Goal: Task Accomplishment & Management: Use online tool/utility

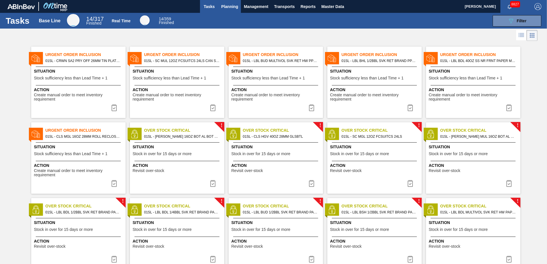
click at [231, 8] on span "Planning" at bounding box center [229, 6] width 17 height 7
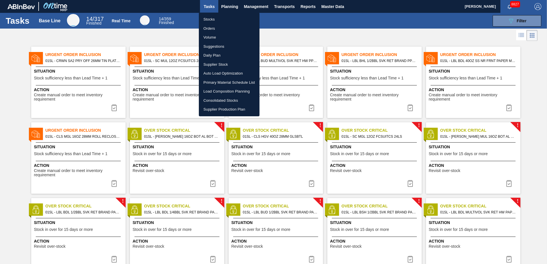
click at [217, 48] on li "Suggestions" at bounding box center [229, 46] width 61 height 9
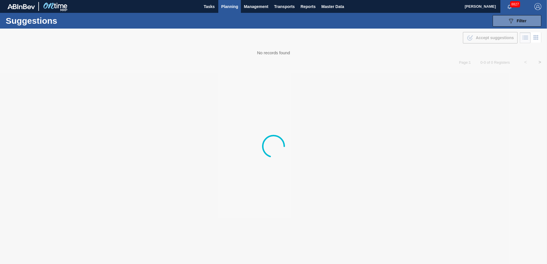
type from "[DATE]"
type to "[DATE]"
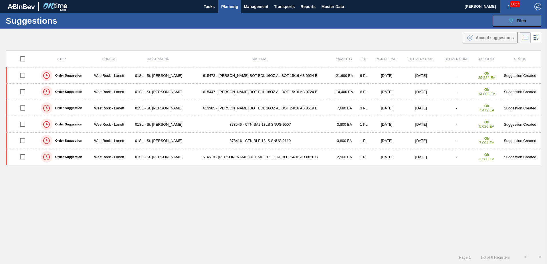
click at [517, 22] on span "Filter" at bounding box center [522, 21] width 10 height 5
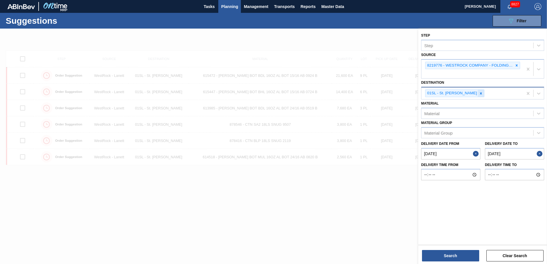
drag, startPoint x: 475, startPoint y: 96, endPoint x: 480, endPoint y: 76, distance: 19.7
click at [478, 92] on div at bounding box center [481, 93] width 6 height 7
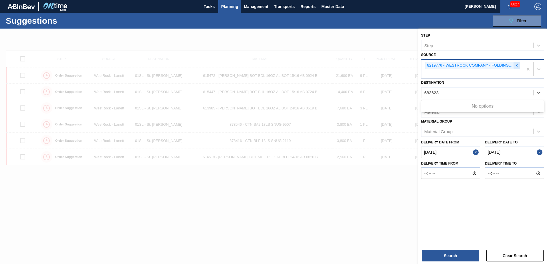
click at [517, 66] on icon at bounding box center [517, 65] width 2 height 2
type input "683623"
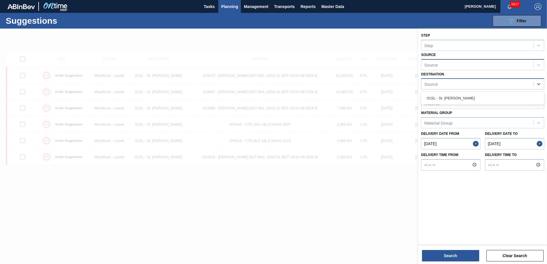
click at [446, 84] on div "Source" at bounding box center [478, 84] width 112 height 8
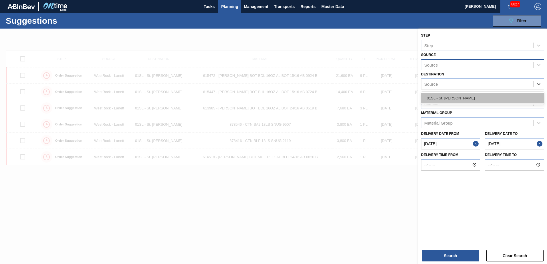
click at [444, 96] on div "01SL - St. [PERSON_NAME]" at bounding box center [482, 98] width 123 height 11
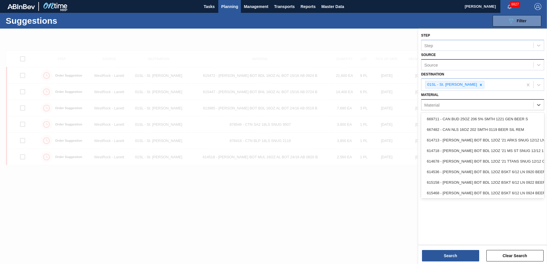
click at [443, 104] on div "Material" at bounding box center [478, 105] width 112 height 8
type input "683623"
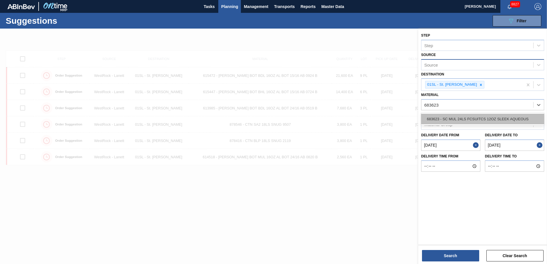
click at [444, 118] on div "683623 - SC MUL 24LS FCSUITCS 12OZ SLEEK AQUEOUS" at bounding box center [482, 119] width 123 height 11
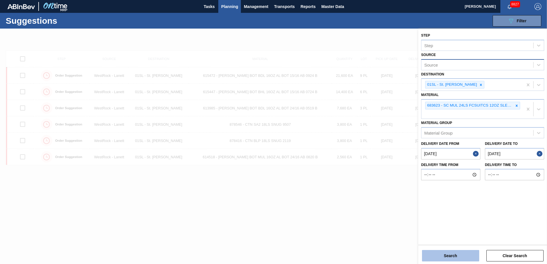
click at [449, 253] on button "Search" at bounding box center [450, 255] width 57 height 11
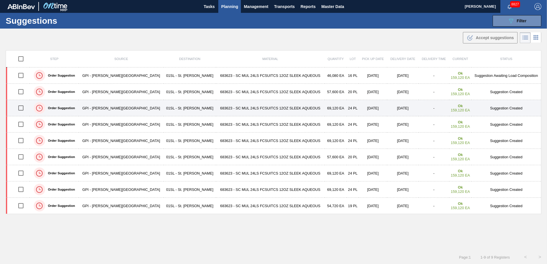
click at [23, 107] on input "checkbox" at bounding box center [21, 108] width 12 height 12
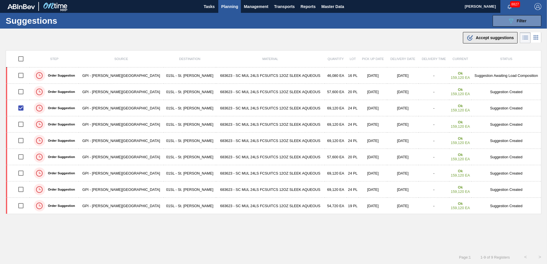
click at [477, 34] on button ".b{fill:var(--color-action-default)} Accept suggestions" at bounding box center [490, 37] width 55 height 11
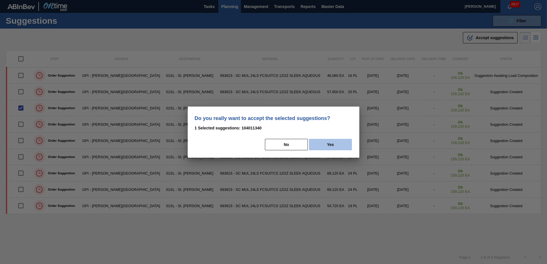
click at [334, 144] on button "Yes" at bounding box center [330, 144] width 43 height 11
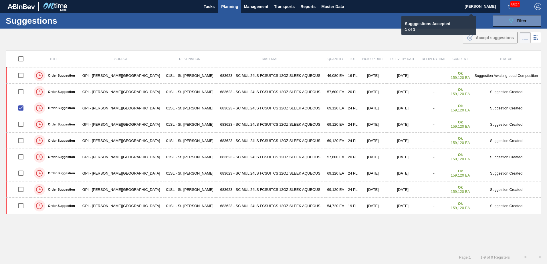
checkbox input "false"
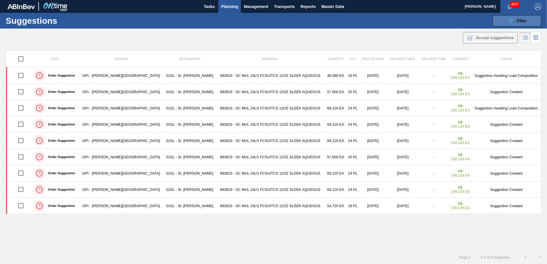
click at [512, 22] on icon "089F7B8B-B2A5-4AFE-B5C0-19BA573D28AC" at bounding box center [511, 20] width 7 height 7
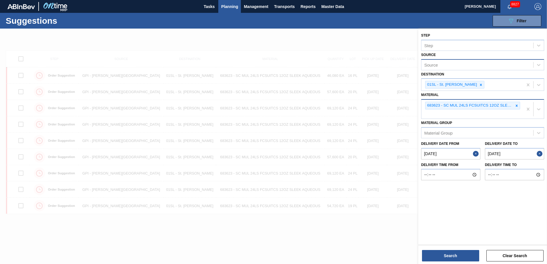
click at [515, 105] on icon at bounding box center [517, 106] width 4 height 4
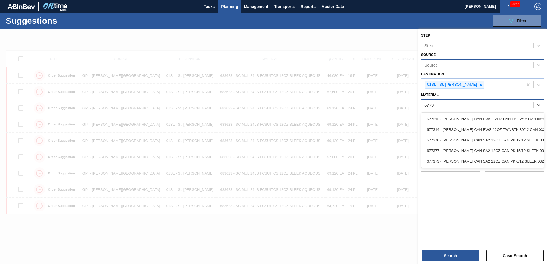
type input "677314"
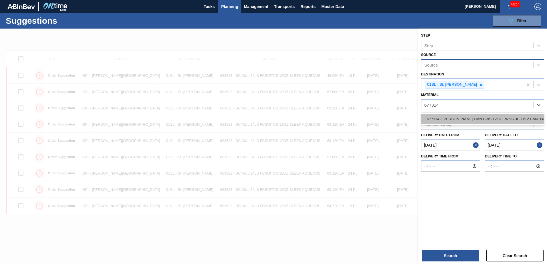
click at [508, 118] on div "677314 - [PERSON_NAME] CAN BWS 12OZ TWNSTK 30/12 CAN 0325" at bounding box center [482, 119] width 123 height 11
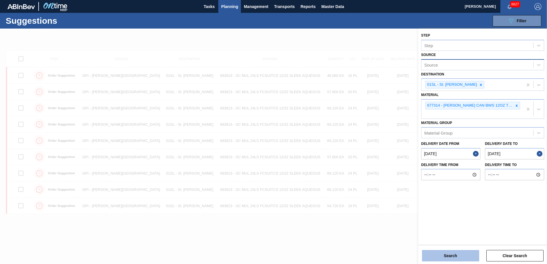
click at [450, 254] on button "Search" at bounding box center [450, 255] width 57 height 11
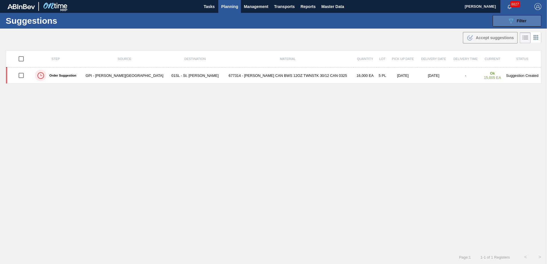
drag, startPoint x: 508, startPoint y: 21, endPoint x: 508, endPoint y: 25, distance: 3.7
click at [508, 21] on icon "089F7B8B-B2A5-4AFE-B5C0-19BA573D28AC" at bounding box center [511, 20] width 7 height 7
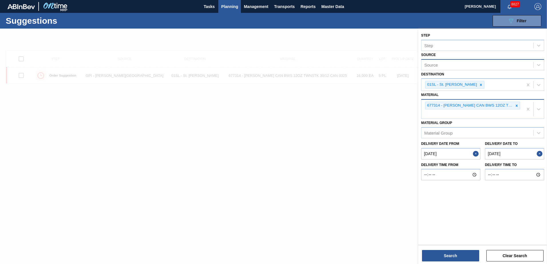
click at [517, 106] on icon at bounding box center [517, 106] width 2 height 2
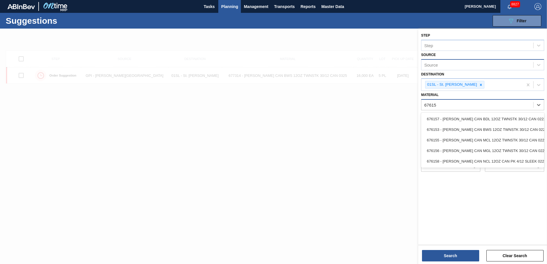
type input "676153"
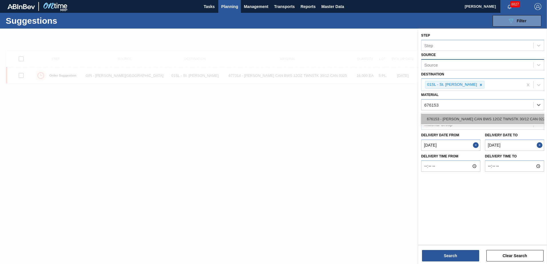
click at [497, 119] on div "676153 - [PERSON_NAME] CAN BWS 12OZ TWNSTK 30/12 CAN 0222" at bounding box center [482, 119] width 123 height 11
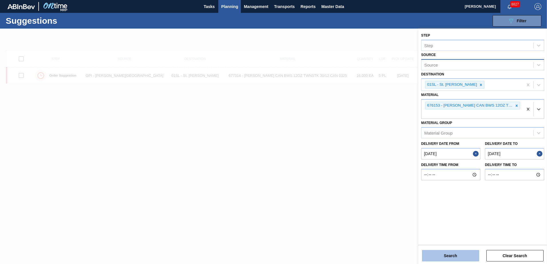
click at [450, 255] on button "Search" at bounding box center [450, 255] width 57 height 11
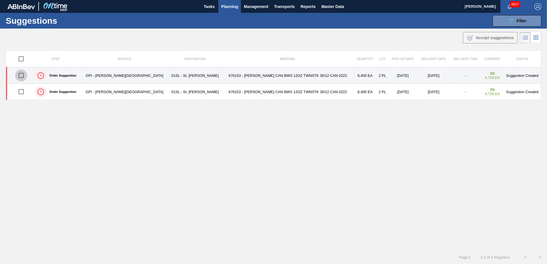
click at [24, 76] on input "checkbox" at bounding box center [21, 76] width 12 height 12
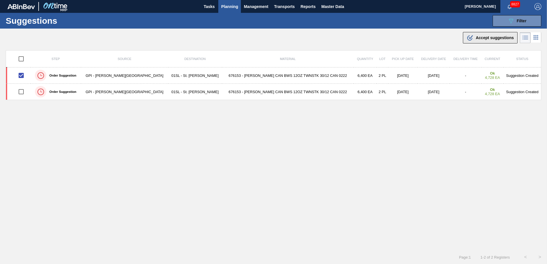
click at [492, 39] on span "Accept suggestions" at bounding box center [495, 37] width 38 height 5
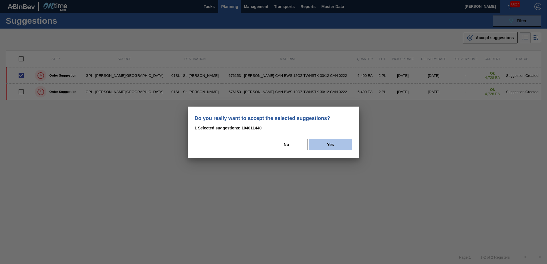
click at [339, 143] on button "Yes" at bounding box center [330, 144] width 43 height 11
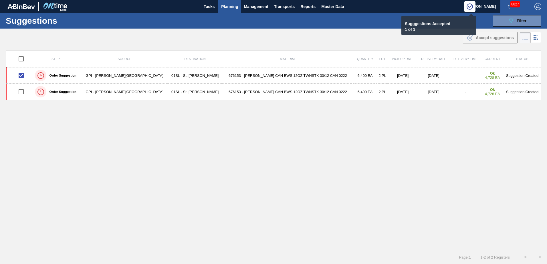
click at [230, 7] on span "Planning" at bounding box center [229, 6] width 17 height 7
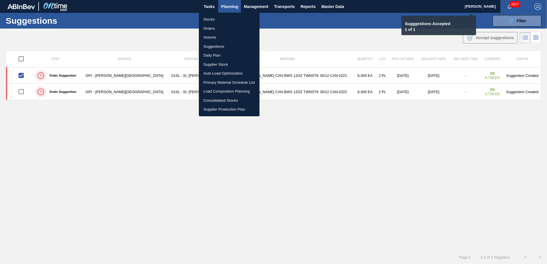
checkbox input "false"
click at [216, 92] on li "Load Composition Planning" at bounding box center [229, 91] width 61 height 9
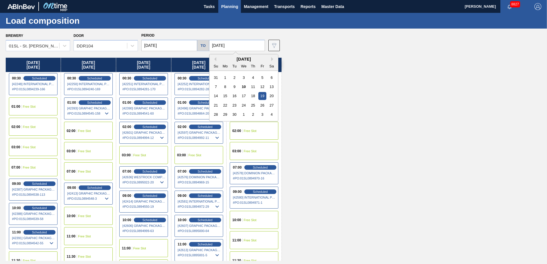
click at [229, 48] on input "[DATE]" at bounding box center [237, 45] width 56 height 11
click at [260, 105] on div "26" at bounding box center [262, 106] width 8 height 8
type input "[DATE]"
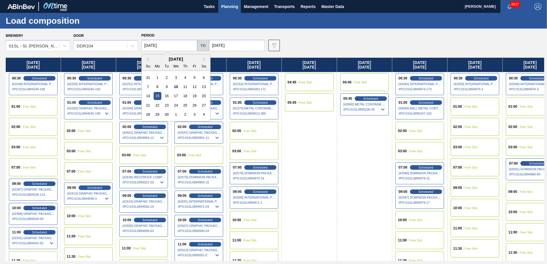
click at [165, 42] on input "[DATE]" at bounding box center [169, 45] width 56 height 11
click at [157, 106] on div "22" at bounding box center [158, 106] width 8 height 8
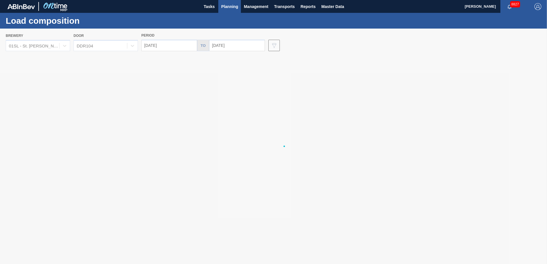
type input "[DATE]"
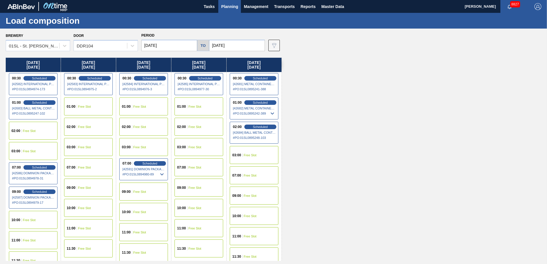
click at [105, 108] on div "01:00 Free Slot" at bounding box center [88, 107] width 49 height 18
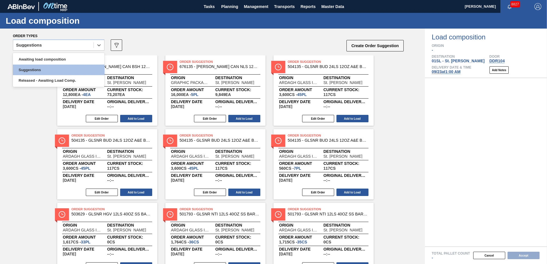
click at [96, 48] on icon at bounding box center [99, 45] width 6 height 6
click at [59, 58] on div "Awaiting load composition" at bounding box center [59, 59] width 92 height 11
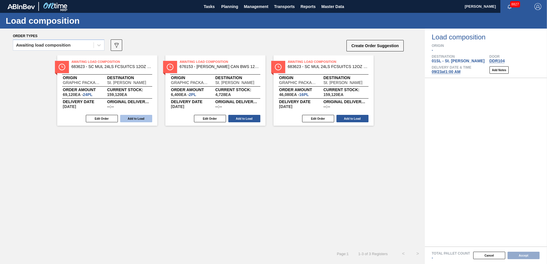
click at [141, 116] on button "Add to Load" at bounding box center [136, 118] width 32 height 7
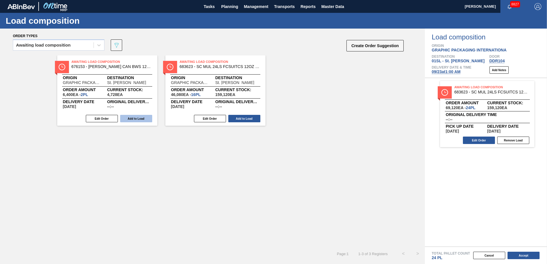
click at [137, 117] on button "Add to Load" at bounding box center [136, 118] width 32 height 7
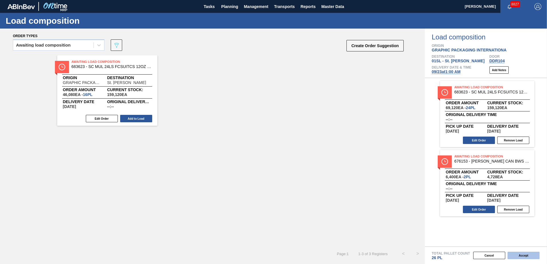
click at [533, 255] on button "Accept" at bounding box center [524, 255] width 32 height 7
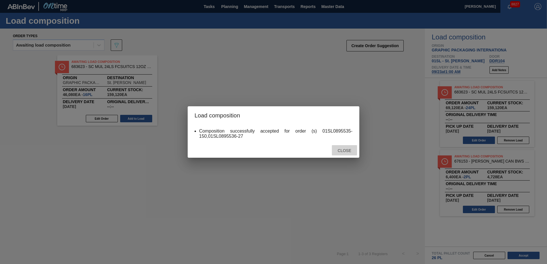
click at [345, 149] on span "Close" at bounding box center [344, 151] width 23 height 5
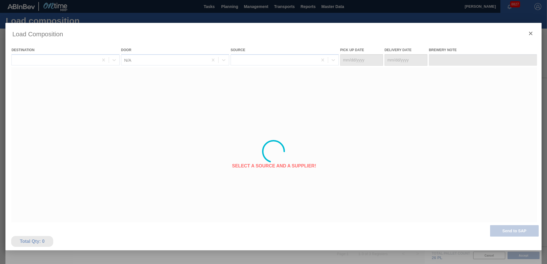
type Date "[DATE]"
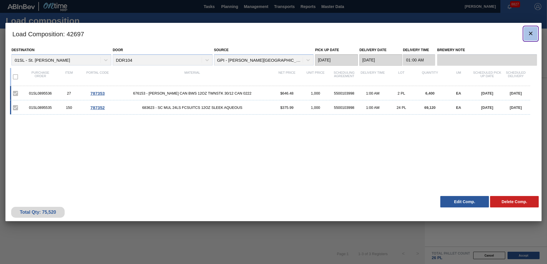
click at [529, 30] on icon "botão de ícone" at bounding box center [530, 33] width 7 height 7
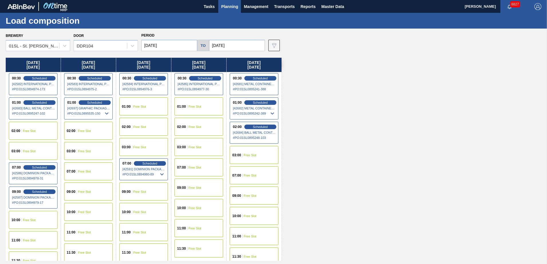
click at [231, 8] on span "Planning" at bounding box center [229, 6] width 17 height 7
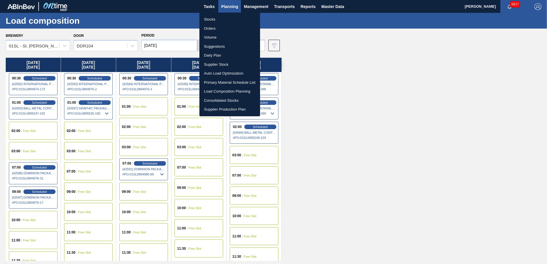
click at [220, 46] on li "Suggestions" at bounding box center [229, 46] width 61 height 9
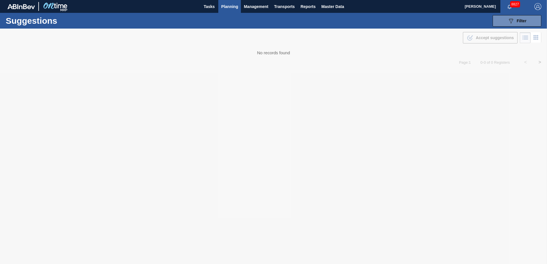
type from "[DATE]"
type to "[DATE]"
click at [515, 23] on div "089F7B8B-B2A5-4AFE-B5C0-19BA573D28AC Filter" at bounding box center [517, 20] width 19 height 7
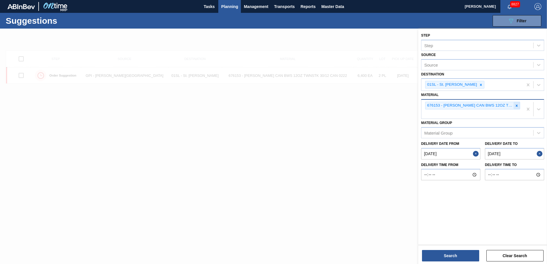
click at [517, 105] on icon at bounding box center [517, 106] width 4 height 4
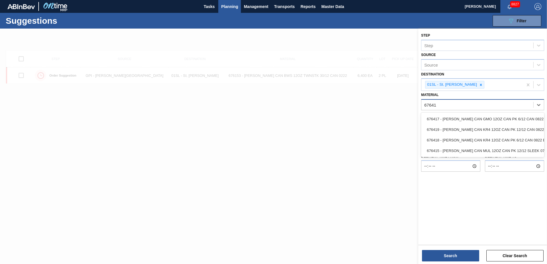
type input "676417"
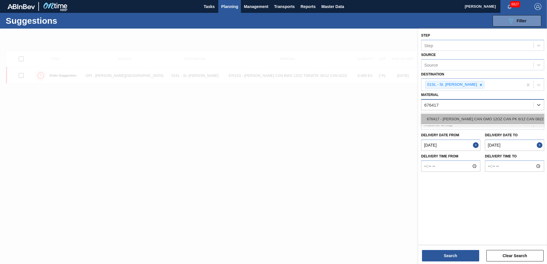
click at [497, 117] on div "676417 - [PERSON_NAME] CAN GMO 12OZ CAN PK 6/12 CAN 0822 B" at bounding box center [482, 119] width 123 height 11
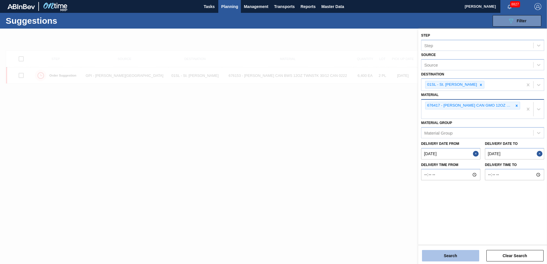
click at [453, 252] on button "Search" at bounding box center [450, 255] width 57 height 11
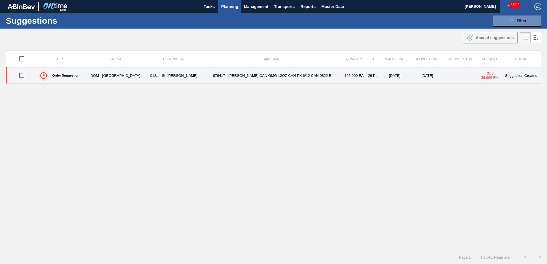
click at [23, 75] on input "checkbox" at bounding box center [22, 76] width 12 height 12
checkbox input "true"
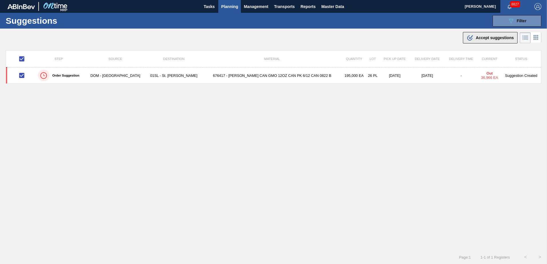
drag, startPoint x: 467, startPoint y: 39, endPoint x: 464, endPoint y: 43, distance: 4.7
click at [467, 39] on icon at bounding box center [469, 37] width 5 height 5
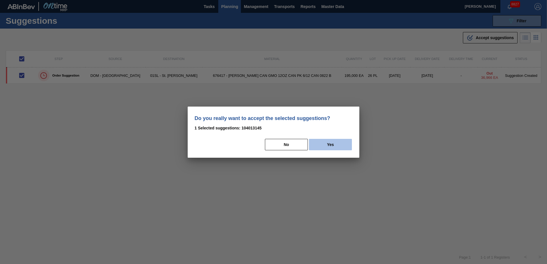
click at [337, 146] on button "Yes" at bounding box center [330, 144] width 43 height 11
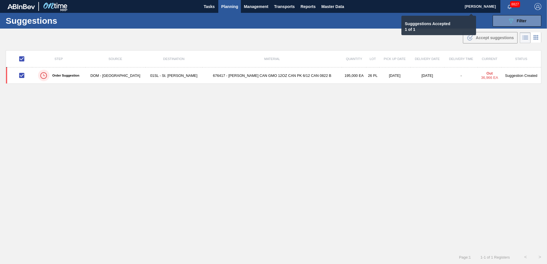
checkbox input "false"
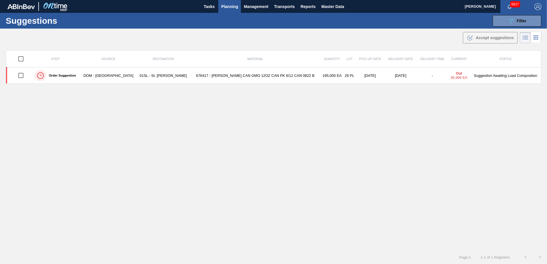
click at [220, 10] on button "Planning" at bounding box center [229, 6] width 23 height 13
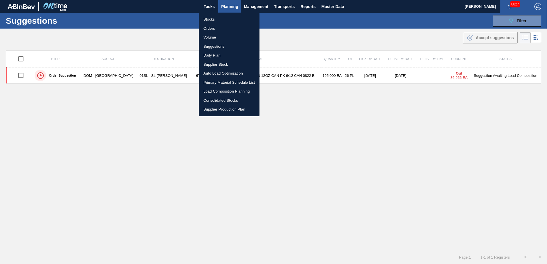
click at [218, 90] on li "Load Composition Planning" at bounding box center [229, 91] width 61 height 9
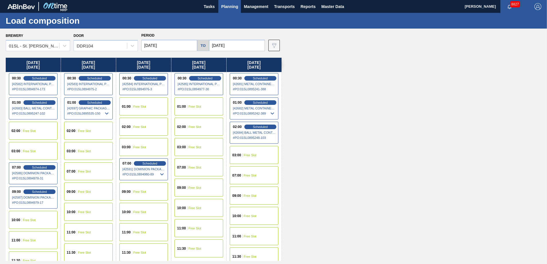
click at [39, 213] on div "10:00 Free Slot" at bounding box center [33, 220] width 49 height 18
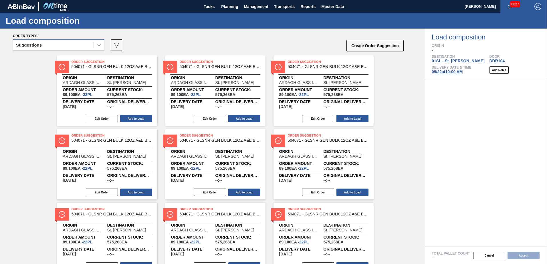
click at [99, 46] on icon at bounding box center [98, 45] width 3 height 2
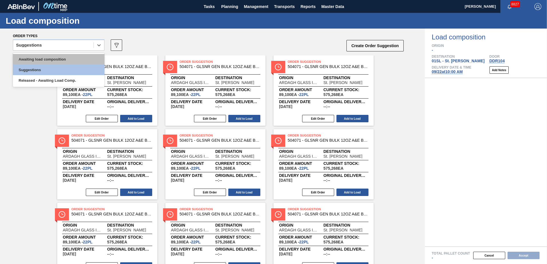
click at [64, 59] on div "Awaiting load composition" at bounding box center [59, 59] width 92 height 11
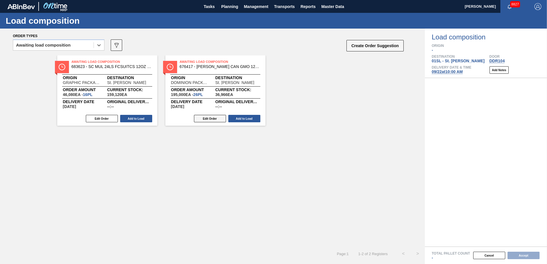
click at [212, 120] on button "Edit Order" at bounding box center [210, 118] width 32 height 7
click at [205, 117] on button "Edit Order" at bounding box center [210, 118] width 32 height 7
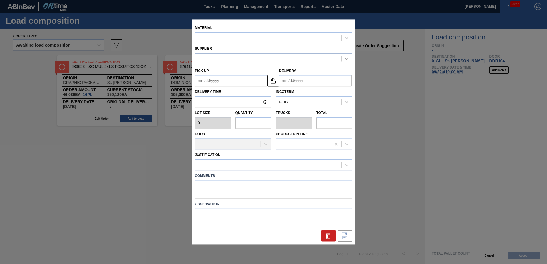
click at [345, 60] on icon at bounding box center [347, 59] width 6 height 6
type input "7,500"
type input "26"
type input "1"
type input "195,000"
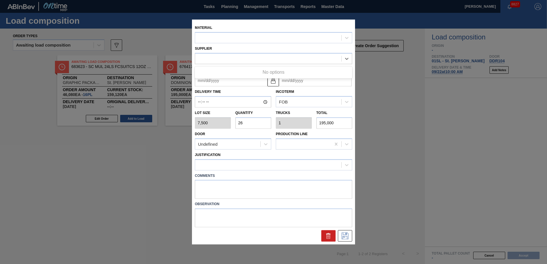
type up "[DATE]"
type input "[DATE]"
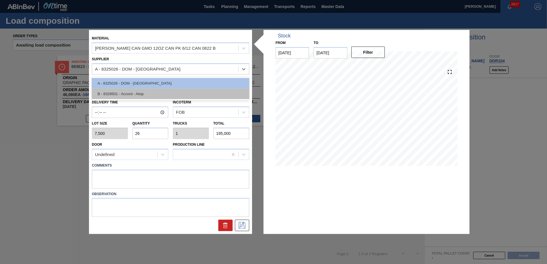
click at [122, 96] on div "B - 8329501 - Accord - Alsip" at bounding box center [170, 93] width 157 height 11
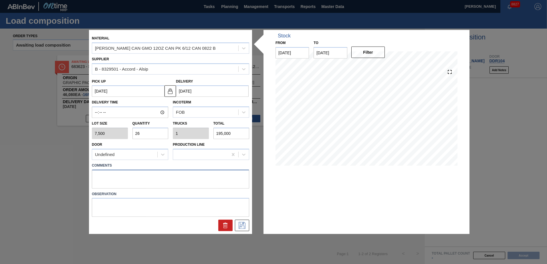
click at [135, 179] on textarea at bounding box center [170, 179] width 157 height 19
type textarea "Live unload"
click at [242, 223] on icon at bounding box center [242, 225] width 9 height 7
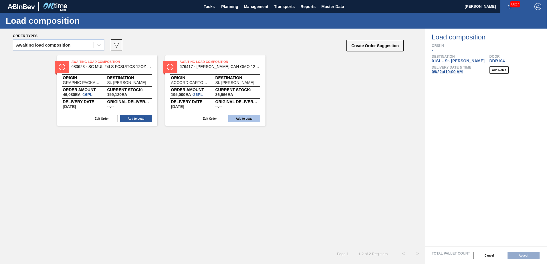
click at [255, 117] on button "Add to Load" at bounding box center [244, 118] width 32 height 7
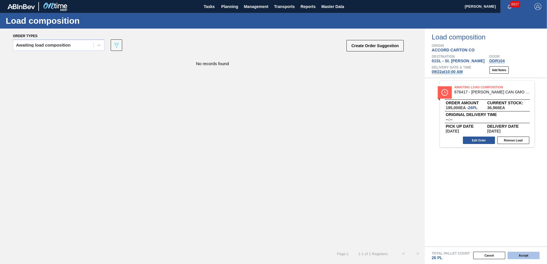
click at [522, 256] on button "Accept" at bounding box center [524, 255] width 32 height 7
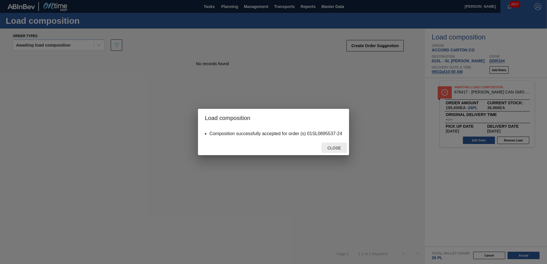
click at [330, 151] on div "Close" at bounding box center [334, 148] width 25 height 11
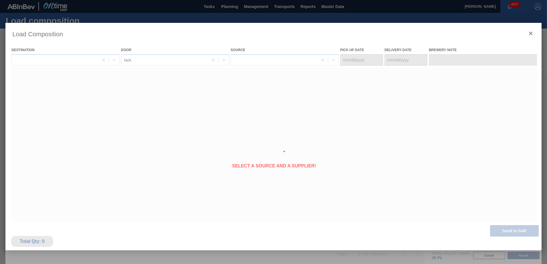
type Date "[DATE]"
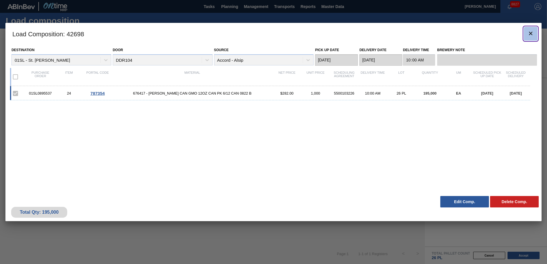
click at [529, 36] on icon "botão de ícone" at bounding box center [530, 33] width 7 height 7
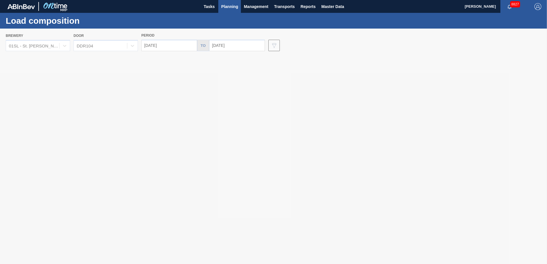
click at [226, 8] on span "Planning" at bounding box center [229, 6] width 17 height 7
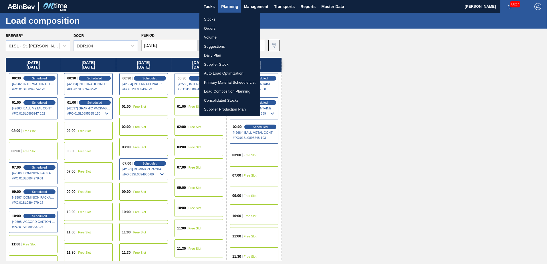
click at [217, 44] on li "Suggestions" at bounding box center [229, 46] width 61 height 9
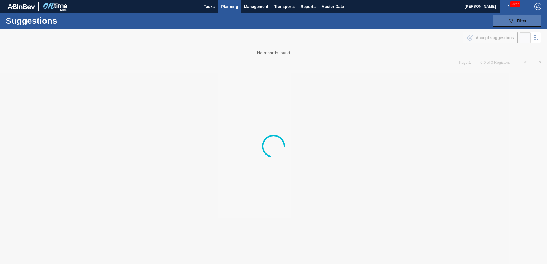
type from "[DATE]"
type to "[DATE]"
click at [513, 21] on icon at bounding box center [511, 21] width 4 height 5
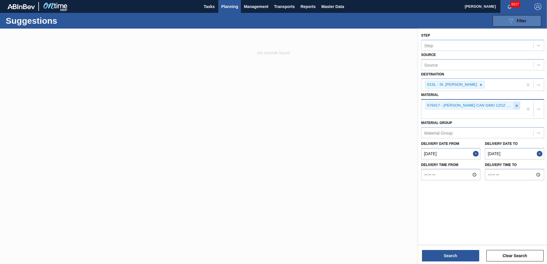
click at [517, 105] on icon at bounding box center [517, 106] width 2 height 2
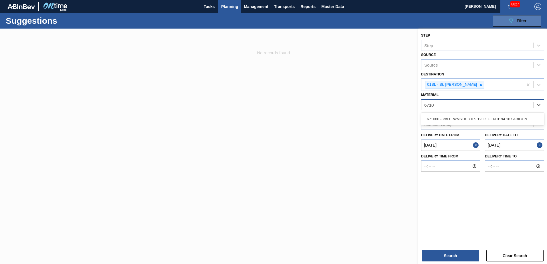
type input "671080"
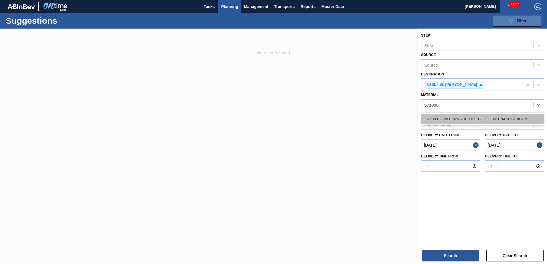
click at [483, 115] on div "671080 - PAD TWNSTK 30LS 12OZ GEN 0194 167 ABICCN" at bounding box center [482, 119] width 123 height 11
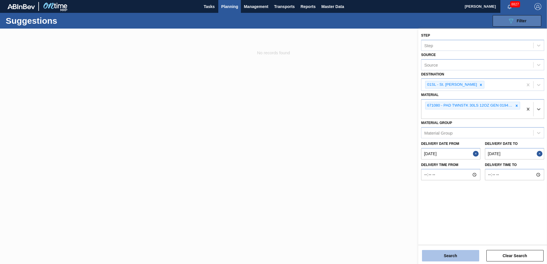
click at [446, 260] on button "Search" at bounding box center [450, 255] width 57 height 11
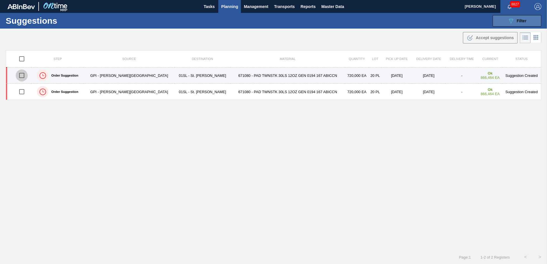
click at [23, 75] on input "checkbox" at bounding box center [22, 76] width 12 height 12
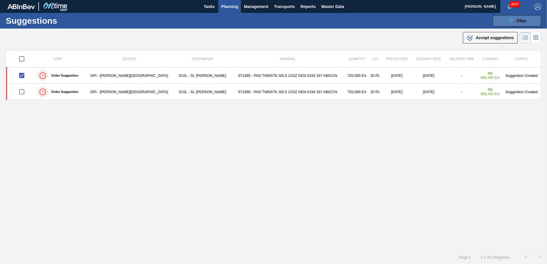
click at [475, 45] on main "Tasks Planning Management Transports Reports Master Data [PERSON_NAME] 8827 [PE…" at bounding box center [273, 132] width 547 height 264
click at [479, 41] on div ".b{fill:var(--color-action-default)} Accept suggestions" at bounding box center [490, 37] width 47 height 7
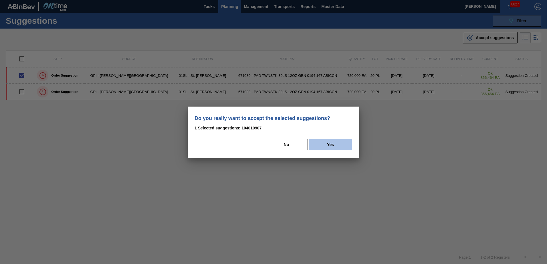
click at [345, 144] on button "Yes" at bounding box center [330, 144] width 43 height 11
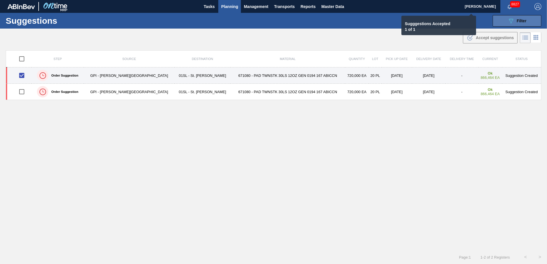
checkbox input "false"
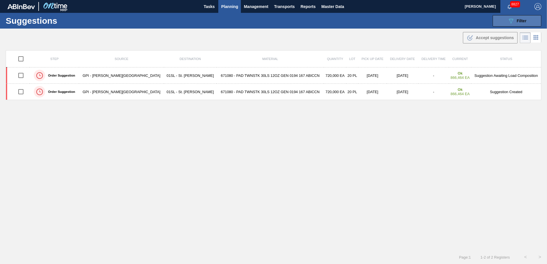
click at [222, 5] on span "Planning" at bounding box center [229, 6] width 17 height 7
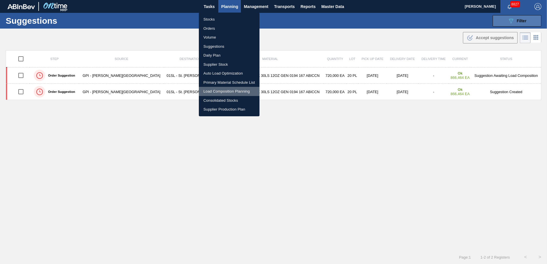
click at [223, 89] on li "Load Composition Planning" at bounding box center [229, 91] width 61 height 9
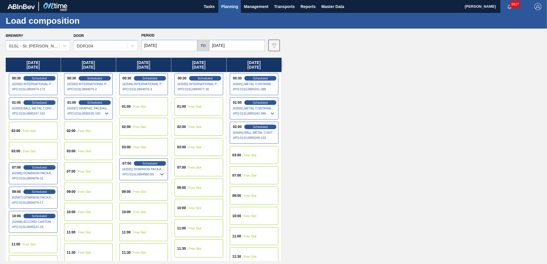
click at [36, 131] on div "02:00 Free Slot" at bounding box center [33, 131] width 49 height 18
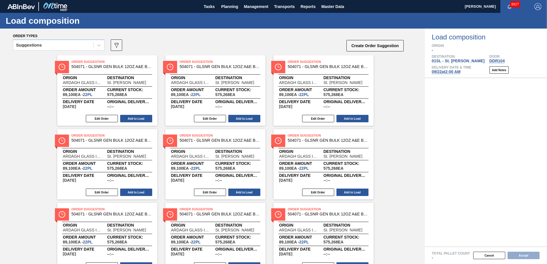
click at [98, 48] on icon at bounding box center [99, 45] width 6 height 6
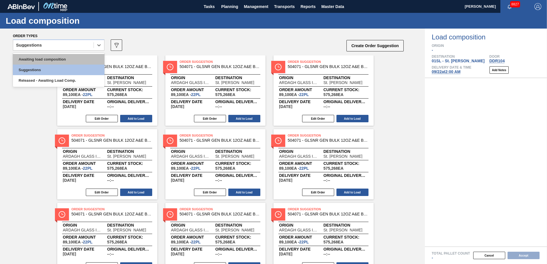
click at [76, 59] on div "Awaiting load composition" at bounding box center [59, 59] width 92 height 11
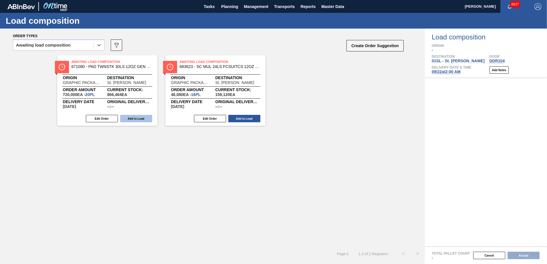
click at [136, 121] on button "Add to Load" at bounding box center [136, 118] width 32 height 7
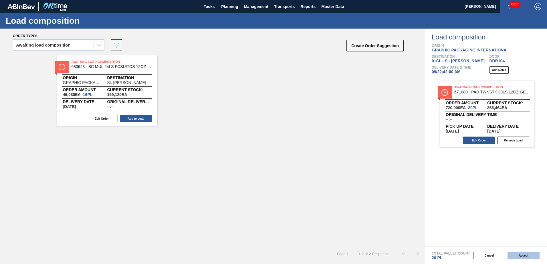
click at [524, 256] on button "Accept" at bounding box center [524, 255] width 32 height 7
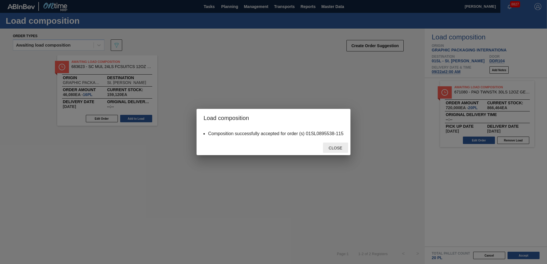
click at [328, 148] on span "Close" at bounding box center [335, 148] width 23 height 5
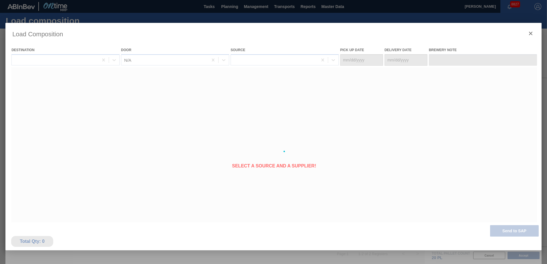
type Date "[DATE]"
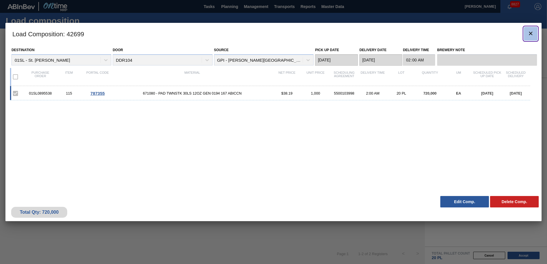
click at [531, 33] on icon "botão de ícone" at bounding box center [530, 33] width 3 height 3
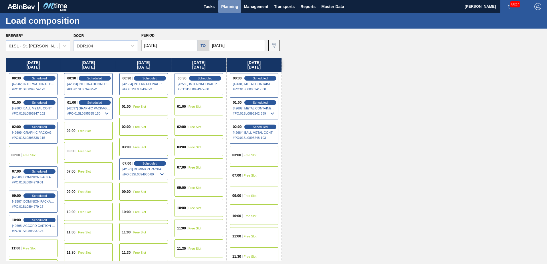
click at [233, 10] on button "Planning" at bounding box center [229, 6] width 23 height 13
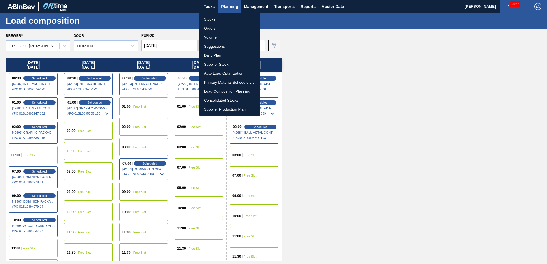
click at [220, 48] on li "Suggestions" at bounding box center [229, 46] width 61 height 9
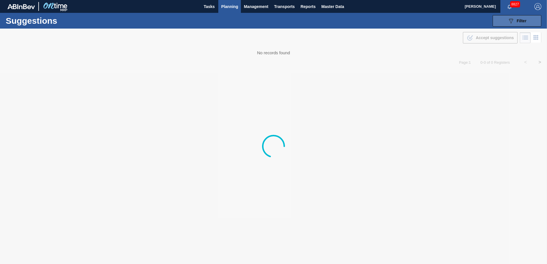
type from "[DATE]"
type to "[DATE]"
click at [516, 23] on div "089F7B8B-B2A5-4AFE-B5C0-19BA573D28AC Filter" at bounding box center [517, 20] width 19 height 7
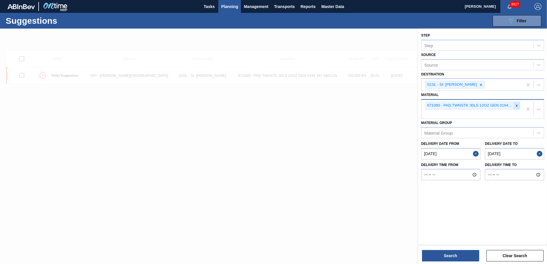
click at [517, 106] on icon at bounding box center [517, 106] width 2 height 2
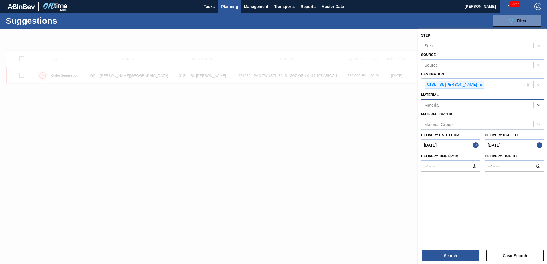
click at [463, 102] on div "Material" at bounding box center [478, 105] width 112 height 8
type input "677151"
click at [467, 115] on div "Material [PERSON_NAME] Group" at bounding box center [482, 119] width 123 height 19
click at [462, 107] on div "Material" at bounding box center [478, 105] width 112 height 8
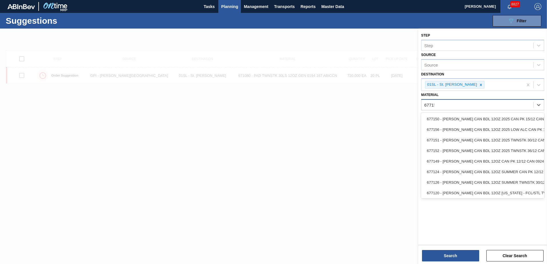
type input "677151"
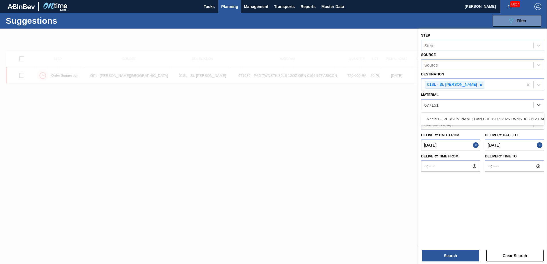
click at [467, 118] on div "677151 - [PERSON_NAME] CAN BDL 12OZ 2025 TWNSTK 30/12 CAN" at bounding box center [482, 119] width 123 height 11
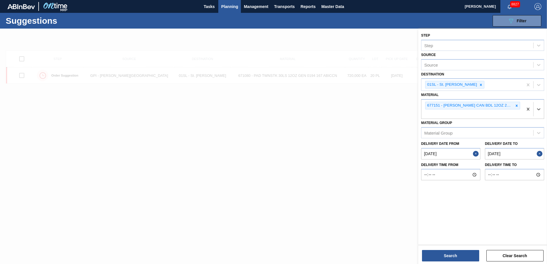
click at [458, 250] on div "Search Clear Search" at bounding box center [482, 253] width 129 height 16
click at [458, 256] on button "Search" at bounding box center [450, 255] width 57 height 11
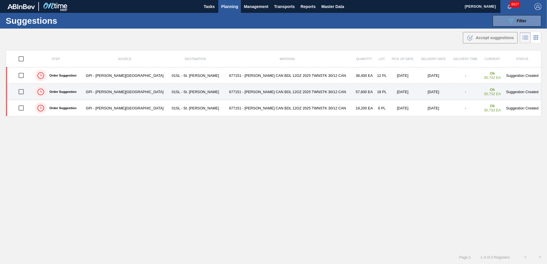
click at [25, 91] on input "checkbox" at bounding box center [21, 92] width 12 height 12
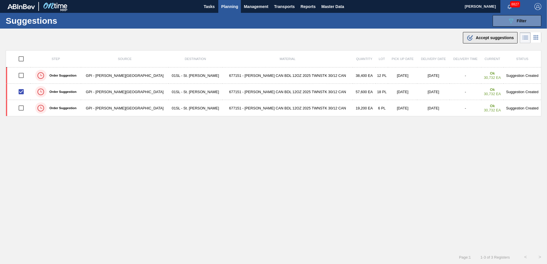
click at [479, 40] on div ".b{fill:var(--color-action-default)} Accept suggestions" at bounding box center [490, 37] width 47 height 7
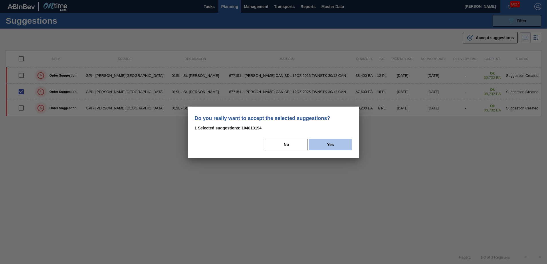
click at [341, 143] on button "Yes" at bounding box center [330, 144] width 43 height 11
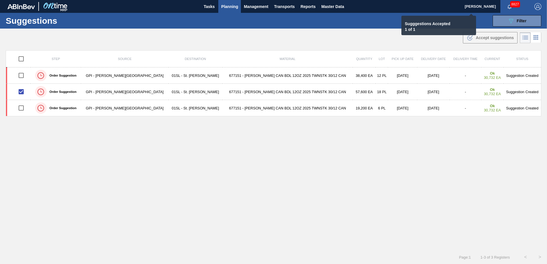
checkbox input "false"
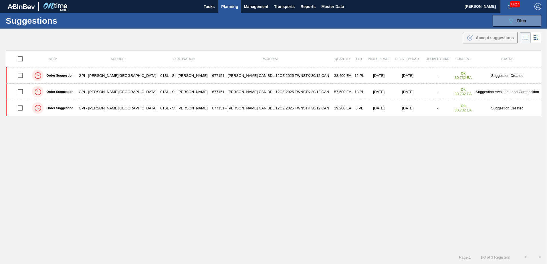
drag, startPoint x: 512, startPoint y: 23, endPoint x: 512, endPoint y: 33, distance: 10.6
click at [512, 23] on icon "089F7B8B-B2A5-4AFE-B5C0-19BA573D28AC" at bounding box center [511, 20] width 7 height 7
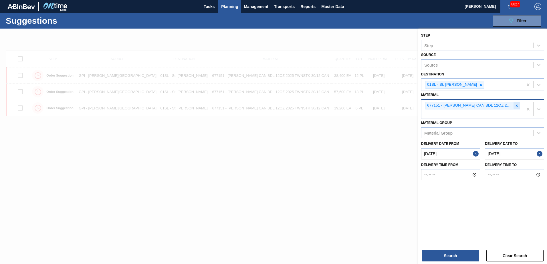
drag, startPoint x: 518, startPoint y: 104, endPoint x: 512, endPoint y: 107, distance: 6.3
click at [516, 104] on icon at bounding box center [517, 106] width 4 height 4
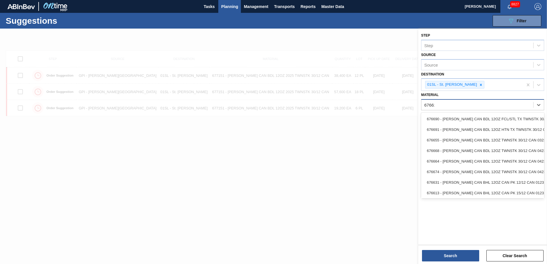
type input "676625"
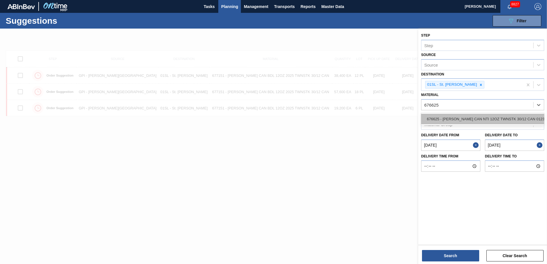
click at [498, 121] on div "676625 - [PERSON_NAME] CAN NTI 12OZ TWNSTK 30/12 CAN 0123" at bounding box center [482, 119] width 123 height 11
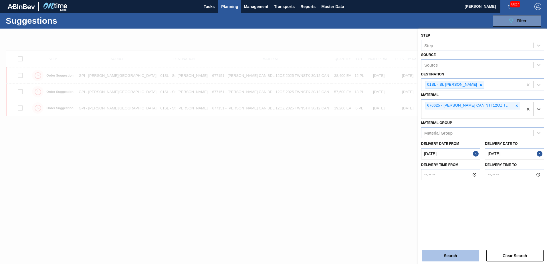
click at [464, 258] on button "Search" at bounding box center [450, 255] width 57 height 11
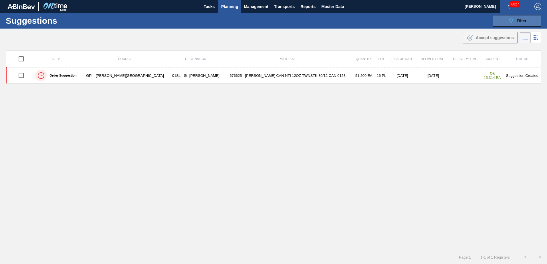
click at [508, 19] on icon "089F7B8B-B2A5-4AFE-B5C0-19BA573D28AC" at bounding box center [511, 20] width 7 height 7
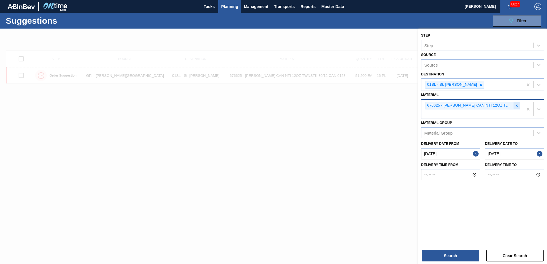
click at [518, 108] on div at bounding box center [517, 105] width 6 height 7
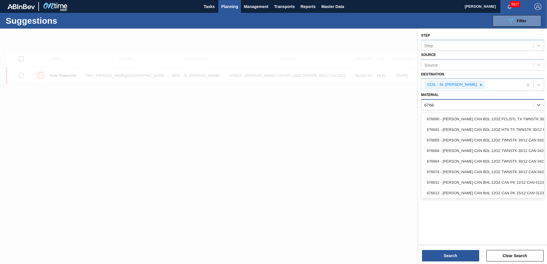
type input "676635"
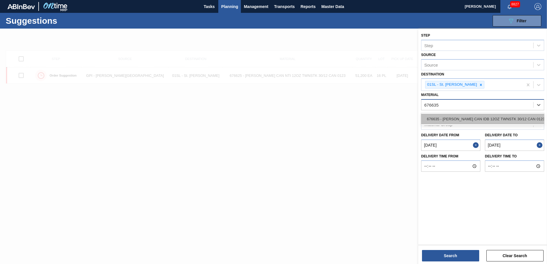
click at [528, 118] on div "676635 - [PERSON_NAME] CAN IDB 12OZ TWNSTK 30/12 CAN 0123" at bounding box center [482, 119] width 123 height 11
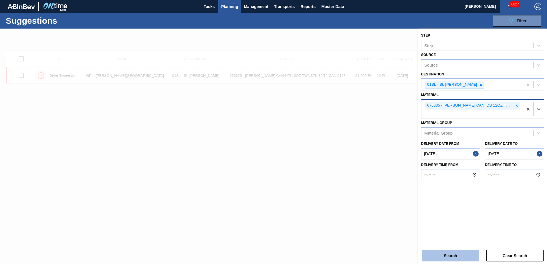
click at [458, 255] on button "Search" at bounding box center [450, 255] width 57 height 11
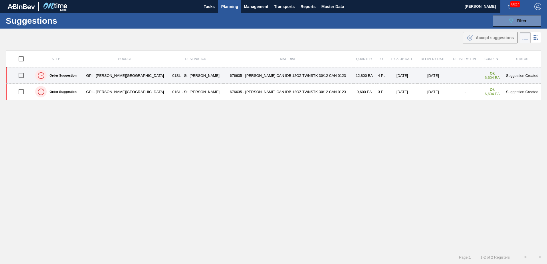
click at [23, 74] on input "checkbox" at bounding box center [21, 76] width 12 height 12
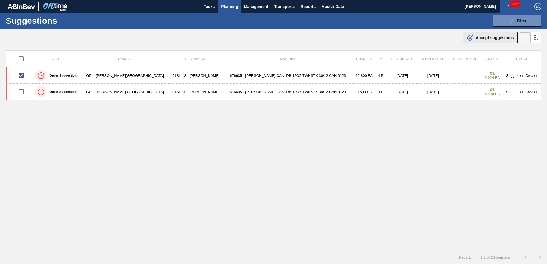
click at [489, 39] on span "Accept suggestions" at bounding box center [495, 37] width 38 height 5
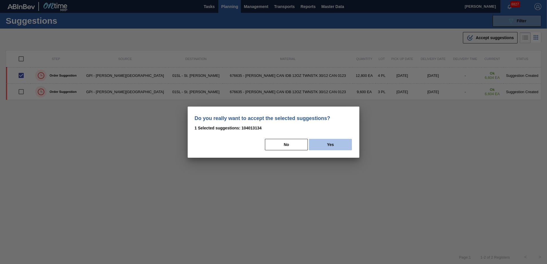
click at [333, 147] on button "Yes" at bounding box center [330, 144] width 43 height 11
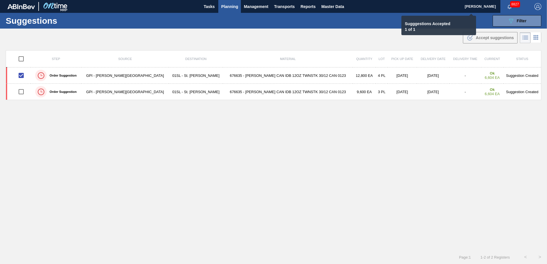
checkbox input "false"
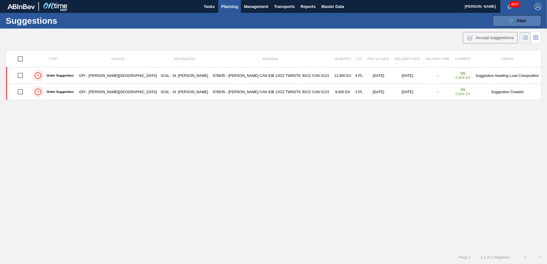
click at [517, 19] on span "Filter" at bounding box center [522, 21] width 10 height 5
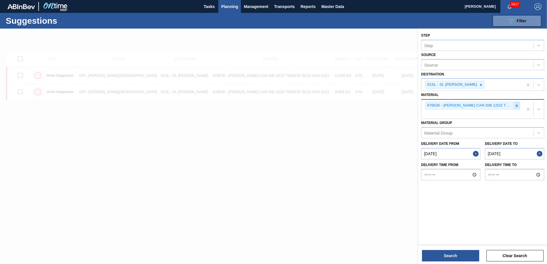
click at [515, 108] on div at bounding box center [517, 105] width 6 height 7
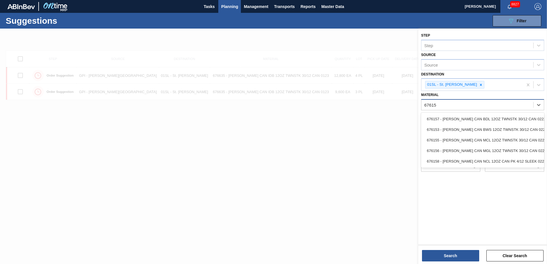
type input "676153"
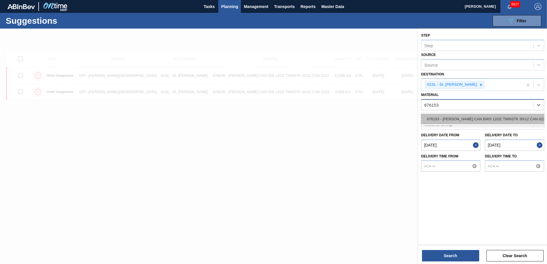
click at [503, 115] on div "676153 - [PERSON_NAME] CAN BWS 12OZ TWNSTK 30/12 CAN 0222" at bounding box center [482, 119] width 123 height 11
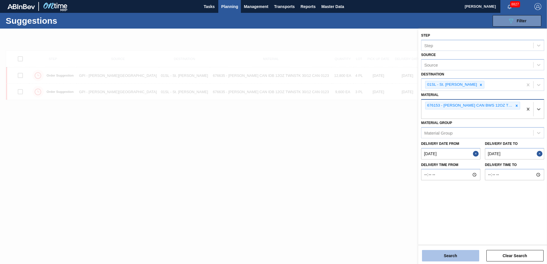
click at [457, 258] on button "Search" at bounding box center [450, 255] width 57 height 11
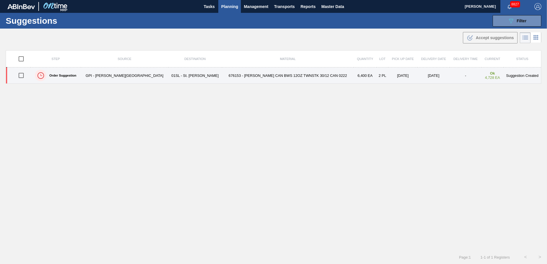
drag, startPoint x: 23, startPoint y: 77, endPoint x: 41, endPoint y: 76, distance: 18.3
click at [23, 77] on input "checkbox" at bounding box center [21, 76] width 12 height 12
checkbox input "true"
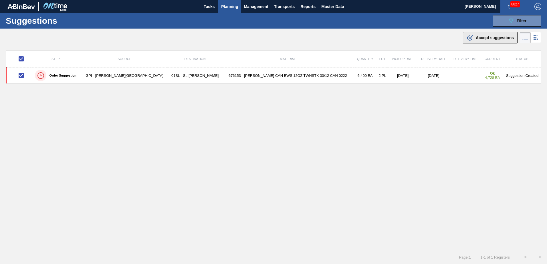
click at [499, 35] on span "Accept suggestions" at bounding box center [495, 37] width 38 height 5
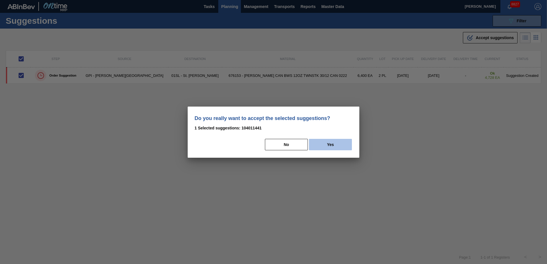
click at [344, 147] on button "Yes" at bounding box center [330, 144] width 43 height 11
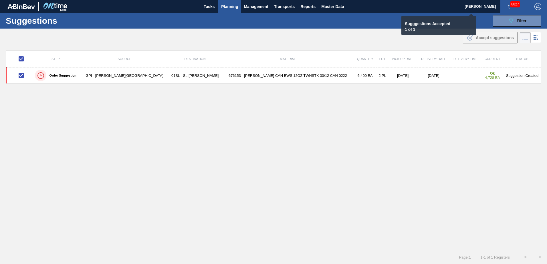
checkbox input "false"
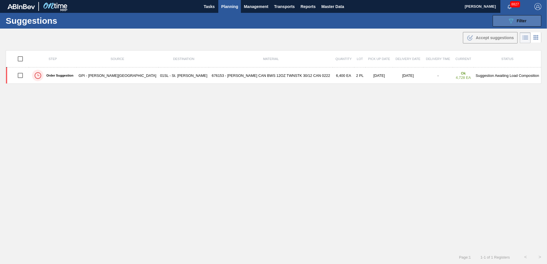
click at [523, 21] on span "Filter" at bounding box center [522, 21] width 10 height 5
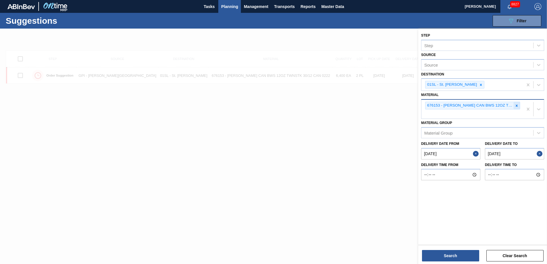
click at [517, 108] on div at bounding box center [517, 105] width 6 height 7
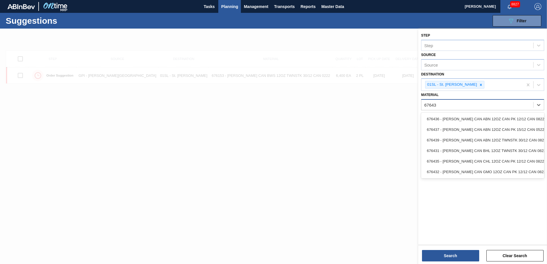
type input "676437"
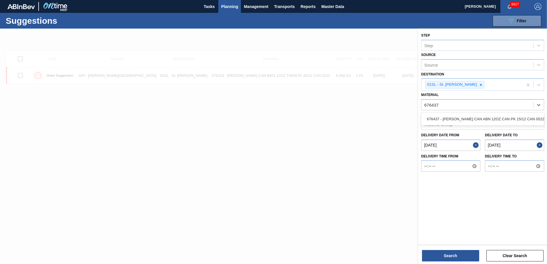
drag, startPoint x: 513, startPoint y: 117, endPoint x: 491, endPoint y: 168, distance: 55.2
click at [513, 118] on div "676437 - [PERSON_NAME] CAN ABN 12OZ CAN PK 15/12 CAN 0522" at bounding box center [482, 119] width 123 height 11
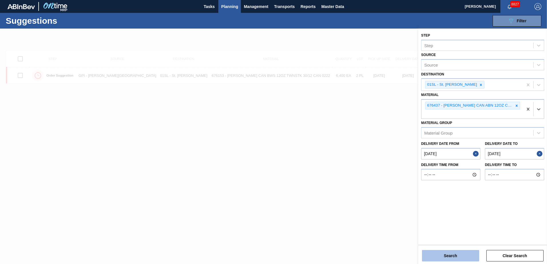
click at [460, 260] on button "Search" at bounding box center [450, 255] width 57 height 11
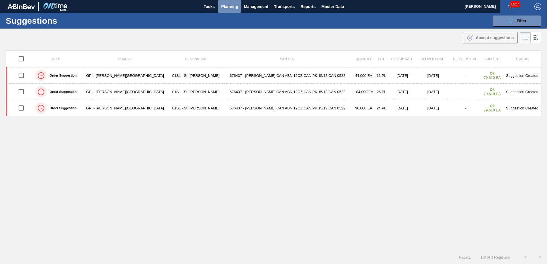
click at [233, 7] on span "Planning" at bounding box center [229, 6] width 17 height 7
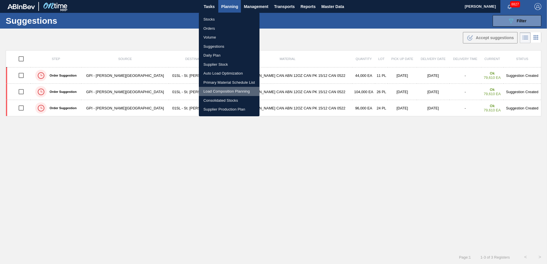
click at [217, 90] on li "Load Composition Planning" at bounding box center [229, 91] width 61 height 9
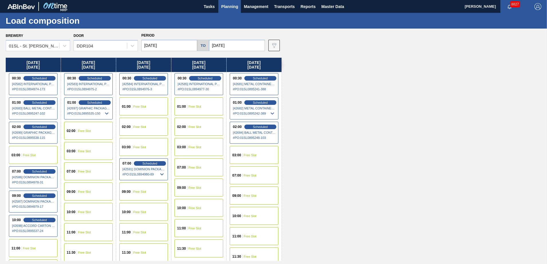
click at [145, 103] on div "01:00 Free Slot" at bounding box center [143, 107] width 49 height 18
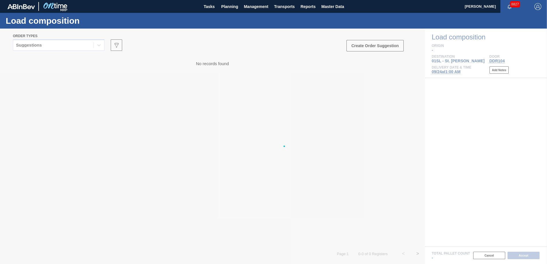
click at [100, 45] on div at bounding box center [273, 147] width 547 height 236
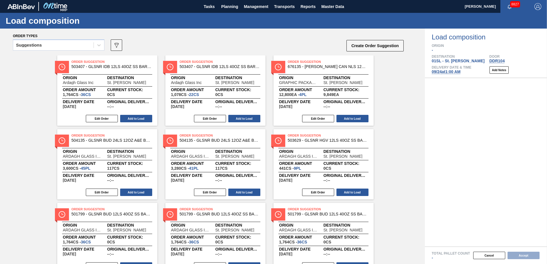
click at [100, 45] on icon at bounding box center [99, 45] width 6 height 6
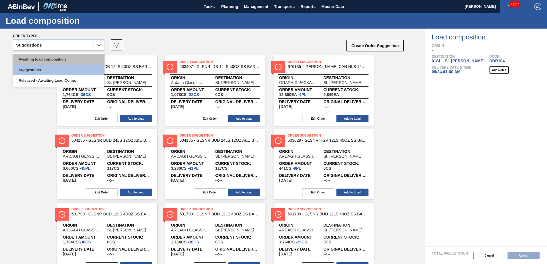
click at [82, 60] on div "Awaiting load composition" at bounding box center [59, 59] width 92 height 11
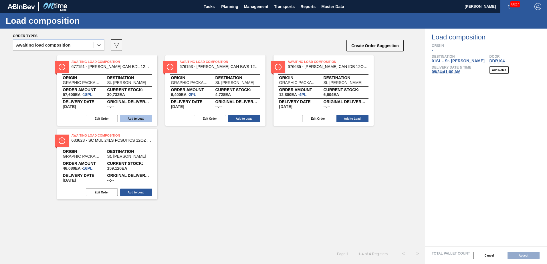
click at [136, 119] on button "Add to Load" at bounding box center [136, 118] width 32 height 7
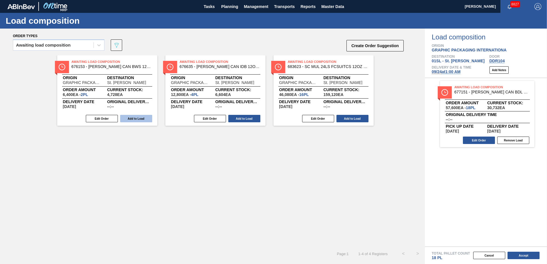
click at [133, 119] on button "Add to Load" at bounding box center [136, 118] width 32 height 7
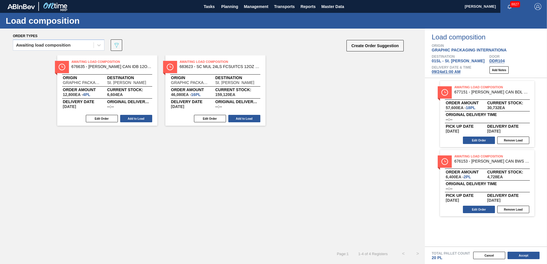
click at [133, 119] on button "Add to Load" at bounding box center [136, 118] width 32 height 7
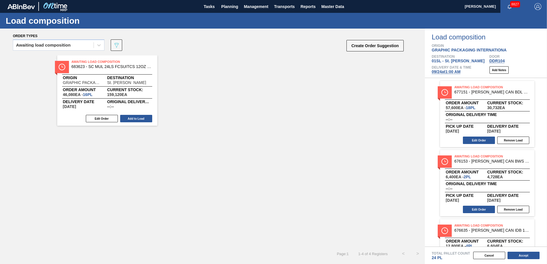
click at [133, 119] on button "Add to Load" at bounding box center [136, 118] width 32 height 7
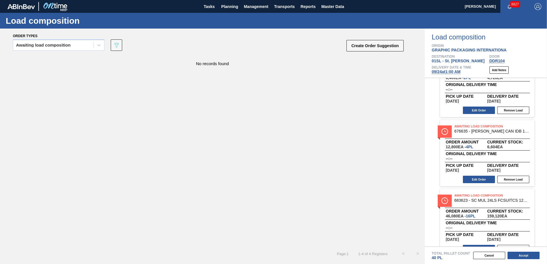
scroll to position [111, 0]
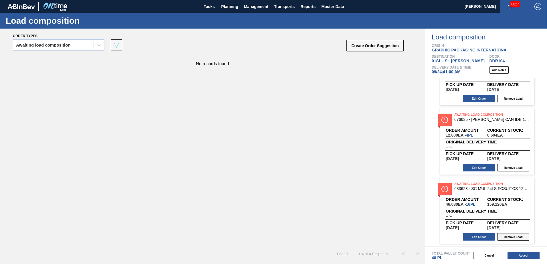
click at [505, 235] on button "Remove Load" at bounding box center [513, 237] width 32 height 7
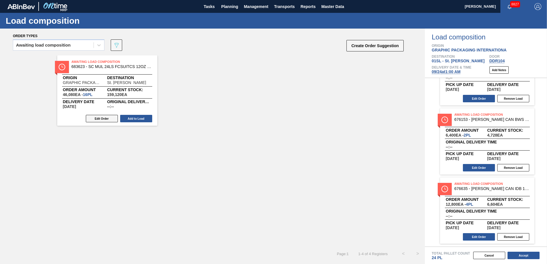
click at [97, 118] on button "Edit Order" at bounding box center [102, 118] width 32 height 7
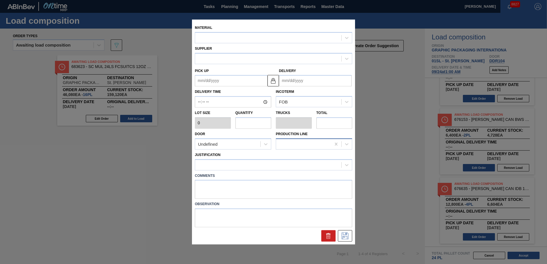
type input "2,880"
type input "16"
type input "0.667"
type input "46,080"
type up "[DATE]"
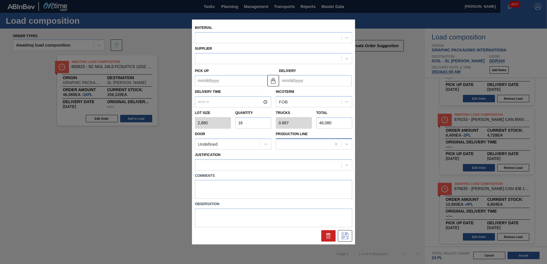
type input "[DATE]"
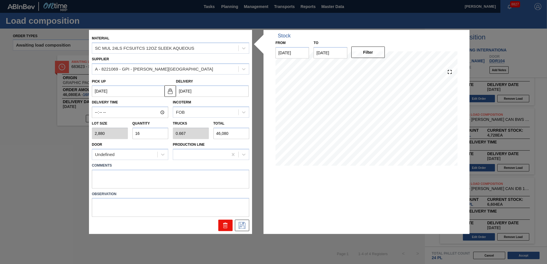
click at [222, 226] on button at bounding box center [225, 225] width 14 height 11
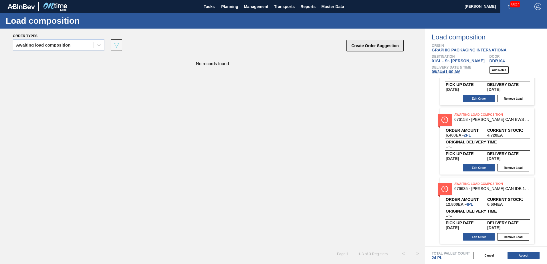
click at [364, 49] on button "Create Order Suggestion" at bounding box center [375, 45] width 57 height 11
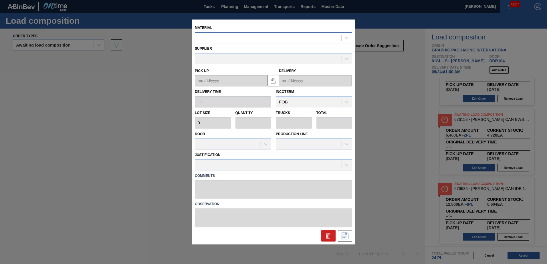
drag, startPoint x: 257, startPoint y: 39, endPoint x: 276, endPoint y: 29, distance: 21.1
click at [258, 36] on div at bounding box center [268, 38] width 146 height 8
type input "676437"
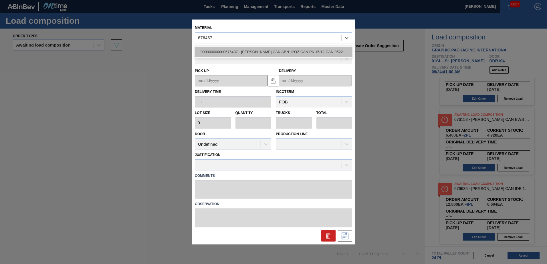
click at [276, 51] on div "000000000000676437 - [PERSON_NAME] CAN ABN 12OZ CAN PK 15/12 CAN 0522" at bounding box center [273, 52] width 157 height 11
type input "4,000"
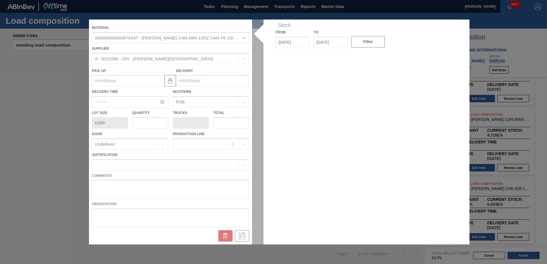
click at [199, 81] on div at bounding box center [273, 131] width 369 height 225
click at [204, 80] on div at bounding box center [273, 131] width 369 height 225
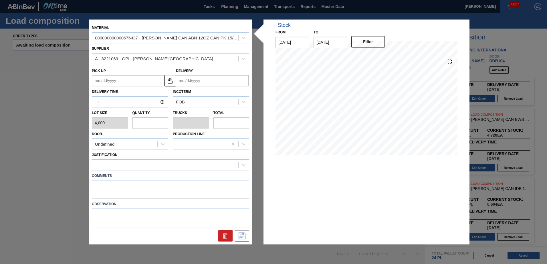
click at [208, 81] on input "Delivery" at bounding box center [212, 80] width 73 height 11
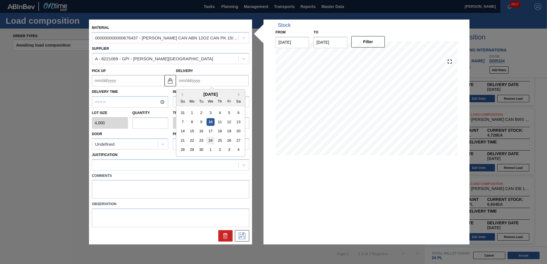
click at [210, 139] on div "24" at bounding box center [211, 141] width 8 height 8
type up "[DATE]"
type input "[DATE]"
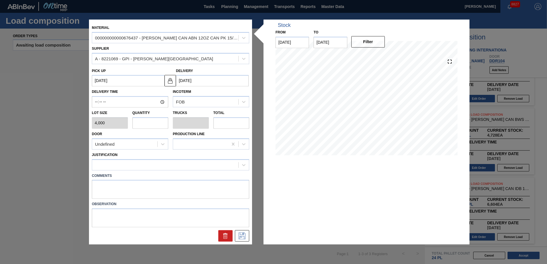
click at [160, 127] on input "text" at bounding box center [151, 122] width 36 height 11
type input "2"
type input "0.077"
type input "8,000"
type input "2"
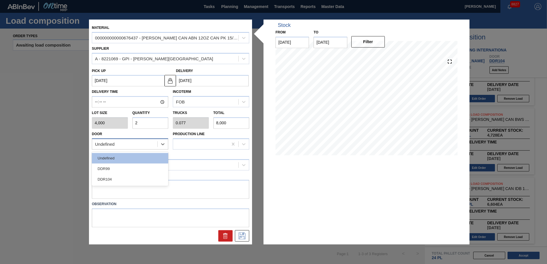
drag, startPoint x: 143, startPoint y: 149, endPoint x: 140, endPoint y: 148, distance: 3.6
click at [143, 149] on div "Undefined" at bounding box center [130, 144] width 76 height 11
click at [126, 176] on div "DDR104" at bounding box center [130, 179] width 76 height 11
click at [125, 167] on div at bounding box center [165, 165] width 146 height 8
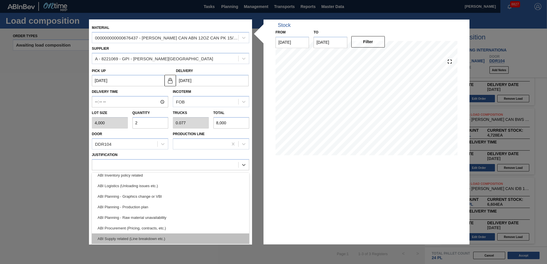
scroll to position [57, 0]
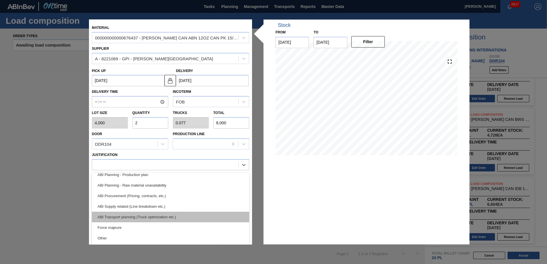
click at [153, 214] on div "ABI Transport planning (Truck optimization etc.)" at bounding box center [170, 217] width 157 height 11
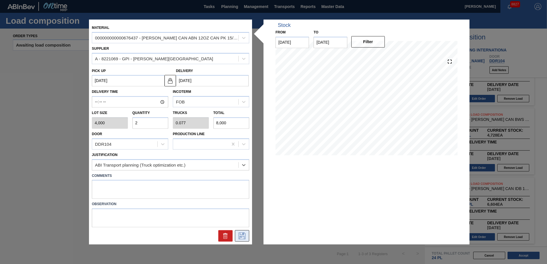
click at [237, 236] on button at bounding box center [242, 236] width 14 height 11
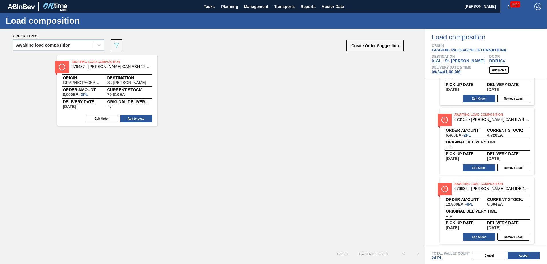
click at [133, 118] on button "Add to Load" at bounding box center [136, 118] width 32 height 7
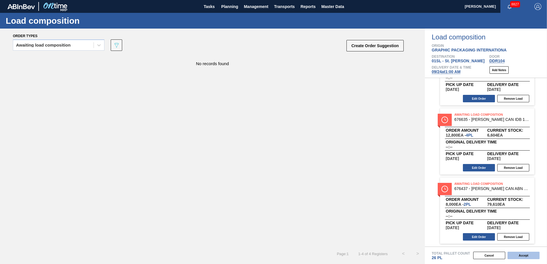
click at [520, 258] on button "Accept" at bounding box center [524, 255] width 32 height 7
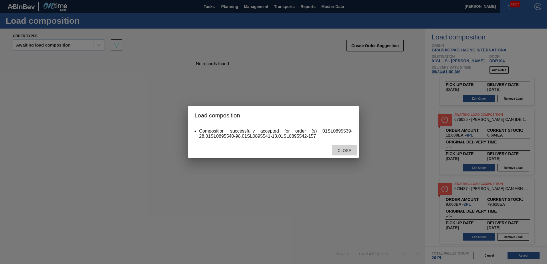
click at [332, 147] on div "Close" at bounding box center [344, 150] width 25 height 11
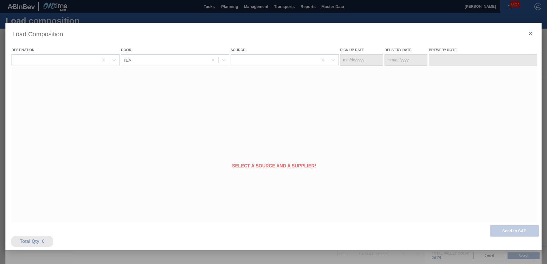
type Date "[DATE]"
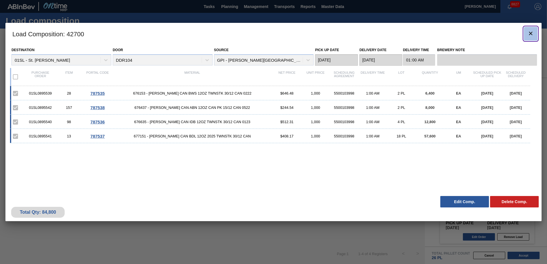
click at [534, 31] on icon "botão de ícone" at bounding box center [530, 33] width 7 height 7
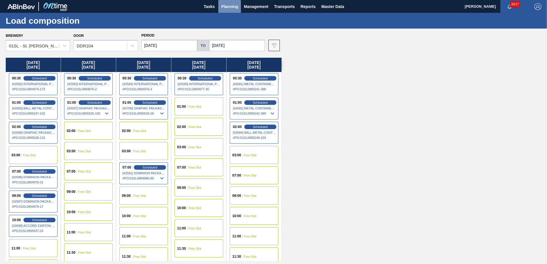
click at [232, 5] on span "Planning" at bounding box center [229, 6] width 17 height 7
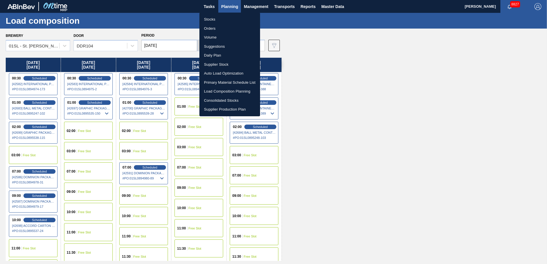
click at [219, 49] on li "Suggestions" at bounding box center [229, 46] width 61 height 9
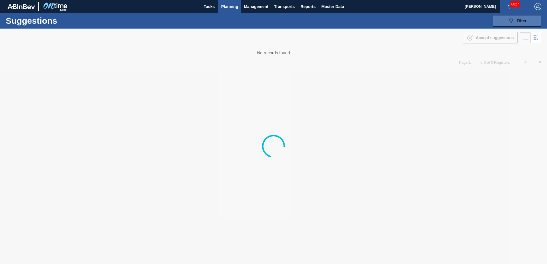
type from "[DATE]"
type to "[DATE]"
click at [512, 20] on icon "089F7B8B-B2A5-4AFE-B5C0-19BA573D28AC" at bounding box center [511, 20] width 7 height 7
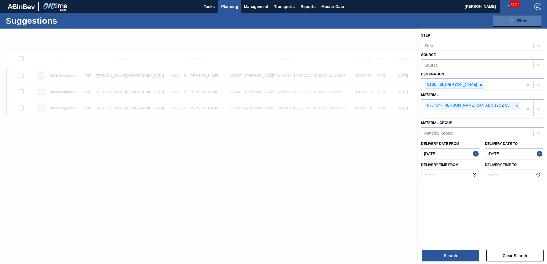
click at [517, 107] on icon at bounding box center [517, 106] width 4 height 4
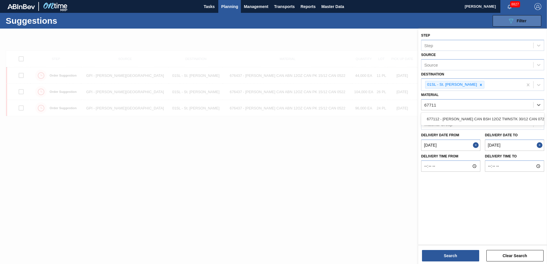
type input "677112"
click at [498, 122] on div "677112 - [PERSON_NAME] CAN BSH 12OZ TWNSTK 30/12 CAN 0724" at bounding box center [482, 119] width 123 height 11
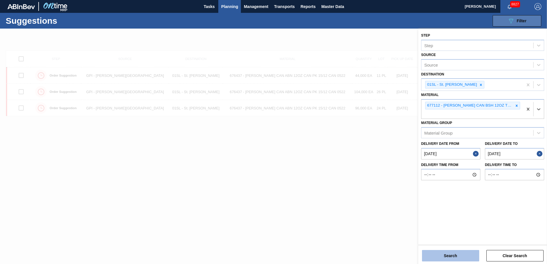
click at [451, 255] on button "Search" at bounding box center [450, 255] width 57 height 11
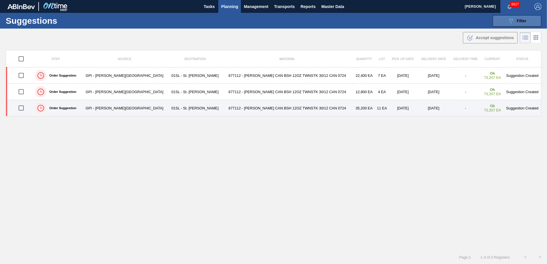
click at [25, 108] on input "checkbox" at bounding box center [21, 108] width 12 height 12
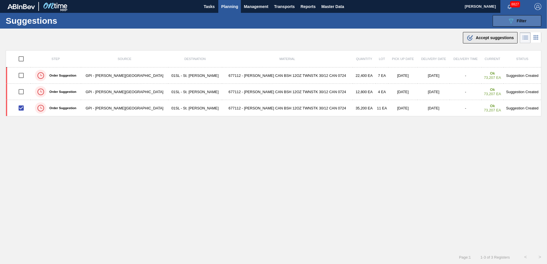
click at [494, 37] on span "Accept suggestions" at bounding box center [495, 37] width 38 height 5
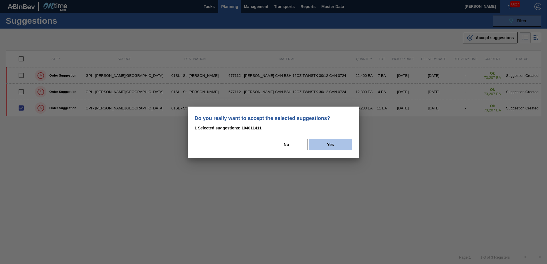
click at [320, 147] on button "Yes" at bounding box center [330, 144] width 43 height 11
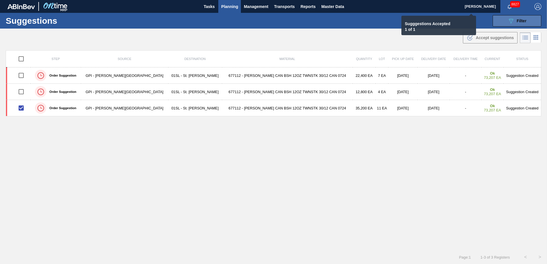
checkbox input "false"
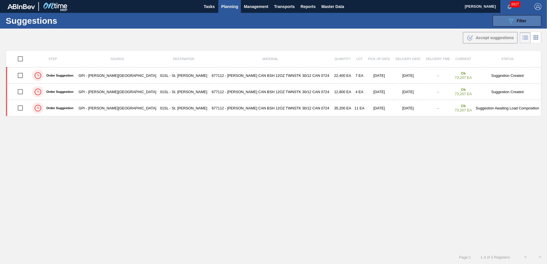
click at [513, 24] on icon "089F7B8B-B2A5-4AFE-B5C0-19BA573D28AC" at bounding box center [511, 20] width 7 height 7
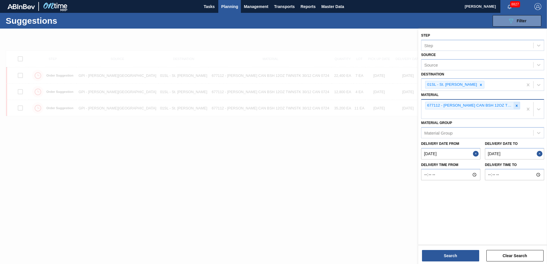
click at [515, 107] on icon at bounding box center [517, 106] width 4 height 4
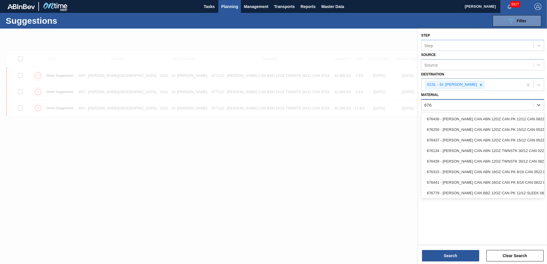
type input "676135"
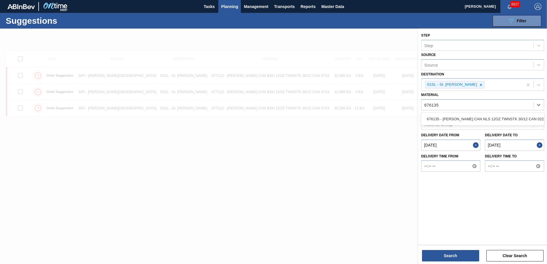
drag, startPoint x: 477, startPoint y: 118, endPoint x: 458, endPoint y: 157, distance: 43.9
click at [477, 118] on div "676135 - [PERSON_NAME] CAN NLS 12OZ TWNSTK 30/12 CAN 0222" at bounding box center [482, 119] width 123 height 11
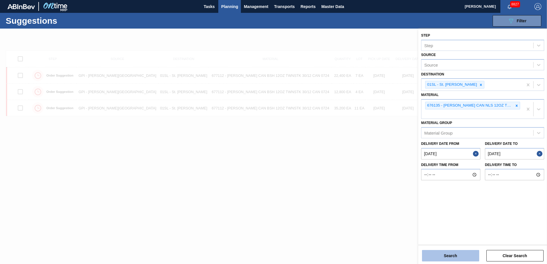
click at [448, 256] on button "Search" at bounding box center [450, 255] width 57 height 11
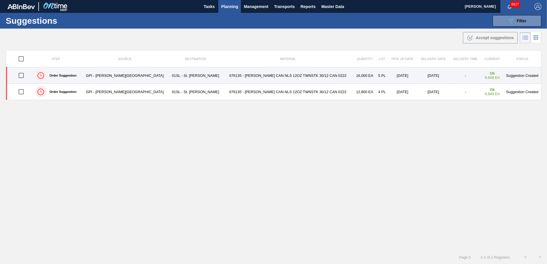
click at [23, 74] on input "checkbox" at bounding box center [21, 76] width 12 height 12
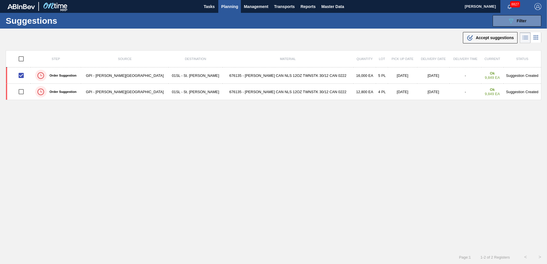
click at [476, 38] on span "Accept suggestions" at bounding box center [495, 37] width 38 height 5
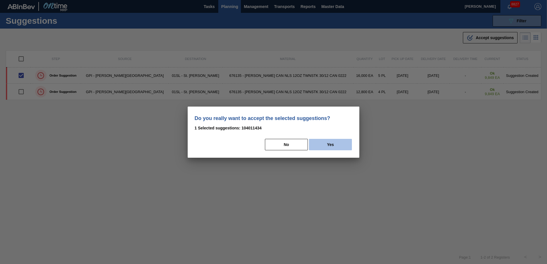
click at [319, 147] on button "Yes" at bounding box center [330, 144] width 43 height 11
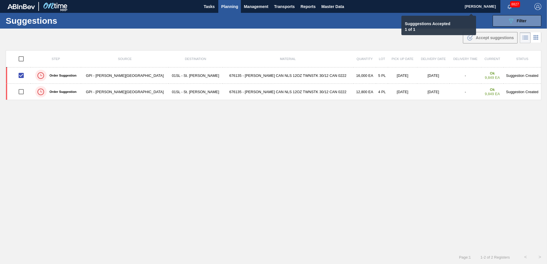
checkbox input "false"
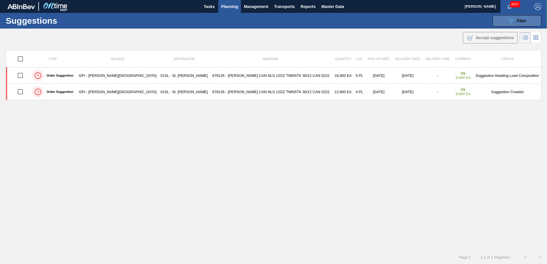
click at [503, 23] on button "089F7B8B-B2A5-4AFE-B5C0-19BA573D28AC Filter" at bounding box center [517, 20] width 49 height 11
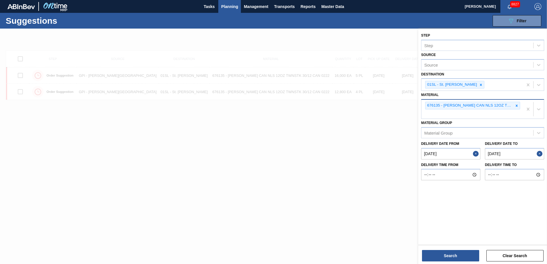
drag, startPoint x: 516, startPoint y: 107, endPoint x: 510, endPoint y: 107, distance: 5.7
click at [516, 107] on icon at bounding box center [517, 106] width 4 height 4
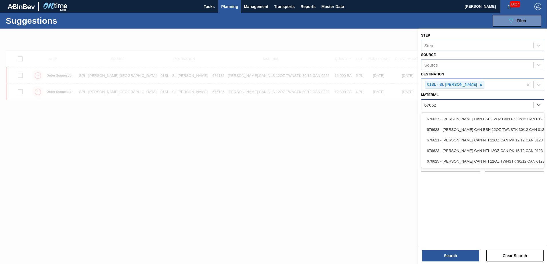
type input "676625"
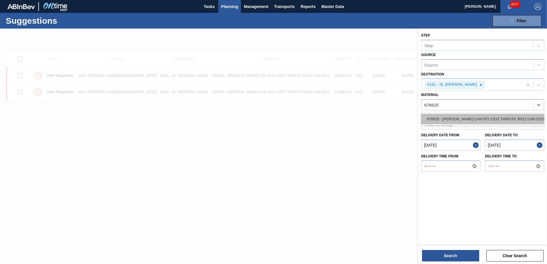
click at [503, 118] on div "676625 - [PERSON_NAME] CAN NTI 12OZ TWNSTK 30/12 CAN 0123" at bounding box center [482, 119] width 123 height 11
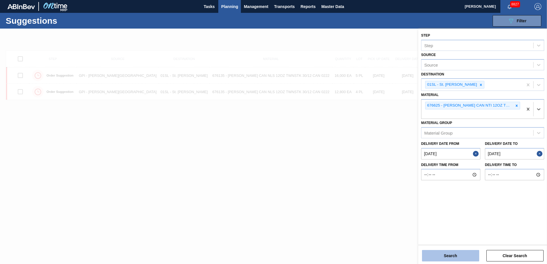
click at [453, 252] on button "Search" at bounding box center [450, 255] width 57 height 11
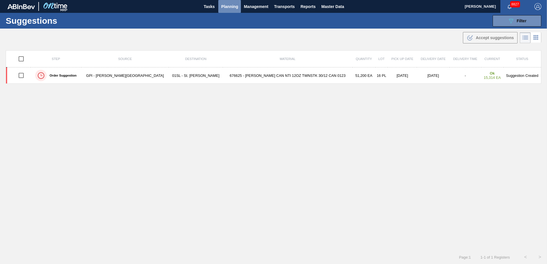
click at [230, 6] on span "Planning" at bounding box center [229, 6] width 17 height 7
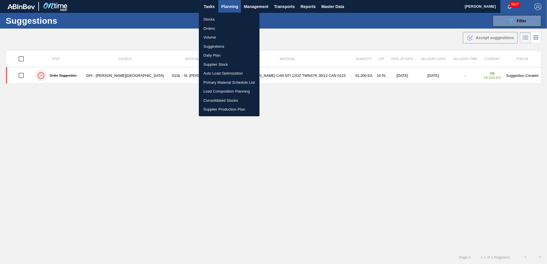
click at [218, 90] on li "Load Composition Planning" at bounding box center [229, 91] width 61 height 9
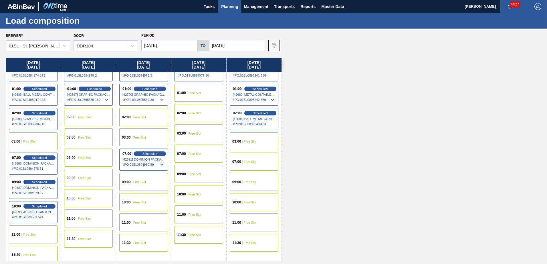
scroll to position [18, 0]
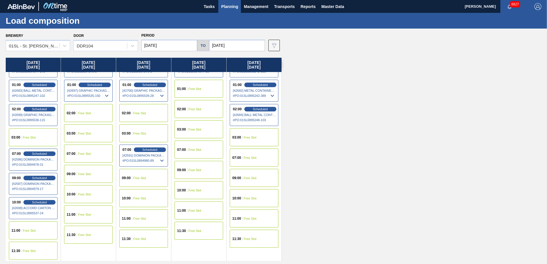
click at [40, 231] on div "11:00 Free Slot" at bounding box center [33, 231] width 49 height 18
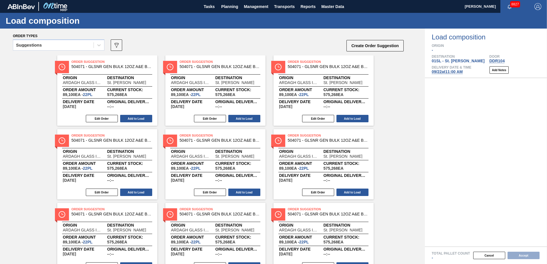
click at [98, 46] on icon at bounding box center [99, 45] width 6 height 6
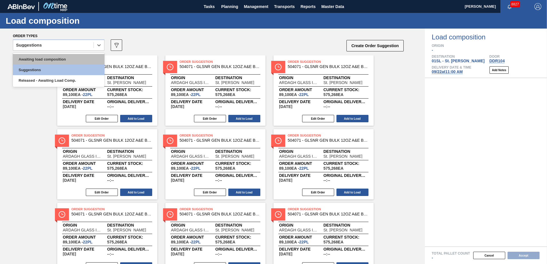
click at [77, 60] on div "Awaiting load composition" at bounding box center [59, 59] width 92 height 11
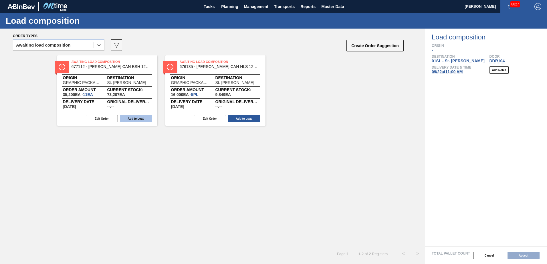
click at [140, 118] on button "Add to Load" at bounding box center [136, 118] width 32 height 7
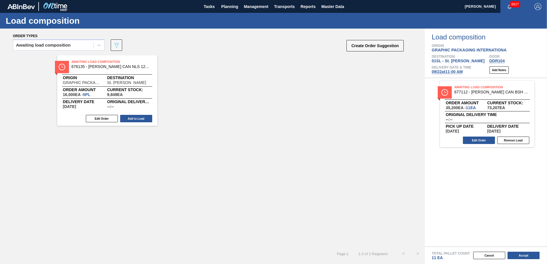
click at [131, 118] on button "Add to Load" at bounding box center [136, 118] width 32 height 7
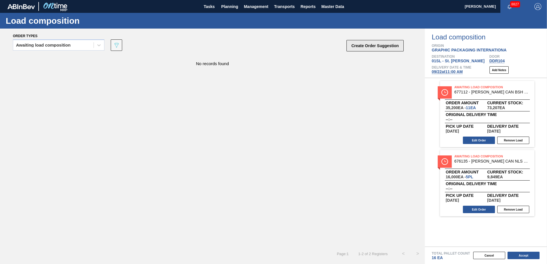
click at [382, 49] on button "Create Order Suggestion" at bounding box center [375, 45] width 57 height 11
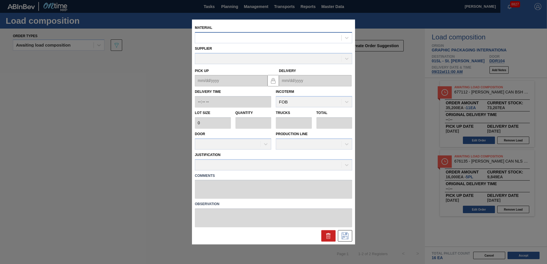
click at [311, 39] on div at bounding box center [268, 38] width 146 height 8
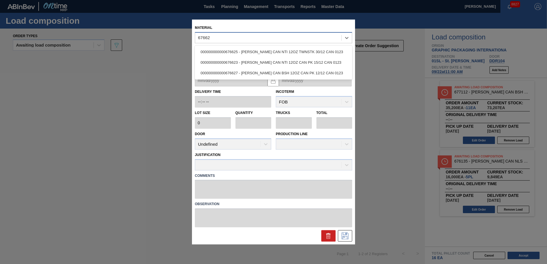
type input "676625"
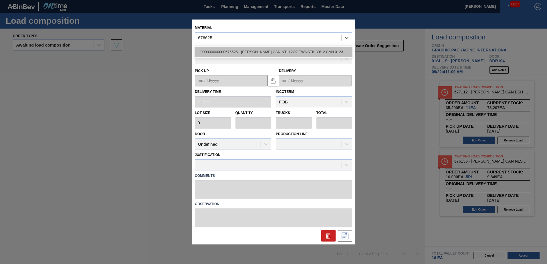
click at [284, 54] on div "000000000000676625 - [PERSON_NAME] CAN NTI 12OZ TWNSTK 30/12 CAN 0123" at bounding box center [273, 52] width 157 height 11
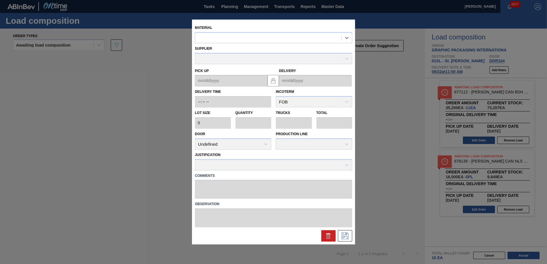
type input "3,200"
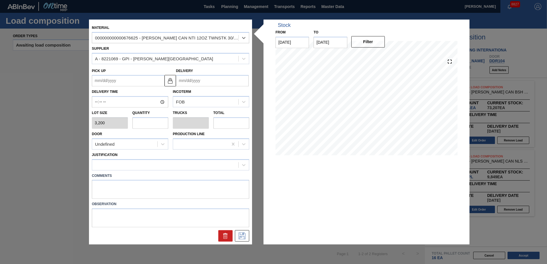
click at [222, 81] on input "Delivery" at bounding box center [212, 80] width 73 height 11
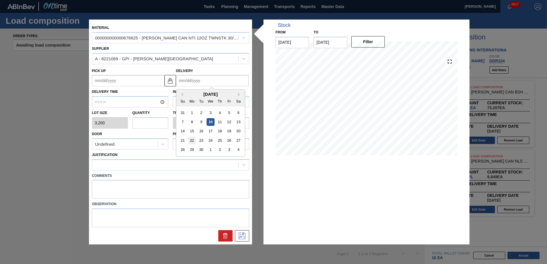
click at [192, 139] on div "22" at bounding box center [192, 141] width 8 height 8
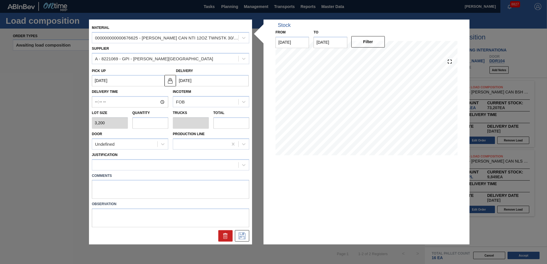
type up "[DATE]"
type input "[DATE]"
click at [157, 124] on input "text" at bounding box center [151, 122] width 36 height 11
type input "1"
type input "0.038"
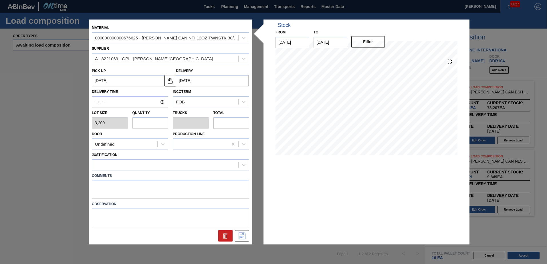
type input "3,200"
type input "10"
type input "0.385"
type input "32,000"
type input "10"
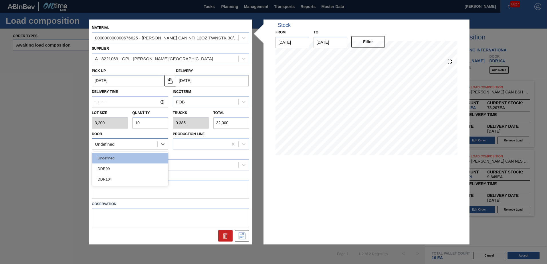
click at [150, 147] on div "Undefined" at bounding box center [124, 144] width 65 height 8
click at [137, 178] on div "DDR104" at bounding box center [130, 179] width 76 height 11
click at [135, 160] on div at bounding box center [170, 164] width 157 height 11
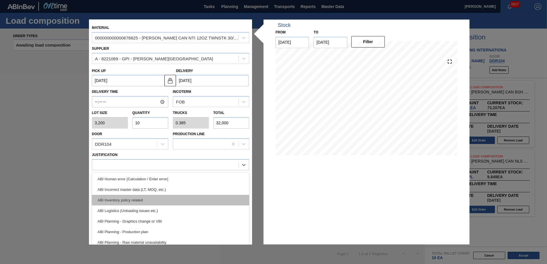
scroll to position [57, 0]
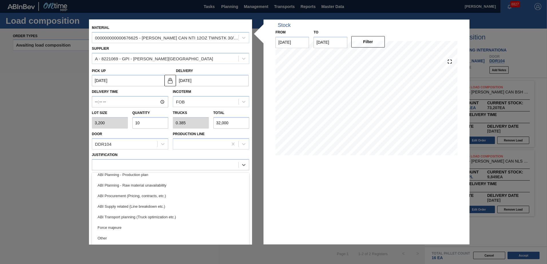
click at [147, 217] on div "ABI Transport planning (Truck optimization etc.)" at bounding box center [170, 217] width 157 height 11
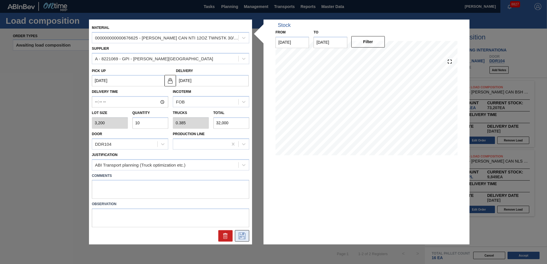
click at [246, 237] on icon at bounding box center [242, 236] width 9 height 7
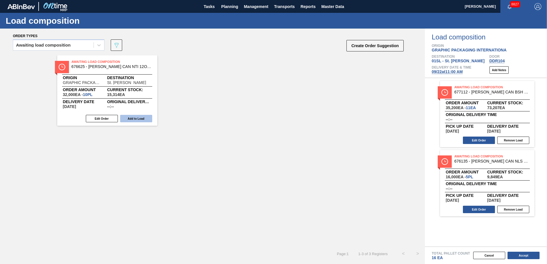
click at [143, 116] on button "Add to Load" at bounding box center [136, 118] width 32 height 7
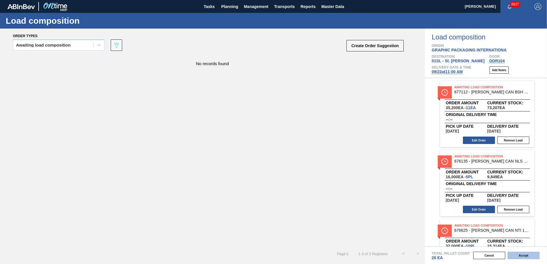
click at [526, 256] on button "Accept" at bounding box center [524, 255] width 32 height 7
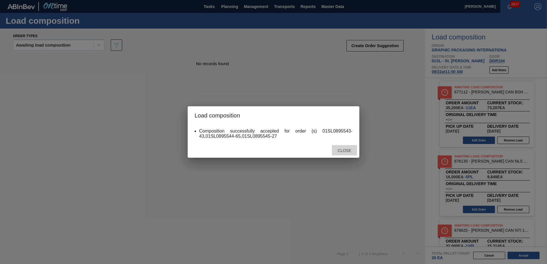
click at [343, 148] on div "Close" at bounding box center [344, 150] width 25 height 11
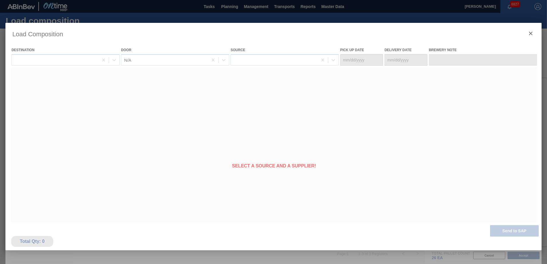
type Date "[DATE]"
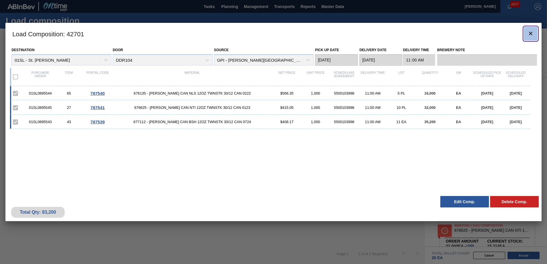
click at [528, 33] on icon "botão de ícone" at bounding box center [530, 33] width 7 height 7
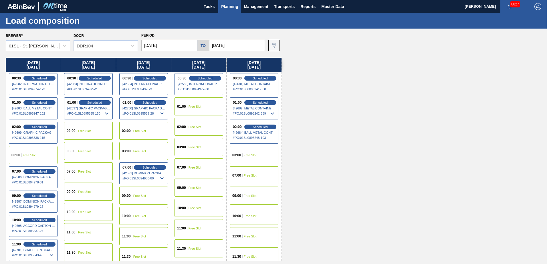
click at [233, 10] on button "Planning" at bounding box center [229, 6] width 23 height 13
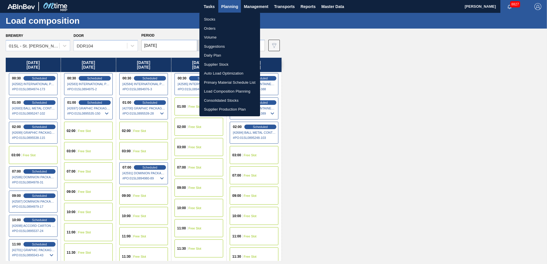
click at [218, 46] on li "Suggestions" at bounding box center [229, 46] width 61 height 9
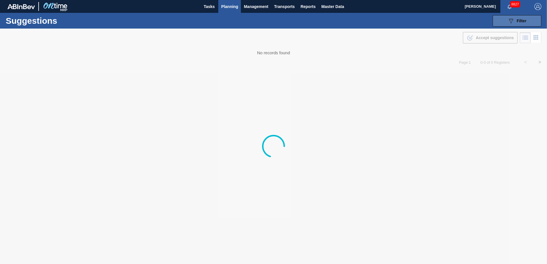
type from "[DATE]"
type to "[DATE]"
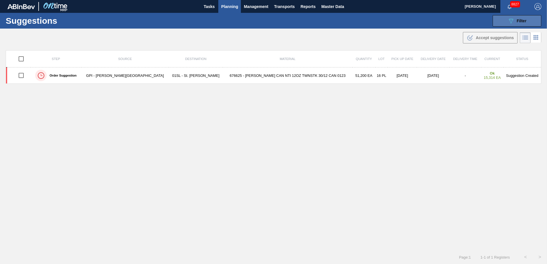
click at [510, 20] on icon "089F7B8B-B2A5-4AFE-B5C0-19BA573D28AC" at bounding box center [511, 20] width 7 height 7
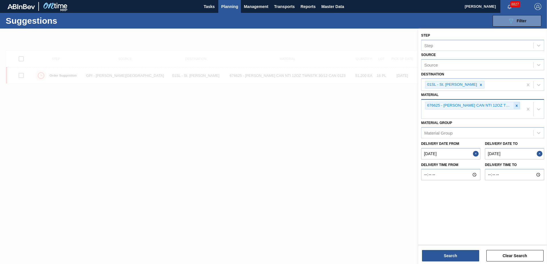
click at [518, 106] on icon at bounding box center [517, 106] width 4 height 4
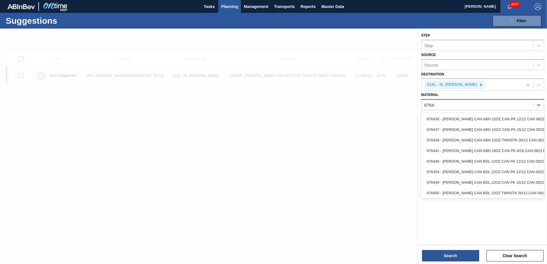
type input "676439"
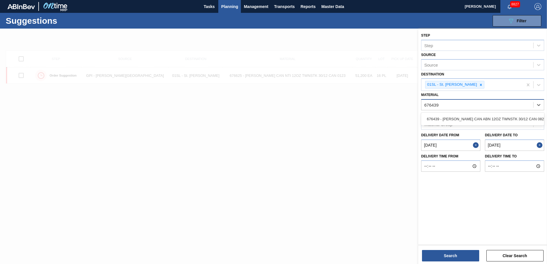
click at [509, 116] on div "676439 - [PERSON_NAME] CAN ABN 12OZ TWNSTK 30/12 CAN 0822" at bounding box center [482, 119] width 123 height 11
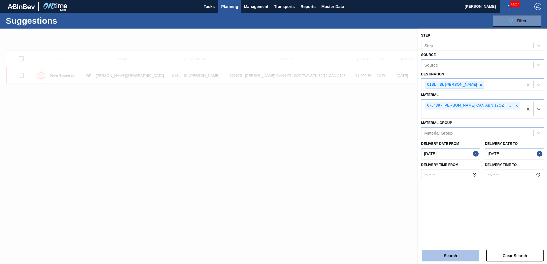
click at [435, 257] on button "Search" at bounding box center [450, 255] width 57 height 11
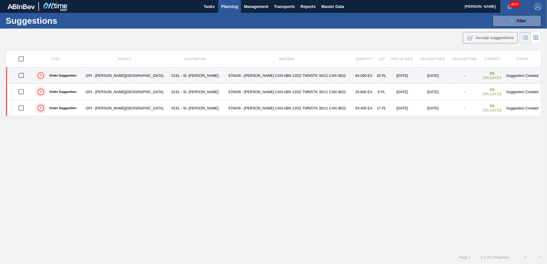
click at [24, 75] on input "checkbox" at bounding box center [21, 76] width 12 height 12
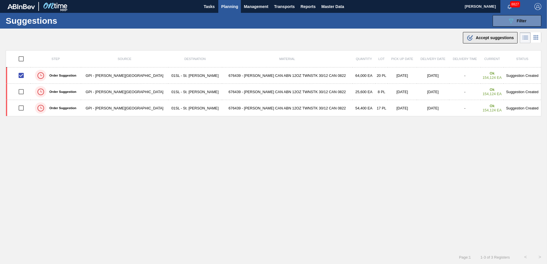
click at [480, 36] on span "Accept suggestions" at bounding box center [495, 37] width 38 height 5
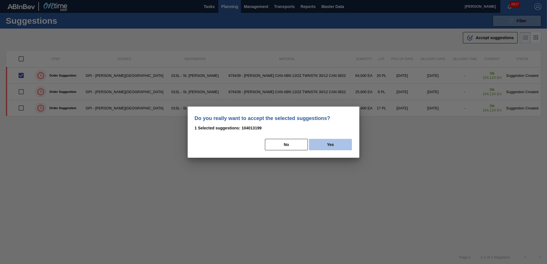
click at [329, 140] on button "Yes" at bounding box center [330, 144] width 43 height 11
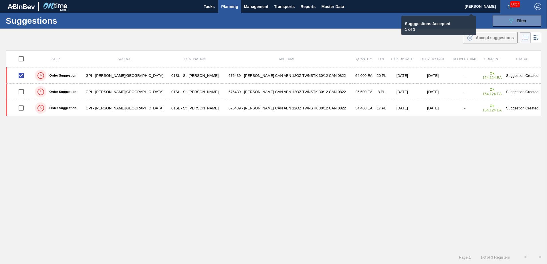
checkbox input "false"
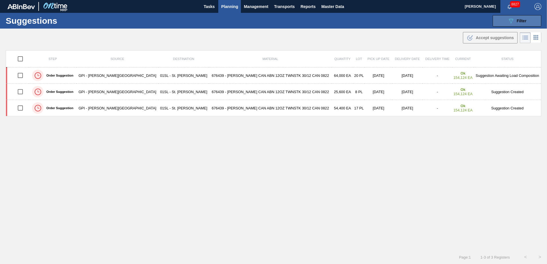
click at [513, 20] on icon "089F7B8B-B2A5-4AFE-B5C0-19BA573D28AC" at bounding box center [511, 20] width 7 height 7
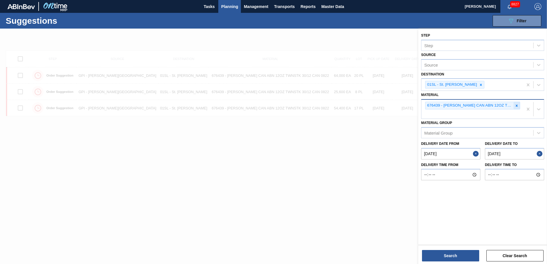
click at [517, 104] on icon at bounding box center [517, 106] width 4 height 4
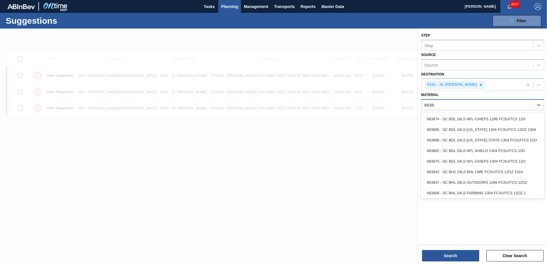
type input "683838"
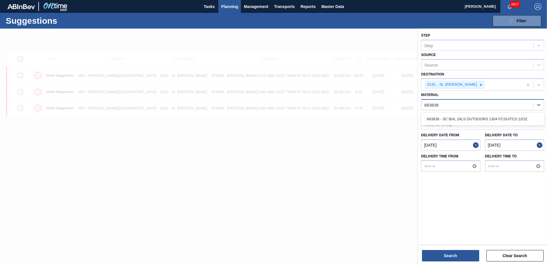
click at [509, 116] on div "683838 - SC BHL 24LS OUTDOORS 1304 FCSUITCS 12OZ" at bounding box center [482, 119] width 123 height 11
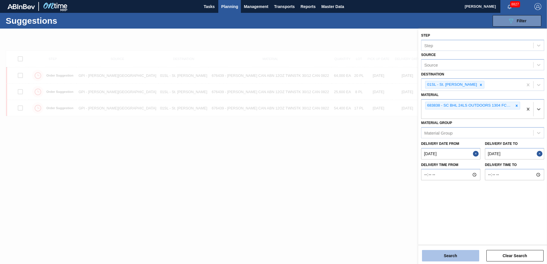
click at [453, 255] on button "Search" at bounding box center [450, 255] width 57 height 11
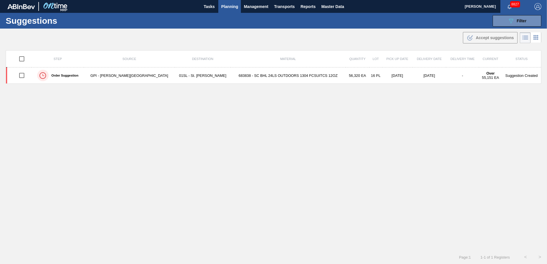
click at [223, 7] on span "Planning" at bounding box center [229, 6] width 17 height 7
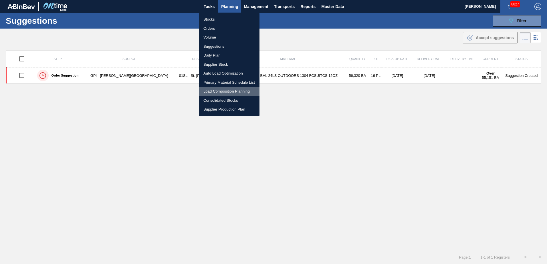
click at [218, 90] on li "Load Composition Planning" at bounding box center [229, 91] width 61 height 9
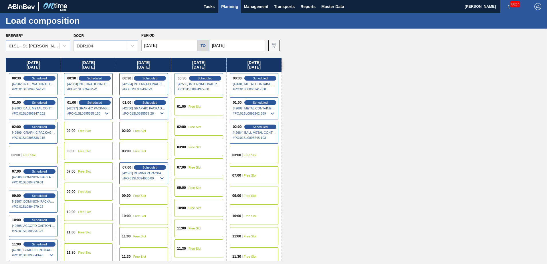
click at [84, 186] on div "09:00 Free Slot" at bounding box center [88, 192] width 49 height 18
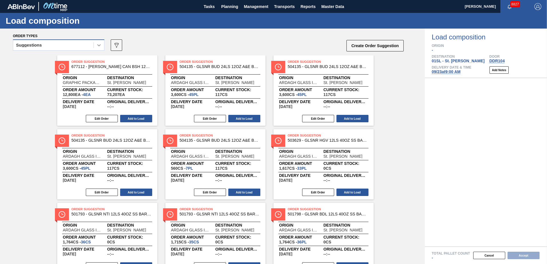
click at [98, 48] on icon at bounding box center [99, 45] width 6 height 6
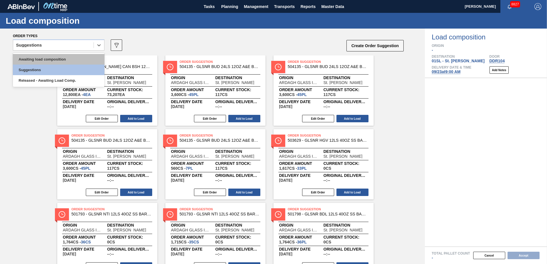
click at [66, 63] on div "Awaiting load composition" at bounding box center [59, 59] width 92 height 11
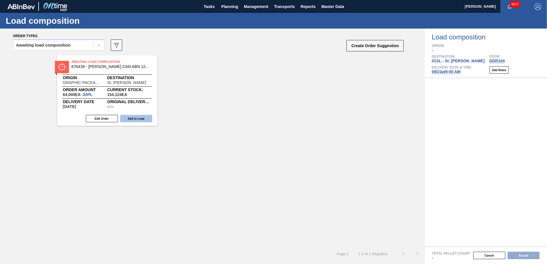
click at [133, 119] on button "Add to Load" at bounding box center [136, 118] width 32 height 7
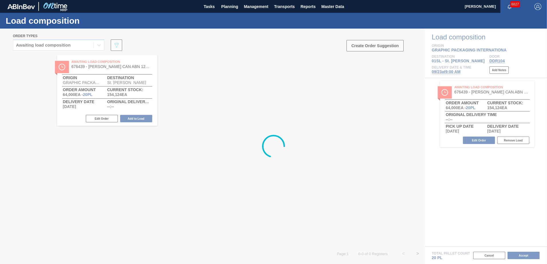
click at [377, 46] on div at bounding box center [273, 147] width 547 height 236
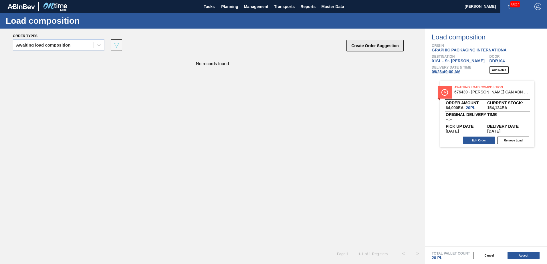
click at [376, 46] on button "Create Order Suggestion" at bounding box center [375, 45] width 57 height 11
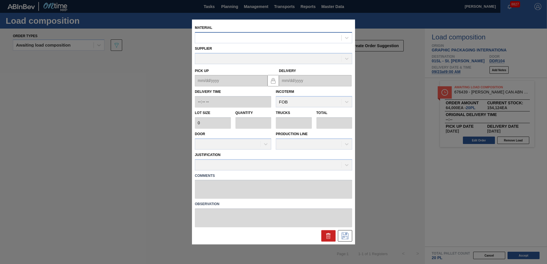
click at [268, 37] on div at bounding box center [268, 38] width 146 height 8
type input "683838"
click at [271, 54] on div "000000000000683838 - SC BHL 24LS OUTDOORS 1304 FCSUITCS 12OZ" at bounding box center [273, 52] width 157 height 11
type input "3,520"
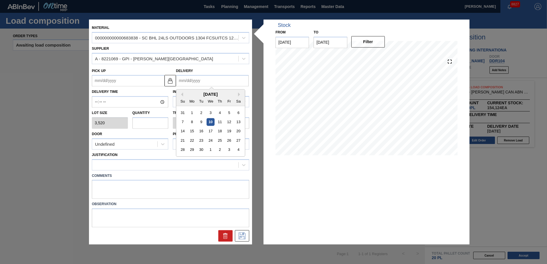
click at [202, 80] on input "Delivery" at bounding box center [212, 80] width 73 height 11
click at [203, 139] on div "23" at bounding box center [201, 141] width 8 height 8
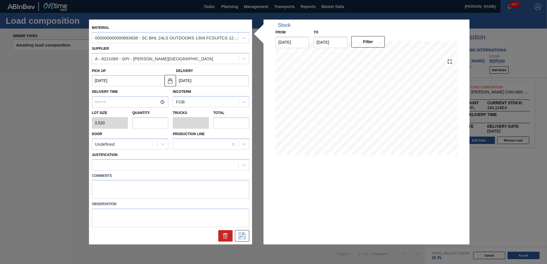
type up "[DATE]"
type input "[DATE]"
click at [153, 124] on input "text" at bounding box center [151, 122] width 36 height 11
type input "6"
type input "0.231"
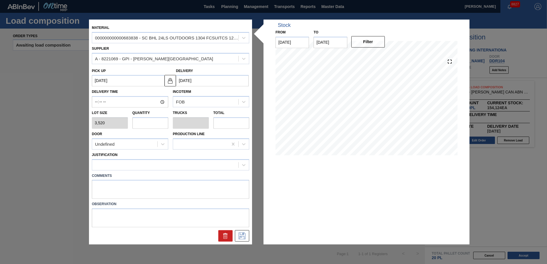
type input "21,120"
type input "6"
click at [143, 147] on div "Undefined" at bounding box center [124, 144] width 65 height 8
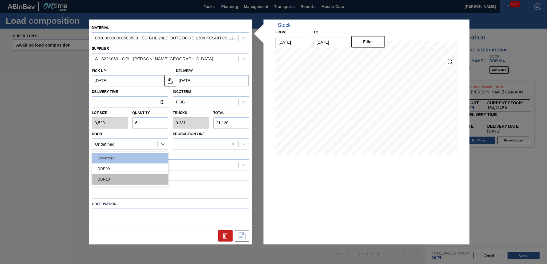
click at [124, 176] on div "DDR104" at bounding box center [130, 179] width 76 height 11
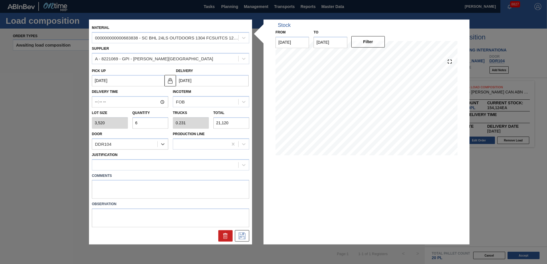
click at [129, 171] on div "Comments" at bounding box center [171, 185] width 162 height 29
click at [134, 166] on div at bounding box center [165, 165] width 146 height 8
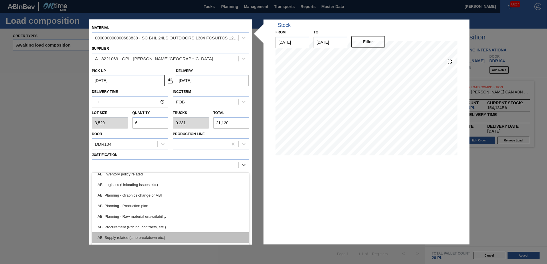
scroll to position [57, 0]
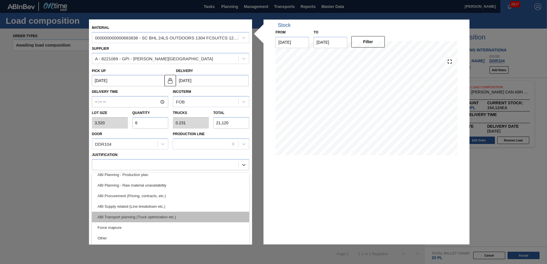
click at [145, 218] on div "ABI Transport planning (Truck optimization etc.)" at bounding box center [170, 217] width 157 height 11
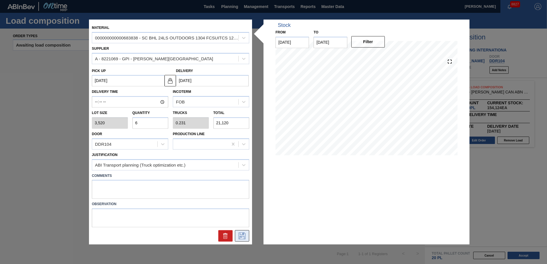
click at [240, 234] on icon at bounding box center [242, 236] width 7 height 7
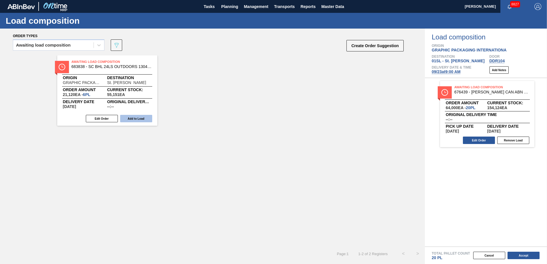
click at [131, 116] on button "Add to Load" at bounding box center [136, 118] width 32 height 7
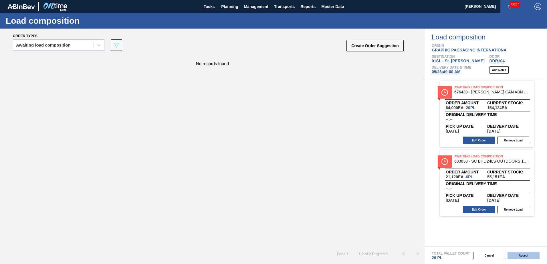
click at [526, 254] on button "Accept" at bounding box center [524, 255] width 32 height 7
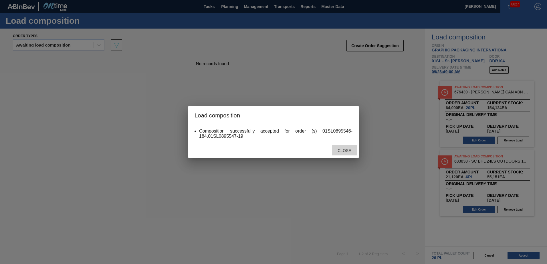
click at [344, 154] on div "Close" at bounding box center [344, 150] width 25 height 11
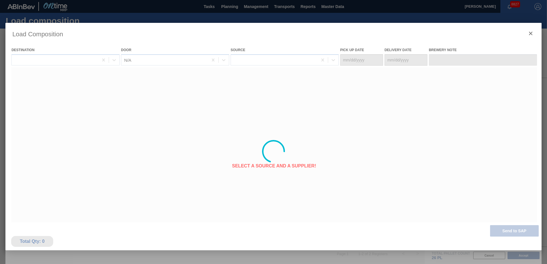
type Date "[DATE]"
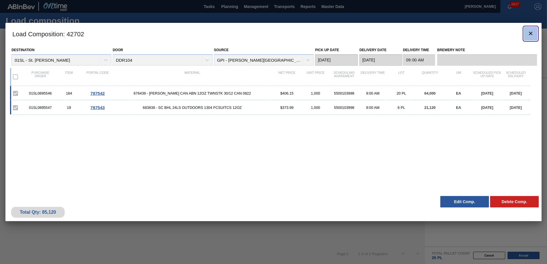
click at [530, 35] on icon "botão de ícone" at bounding box center [530, 33] width 7 height 7
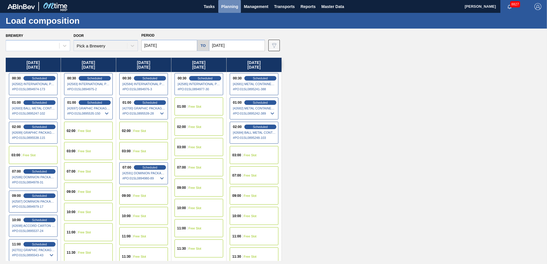
click at [233, 8] on span "Planning" at bounding box center [229, 6] width 17 height 7
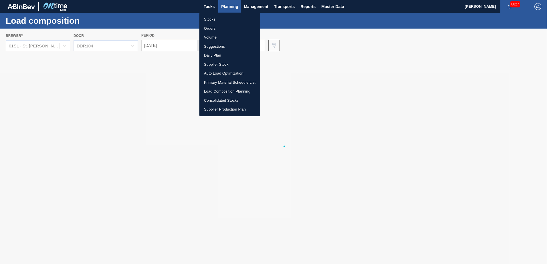
click at [222, 48] on li "Suggestions" at bounding box center [229, 46] width 61 height 9
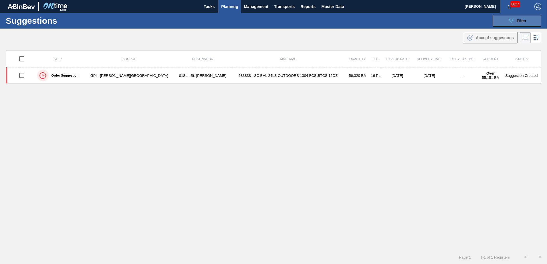
click at [510, 22] on icon at bounding box center [511, 21] width 4 height 5
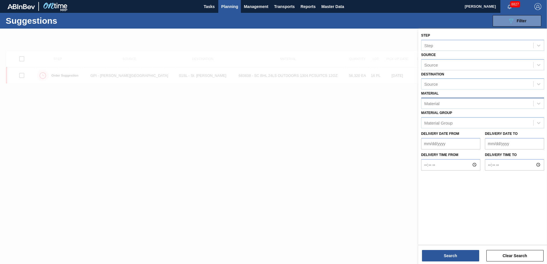
type from "[DATE]"
type to "[DATE]"
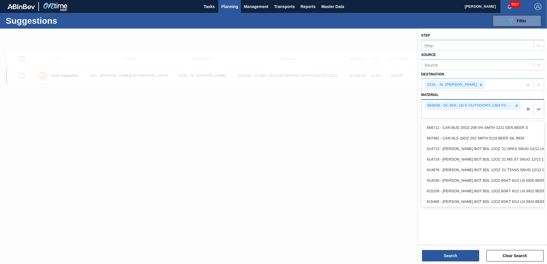
click at [461, 108] on div "683838 - SC BHL 24LS OUTDOORS 1304 FCSUITCS 12OZ" at bounding box center [470, 105] width 88 height 7
drag, startPoint x: 518, startPoint y: 108, endPoint x: 514, endPoint y: 108, distance: 4.0
click at [517, 108] on icon at bounding box center [517, 106] width 4 height 4
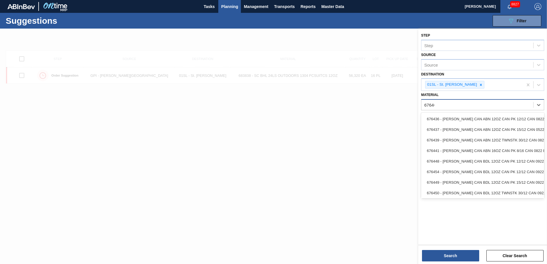
type input "676468"
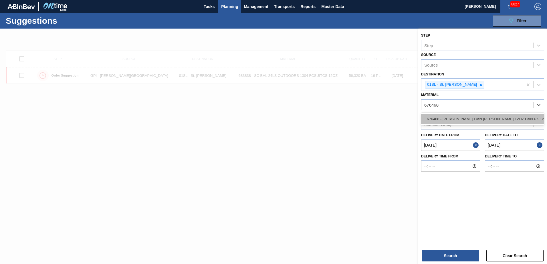
click at [507, 115] on div "676468 - [PERSON_NAME] CAN [PERSON_NAME] 12OZ CAN PK 12/12 CAN 0922" at bounding box center [482, 119] width 123 height 11
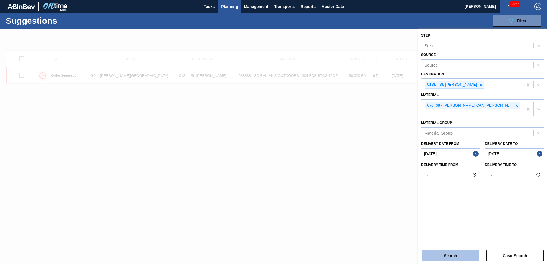
click at [455, 258] on button "Search" at bounding box center [450, 255] width 57 height 11
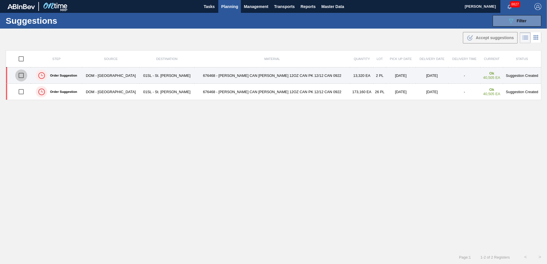
click at [22, 73] on input "checkbox" at bounding box center [21, 76] width 12 height 12
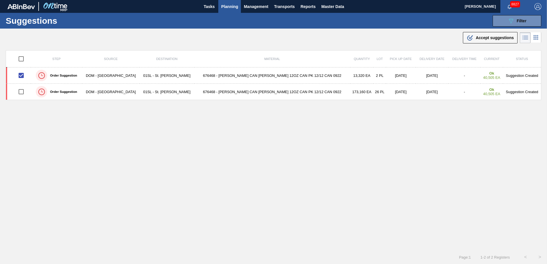
click at [467, 35] on icon ".b{fill:var(--color-action-default)}" at bounding box center [470, 37] width 7 height 7
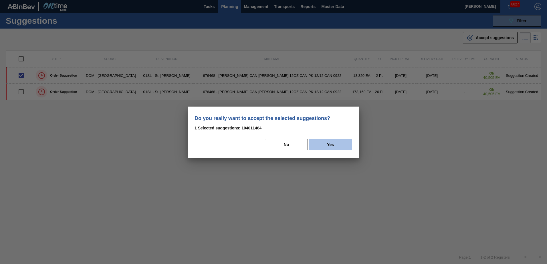
click at [338, 143] on button "Yes" at bounding box center [330, 144] width 43 height 11
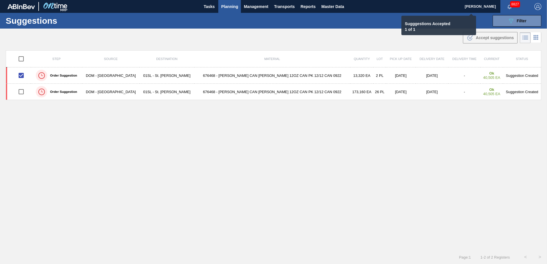
checkbox input "false"
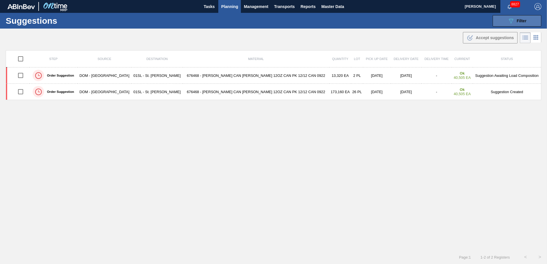
click at [525, 19] on span "Filter" at bounding box center [522, 21] width 10 height 5
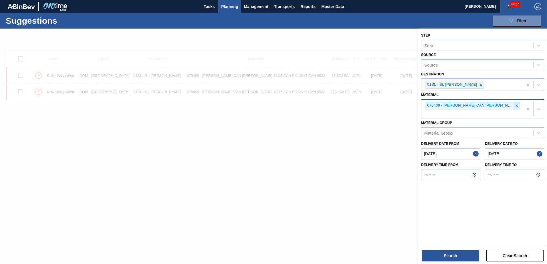
click at [517, 106] on icon at bounding box center [517, 106] width 2 height 2
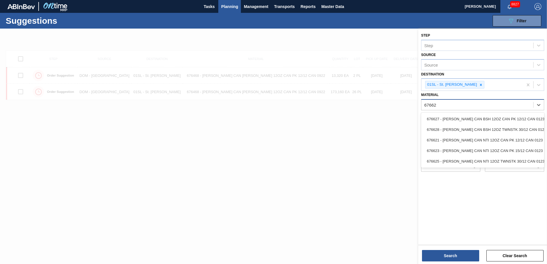
type input "676627"
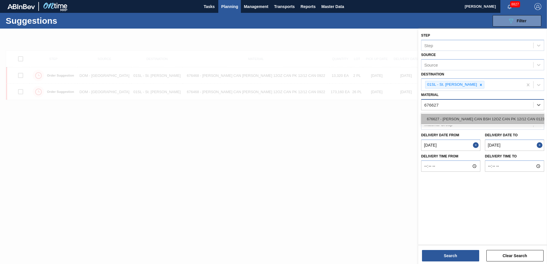
click at [505, 119] on div "676627 - [PERSON_NAME] CAN BSH 12OZ CAN PK 12/12 CAN 0123" at bounding box center [482, 119] width 123 height 11
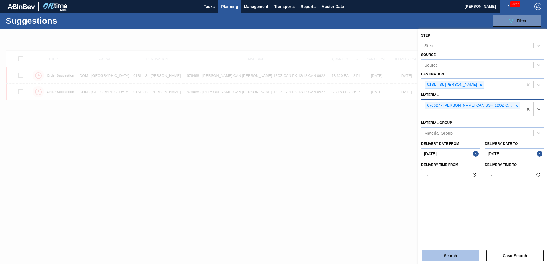
click at [458, 255] on button "Search" at bounding box center [450, 255] width 57 height 11
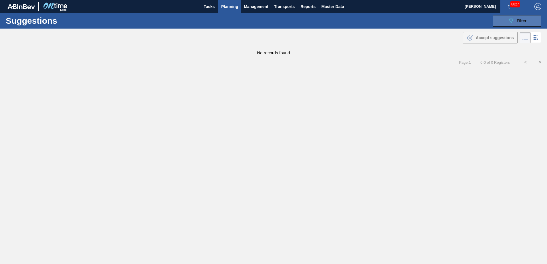
click at [512, 19] on icon "089F7B8B-B2A5-4AFE-B5C0-19BA573D28AC" at bounding box center [511, 20] width 7 height 7
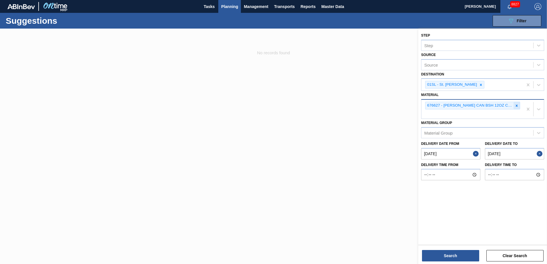
click at [518, 106] on icon at bounding box center [517, 106] width 4 height 4
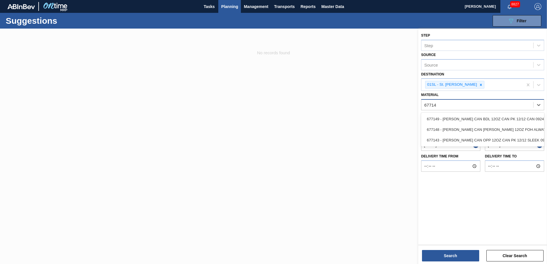
type input "677149"
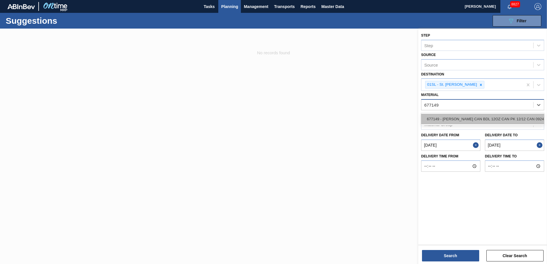
click at [509, 117] on div "677149 - [PERSON_NAME] CAN BDL 12OZ CAN PK 12/12 CAN 0924" at bounding box center [482, 119] width 123 height 11
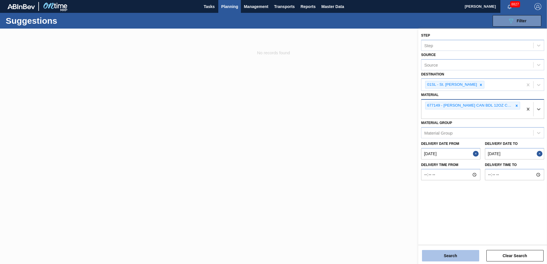
click at [456, 258] on button "Search" at bounding box center [450, 255] width 57 height 11
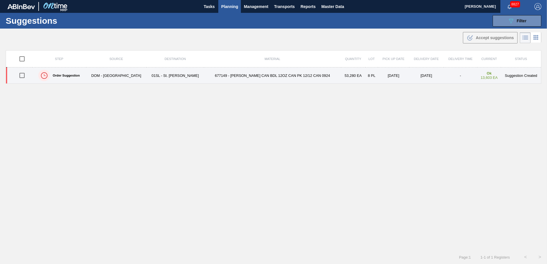
click at [24, 75] on input "checkbox" at bounding box center [22, 76] width 12 height 12
checkbox input "true"
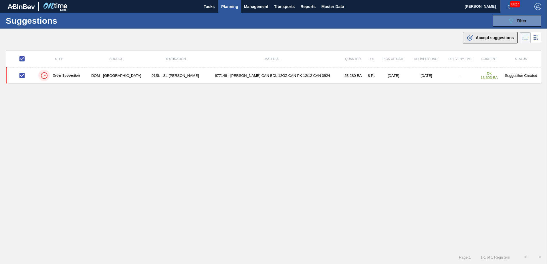
click at [499, 33] on button ".b{fill:var(--color-action-default)} Accept suggestions" at bounding box center [490, 37] width 55 height 11
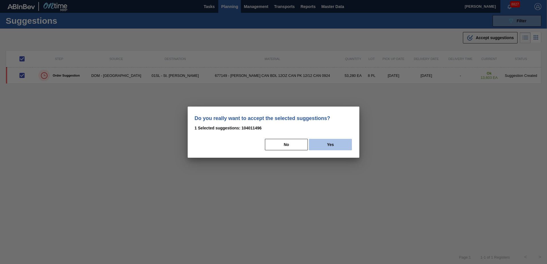
click at [334, 143] on button "Yes" at bounding box center [330, 144] width 43 height 11
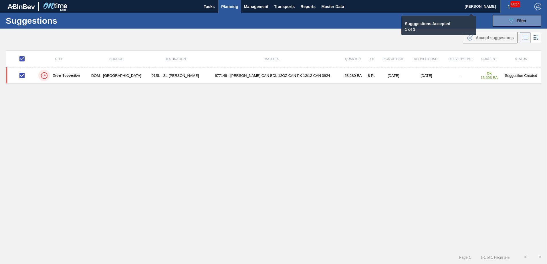
checkbox input "false"
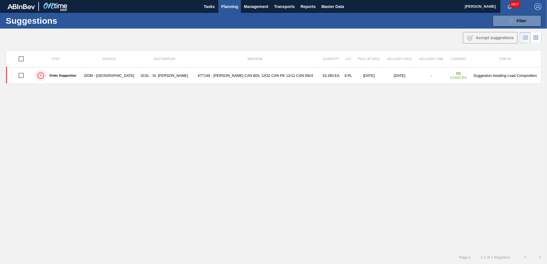
click at [220, 7] on button "Planning" at bounding box center [229, 6] width 23 height 13
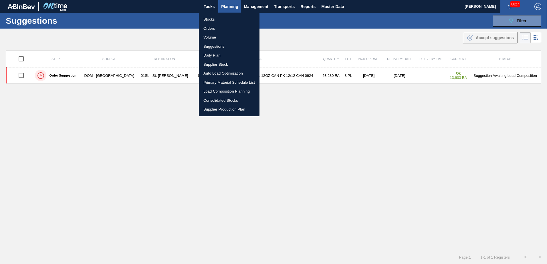
click at [226, 87] on li "Load Composition Planning" at bounding box center [229, 91] width 61 height 9
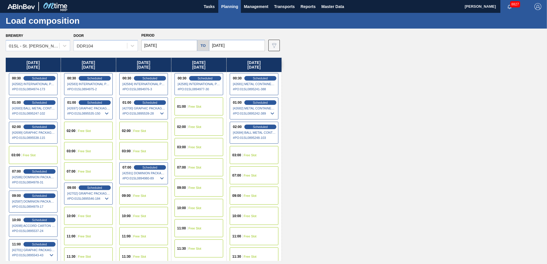
click at [150, 197] on div "09:00 Free Slot" at bounding box center [143, 196] width 49 height 18
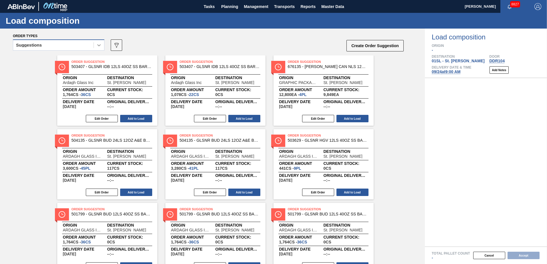
drag, startPoint x: 98, startPoint y: 45, endPoint x: 94, endPoint y: 47, distance: 4.5
click at [98, 44] on icon at bounding box center [99, 45] width 6 height 6
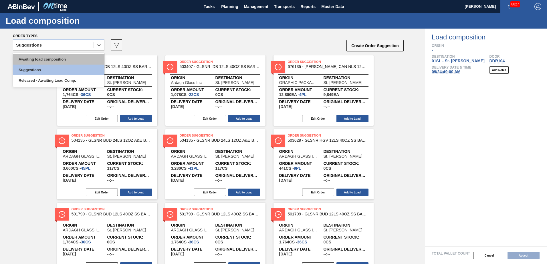
click at [77, 62] on div "Awaiting load composition" at bounding box center [59, 59] width 92 height 11
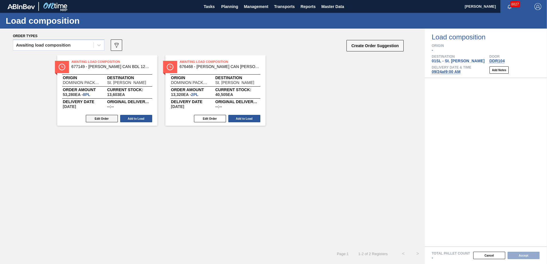
click at [102, 118] on button "Edit Order" at bounding box center [102, 118] width 32 height 7
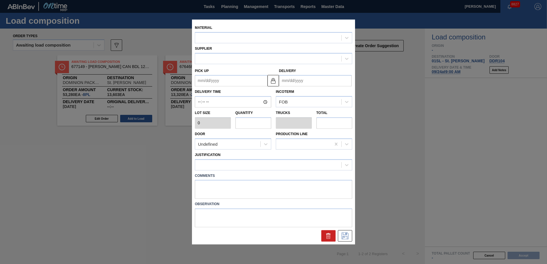
type input "6,660"
type input "8"
type input "0.308"
type input "53,280"
type up "[DATE]"
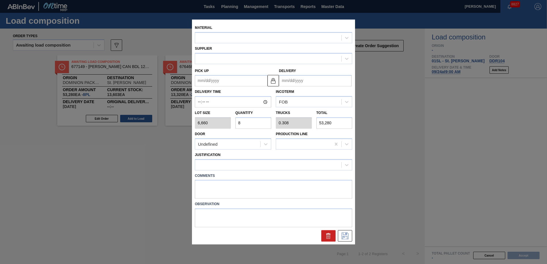
type input "[DATE]"
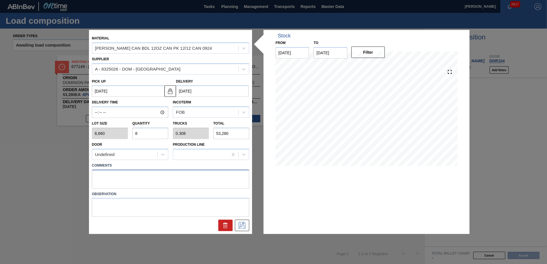
click at [107, 176] on textarea at bounding box center [170, 179] width 157 height 19
type textarea "Live unload"
click at [242, 226] on icon at bounding box center [242, 225] width 9 height 7
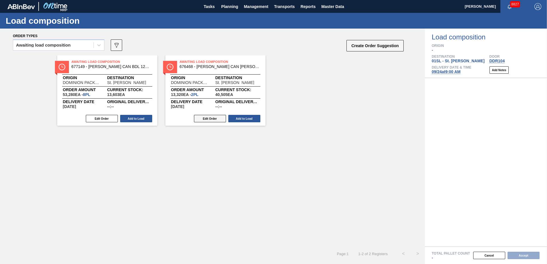
click at [211, 116] on button "Edit Order" at bounding box center [210, 118] width 32 height 7
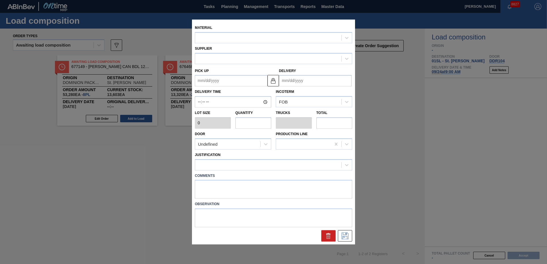
type input "6,660"
type input "2"
type input "0.077"
type input "13,320"
type up "[DATE]"
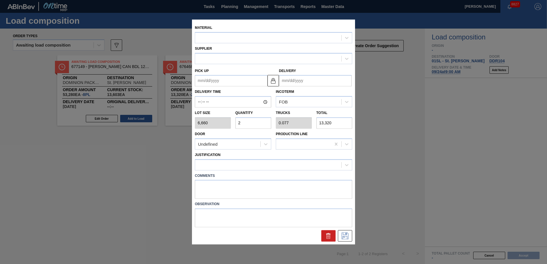
type input "[DATE]"
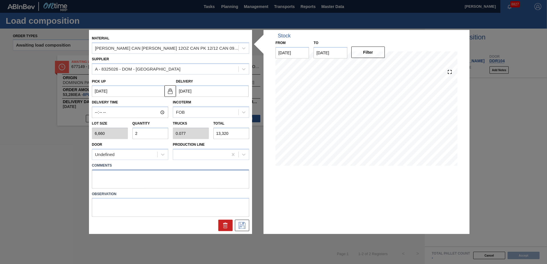
click at [115, 174] on textarea at bounding box center [170, 179] width 157 height 19
type textarea "Live unload"
click at [244, 225] on icon at bounding box center [242, 225] width 9 height 7
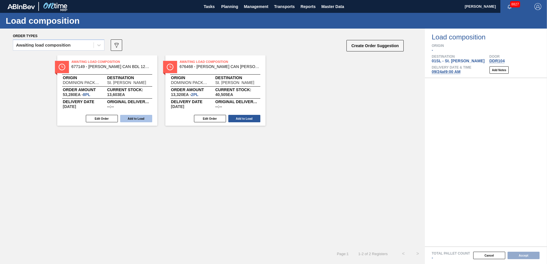
click at [139, 119] on button "Add to Load" at bounding box center [136, 118] width 32 height 7
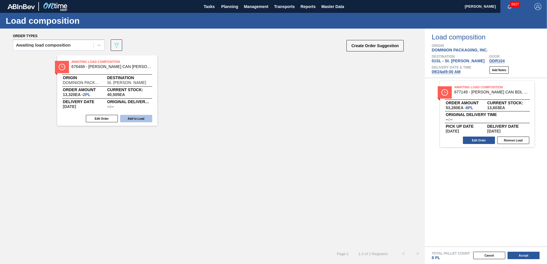
click at [136, 119] on button "Add to Load" at bounding box center [136, 118] width 32 height 7
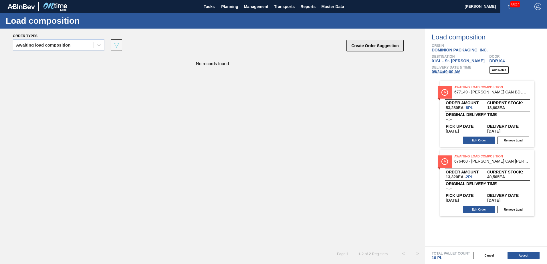
click at [357, 44] on button "Create Order Suggestion" at bounding box center [375, 45] width 57 height 11
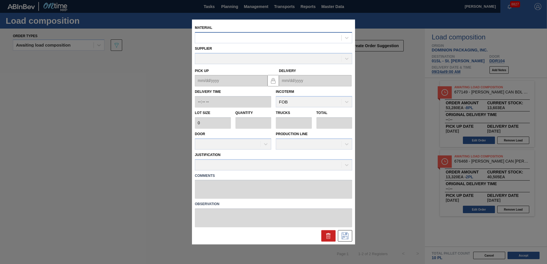
click at [275, 41] on div at bounding box center [268, 38] width 146 height 8
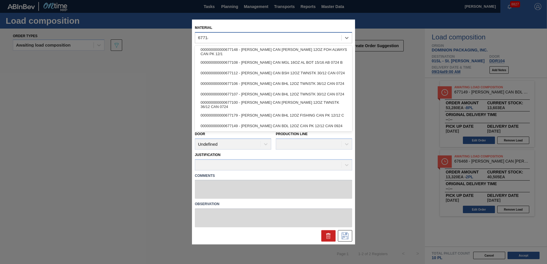
type input "677149"
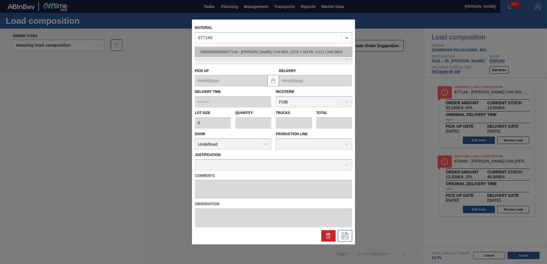
click at [273, 51] on div "000000000000677149 - [PERSON_NAME] CAN BDL 12OZ CAN PK 12/12 CAN 0924" at bounding box center [273, 52] width 157 height 11
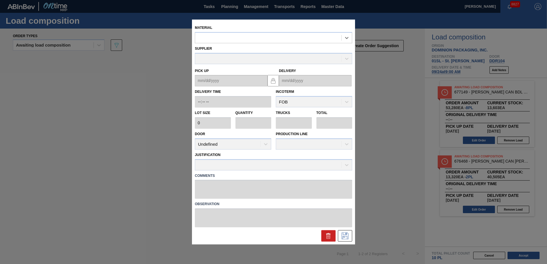
type input "6,660"
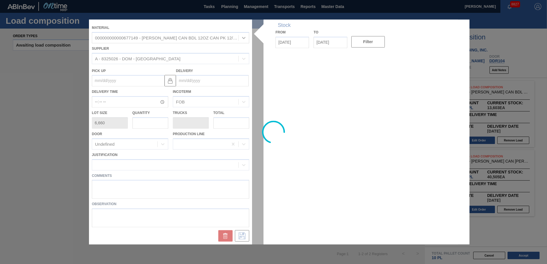
click at [207, 82] on div at bounding box center [273, 131] width 369 height 225
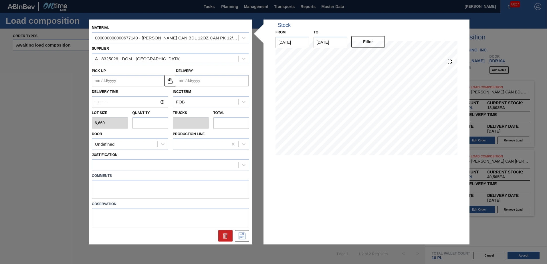
click at [207, 82] on input "Delivery" at bounding box center [212, 80] width 73 height 11
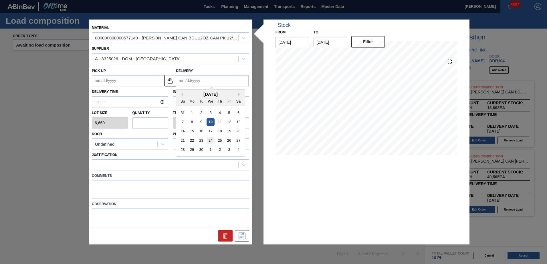
click at [211, 139] on div "24" at bounding box center [211, 141] width 8 height 8
type up "[DATE]"
type input "[DATE]"
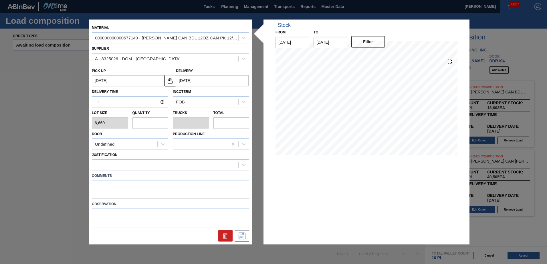
click at [153, 121] on input "text" at bounding box center [151, 122] width 36 height 11
type input "1"
type input "0.038"
type input "6,660"
type input "16"
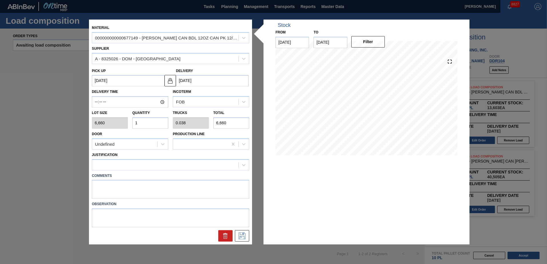
type input "0.615"
type input "106,560"
type input "16"
click at [150, 147] on div "Undefined" at bounding box center [124, 144] width 65 height 8
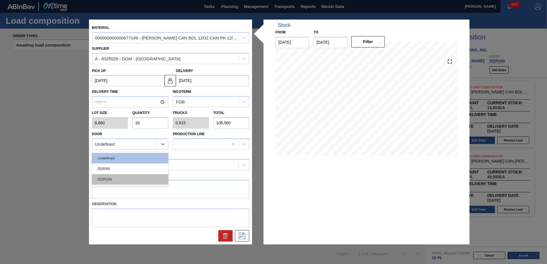
click at [125, 181] on div "DDR104" at bounding box center [130, 179] width 76 height 11
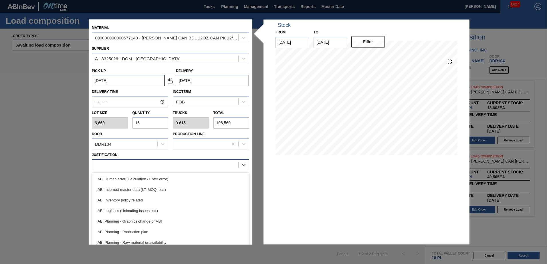
click at [122, 163] on div at bounding box center [165, 165] width 146 height 8
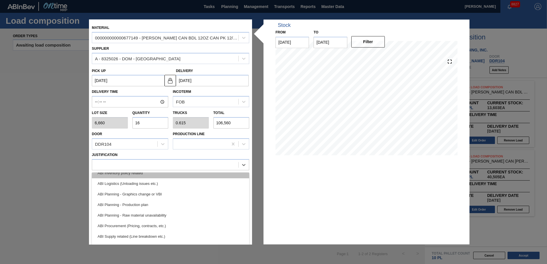
scroll to position [57, 0]
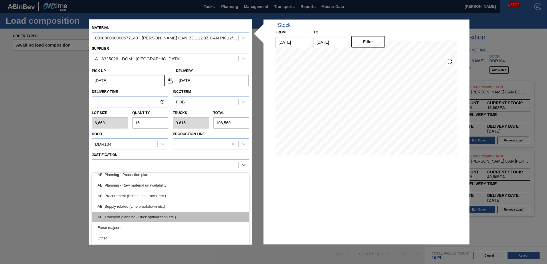
click at [139, 216] on div "ABI Transport planning (Truck optimization etc.)" at bounding box center [170, 217] width 157 height 11
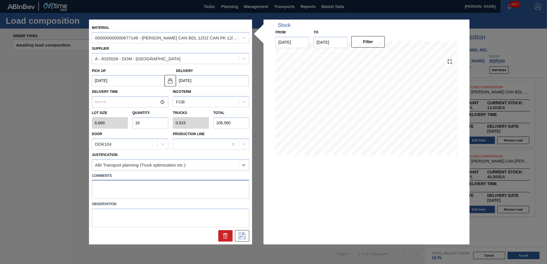
click at [122, 187] on textarea at bounding box center [170, 189] width 157 height 19
type textarea "Live unload"
click at [244, 235] on icon at bounding box center [242, 236] width 9 height 7
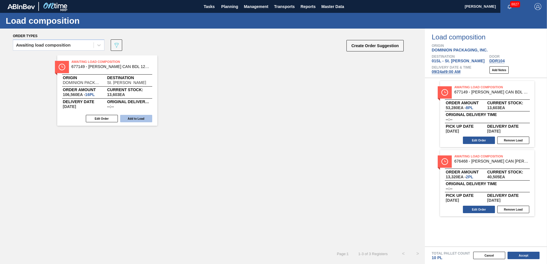
click at [143, 117] on button "Add to Load" at bounding box center [136, 118] width 32 height 7
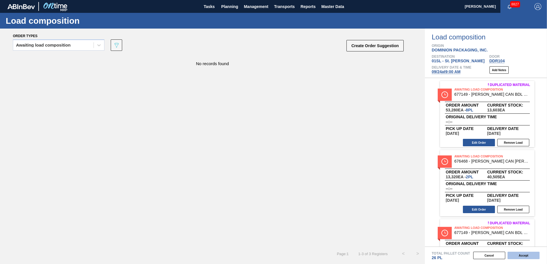
click at [516, 256] on button "Accept" at bounding box center [524, 255] width 32 height 7
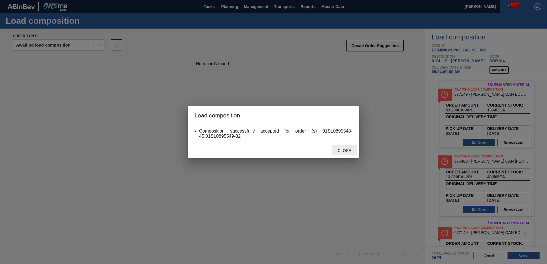
click at [333, 153] on span "Close" at bounding box center [344, 151] width 23 height 5
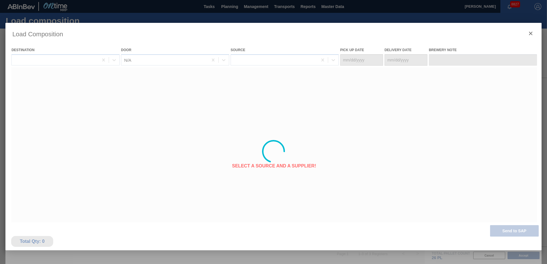
type Date "[DATE]"
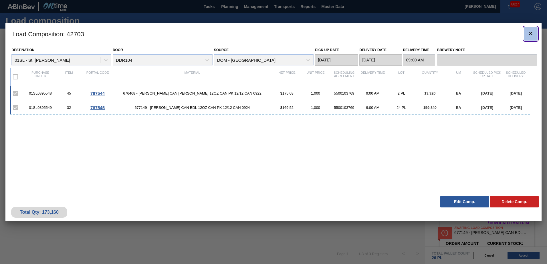
click at [529, 35] on icon "botão de ícone" at bounding box center [530, 33] width 7 height 7
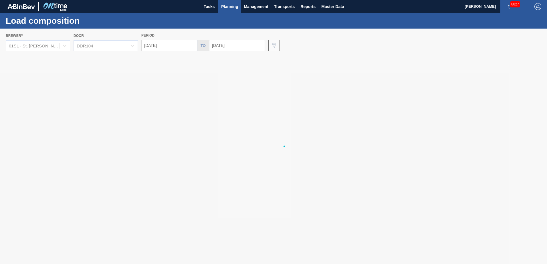
click at [233, 9] on span "Planning" at bounding box center [229, 6] width 17 height 7
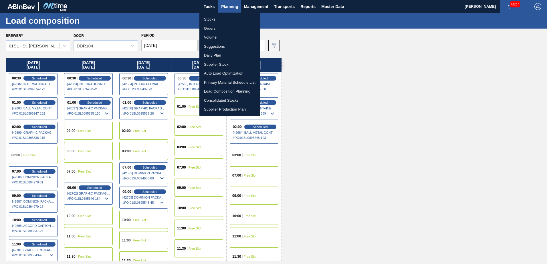
click at [221, 46] on li "Suggestions" at bounding box center [229, 46] width 61 height 9
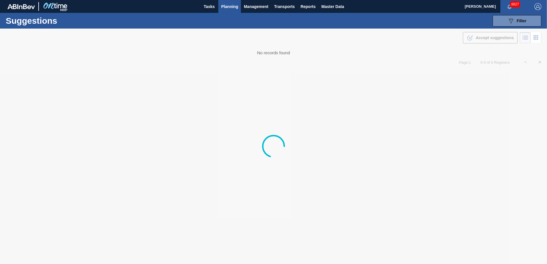
type from "[DATE]"
type to "[DATE]"
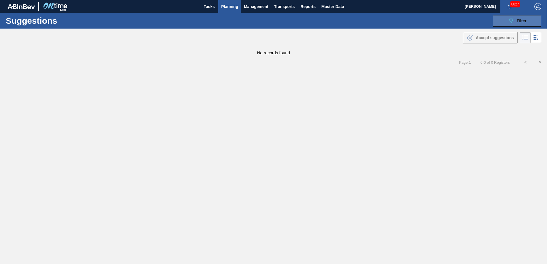
click at [518, 19] on span "Filter" at bounding box center [522, 21] width 10 height 5
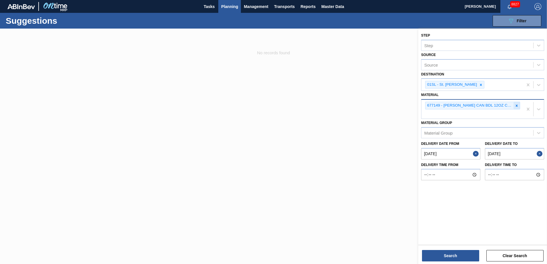
click at [517, 106] on icon at bounding box center [517, 106] width 4 height 4
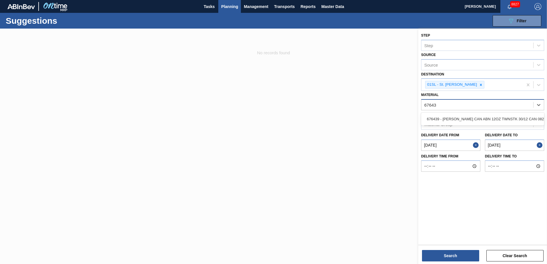
type input "676439"
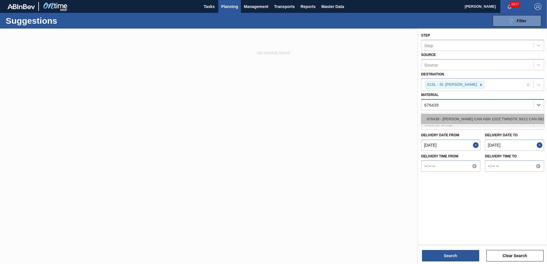
click at [509, 116] on div "676439 - [PERSON_NAME] CAN ABN 12OZ TWNSTK 30/12 CAN 0822" at bounding box center [482, 119] width 123 height 11
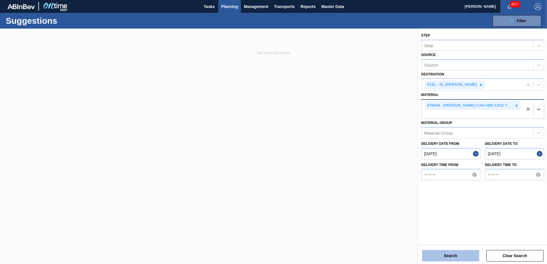
click at [455, 256] on button "Search" at bounding box center [450, 255] width 57 height 11
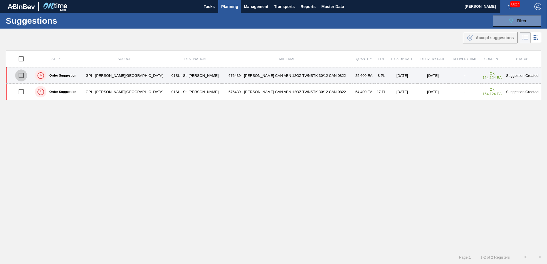
click at [22, 77] on input "checkbox" at bounding box center [21, 76] width 12 height 12
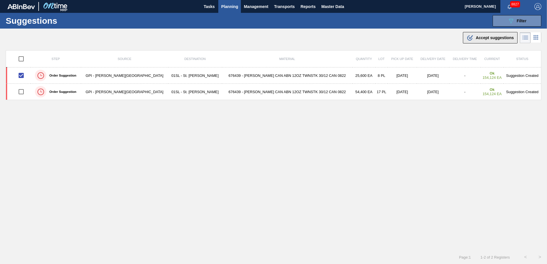
click at [483, 38] on span "Accept suggestions" at bounding box center [495, 37] width 38 height 5
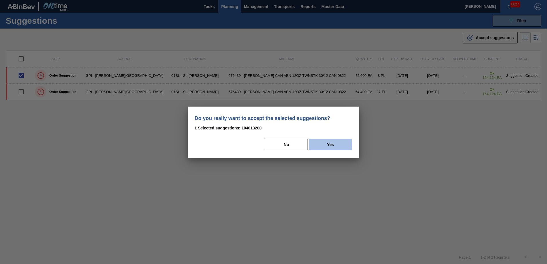
click at [327, 145] on button "Yes" at bounding box center [330, 144] width 43 height 11
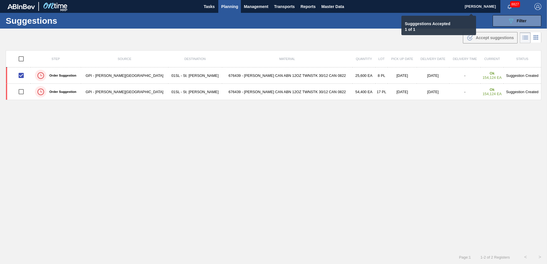
checkbox input "false"
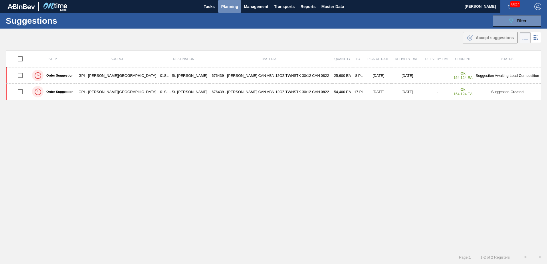
click at [224, 8] on span "Planning" at bounding box center [229, 6] width 17 height 7
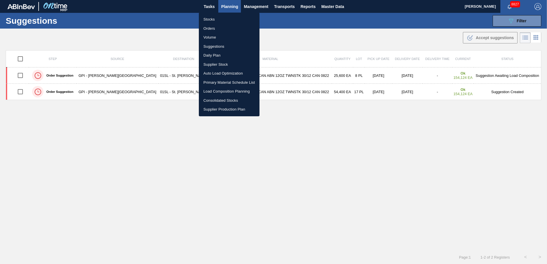
click at [216, 92] on li "Load Composition Planning" at bounding box center [229, 91] width 61 height 9
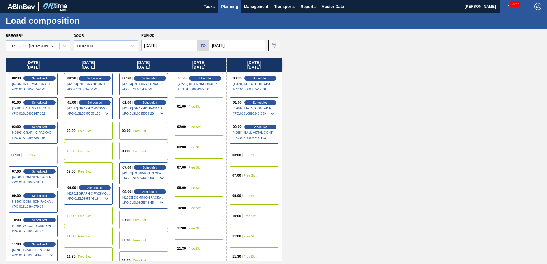
click at [144, 130] on span "Free Slot" at bounding box center [139, 130] width 13 height 3
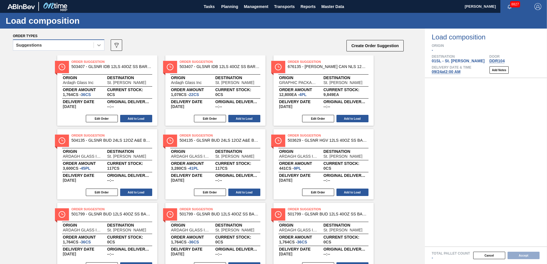
click at [99, 48] on icon at bounding box center [99, 45] width 6 height 6
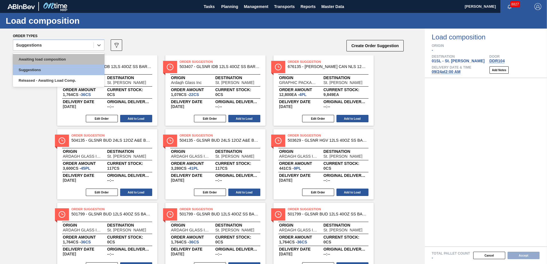
click at [79, 57] on div "Awaiting load composition" at bounding box center [59, 59] width 92 height 11
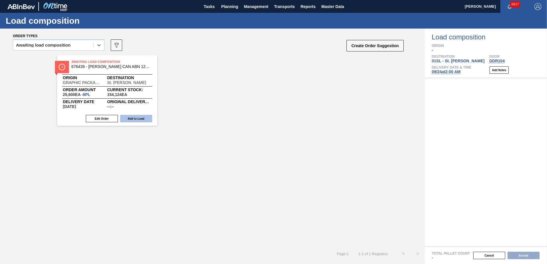
click at [144, 117] on button "Add to Load" at bounding box center [136, 118] width 32 height 7
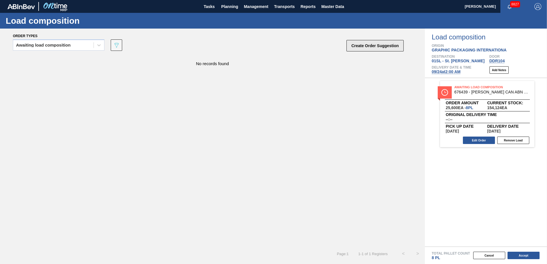
click at [372, 43] on button "Create Order Suggestion" at bounding box center [375, 45] width 57 height 11
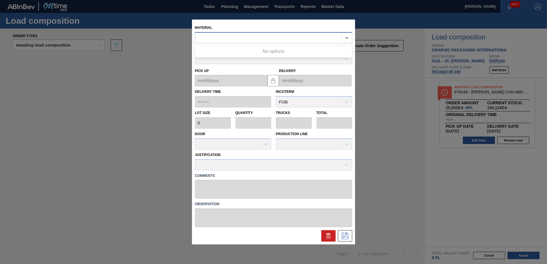
click at [269, 39] on div at bounding box center [268, 38] width 146 height 8
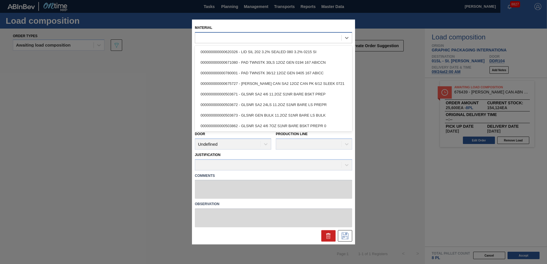
click at [253, 37] on div at bounding box center [268, 38] width 146 height 8
type input "683623"
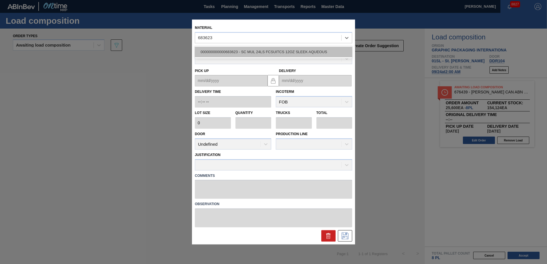
click at [255, 51] on div "000000000000683623 - SC MUL 24LS FCSUITCS 12OZ SLEEK AQUEOUS" at bounding box center [273, 52] width 157 height 11
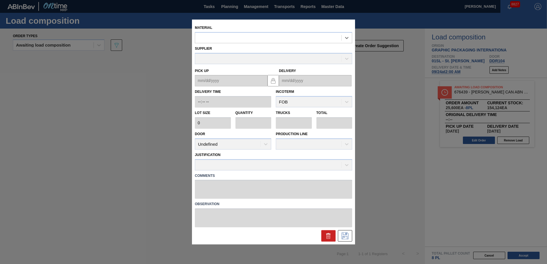
type input "2,880"
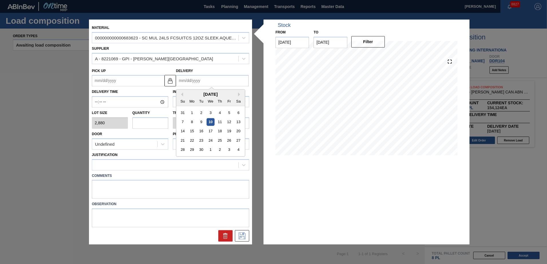
click at [209, 77] on input "Delivery" at bounding box center [212, 80] width 73 height 11
drag, startPoint x: 213, startPoint y: 139, endPoint x: 170, endPoint y: 134, distance: 43.0
click at [212, 140] on div "24" at bounding box center [211, 141] width 8 height 8
type up "[DATE]"
type input "[DATE]"
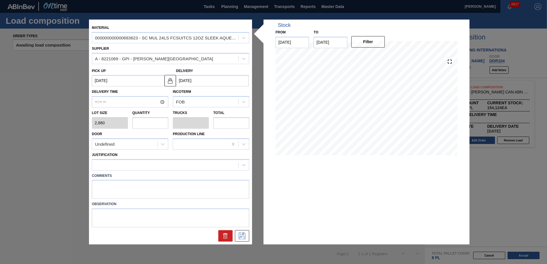
click at [154, 125] on input "text" at bounding box center [151, 122] width 36 height 11
type input "1"
type input "0.042"
type input "2,880"
type input "18"
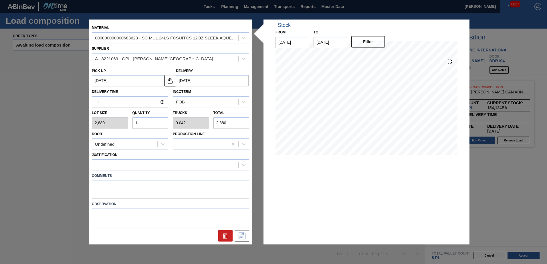
type input "0.75"
type input "51,840"
type input "18"
click at [149, 142] on div "Undefined" at bounding box center [124, 144] width 65 height 8
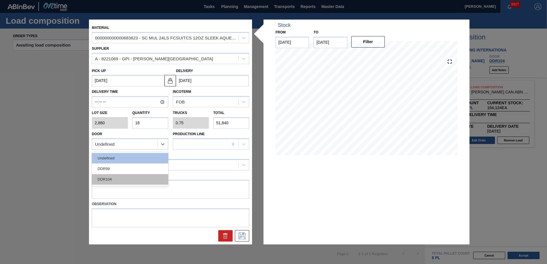
click at [141, 177] on div "DDR104" at bounding box center [130, 179] width 76 height 11
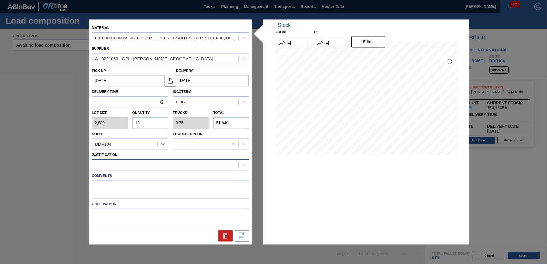
click at [141, 164] on div at bounding box center [165, 165] width 146 height 8
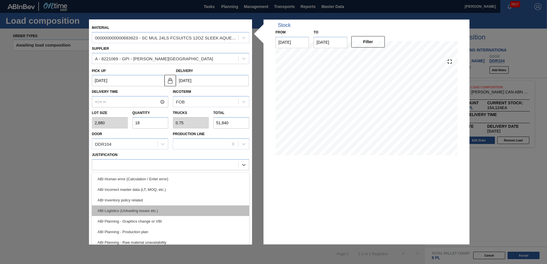
scroll to position [86, 0]
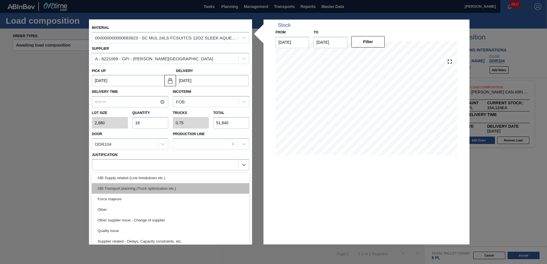
click at [155, 191] on div "ABI Transport planning (Truck optimization etc.)" at bounding box center [170, 188] width 157 height 11
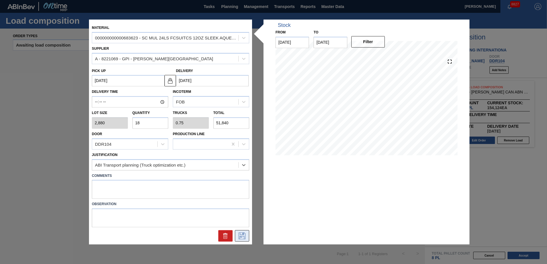
click at [239, 236] on icon at bounding box center [242, 236] width 9 height 7
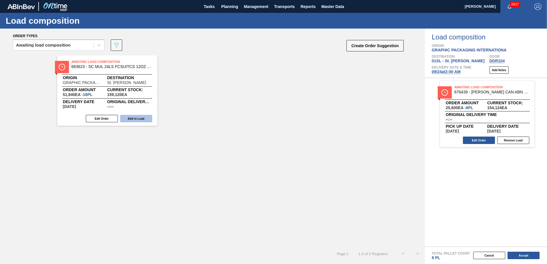
click at [143, 117] on button "Add to Load" at bounding box center [136, 118] width 32 height 7
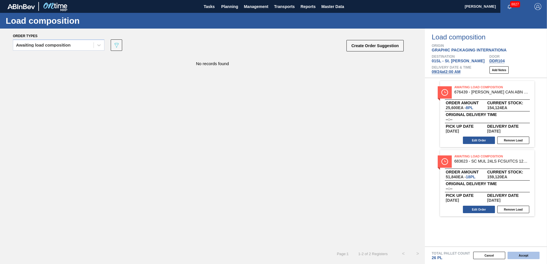
click at [529, 255] on button "Accept" at bounding box center [524, 255] width 32 height 7
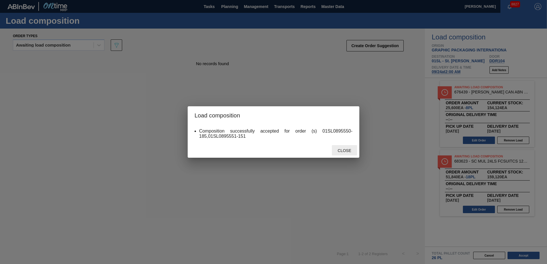
click at [352, 150] on span "Close" at bounding box center [344, 151] width 23 height 5
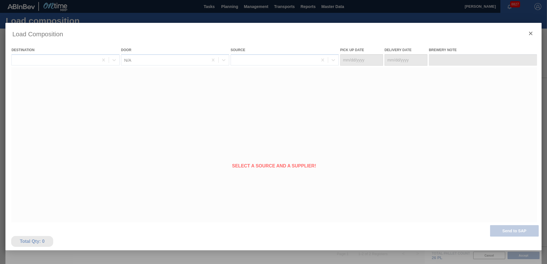
type Date "[DATE]"
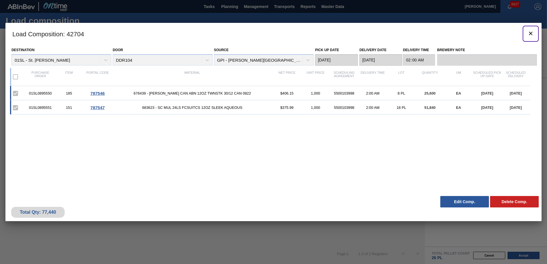
click at [530, 35] on icon "botão de ícone" at bounding box center [530, 33] width 7 height 7
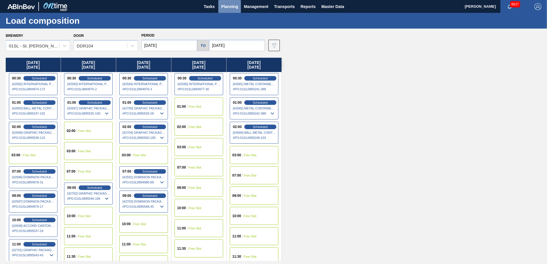
click at [230, 8] on span "Planning" at bounding box center [229, 6] width 17 height 7
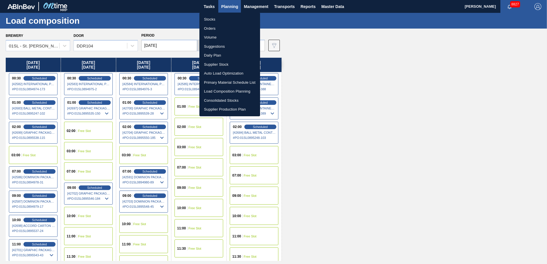
click at [218, 91] on li "Load Composition Planning" at bounding box center [229, 91] width 61 height 9
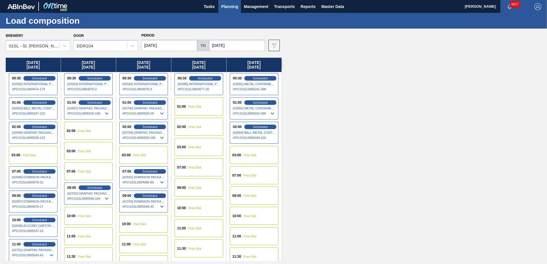
click at [90, 220] on div "10:00 Free Slot" at bounding box center [88, 216] width 49 height 18
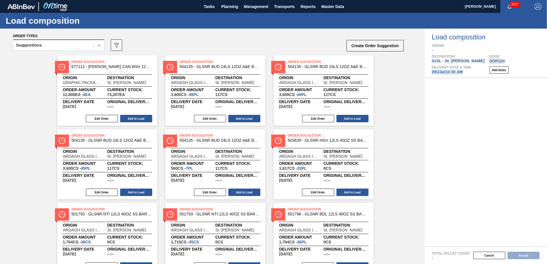
click at [99, 47] on icon at bounding box center [99, 45] width 6 height 6
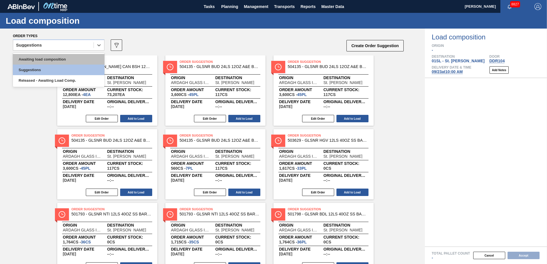
click at [82, 57] on div "Awaiting load composition" at bounding box center [59, 59] width 92 height 11
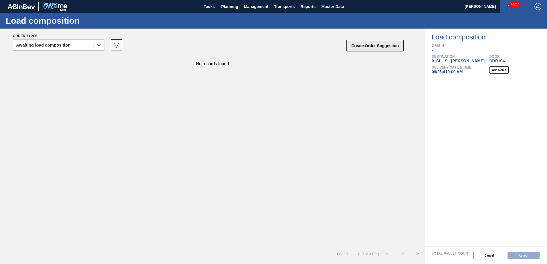
click at [365, 48] on button "Create Order Suggestion" at bounding box center [375, 45] width 57 height 11
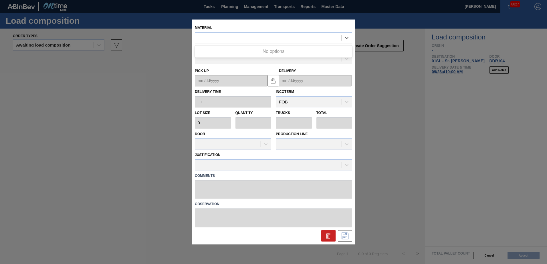
drag, startPoint x: 280, startPoint y: 42, endPoint x: 274, endPoint y: 31, distance: 11.8
click at [280, 40] on div at bounding box center [268, 38] width 146 height 8
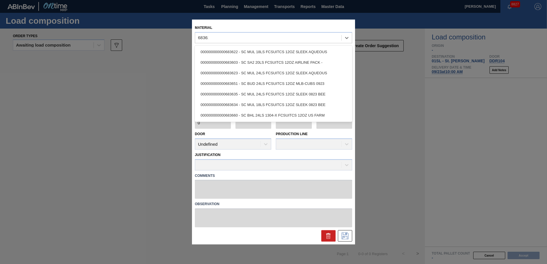
type input "683623"
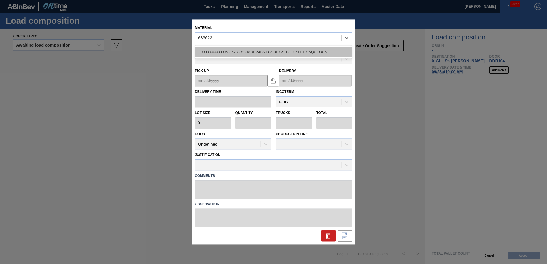
click at [275, 52] on div "000000000000683623 - SC MUL 24LS FCSUITCS 12OZ SLEEK AQUEOUS" at bounding box center [273, 52] width 157 height 11
type input "2,880"
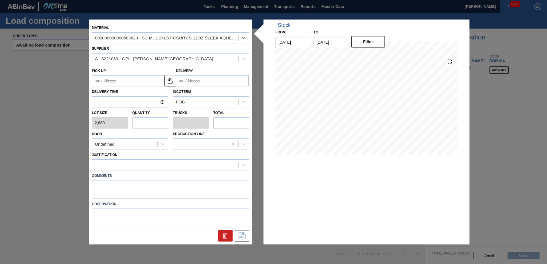
click at [214, 79] on input "Delivery" at bounding box center [212, 80] width 73 height 11
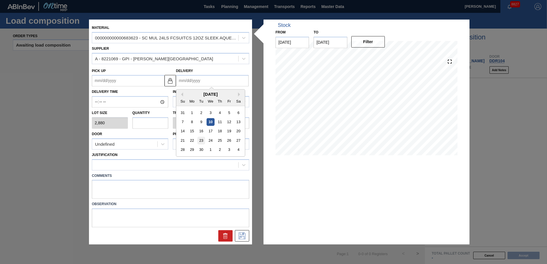
click at [204, 139] on div "23" at bounding box center [201, 141] width 8 height 8
type up "[DATE]"
type input "[DATE]"
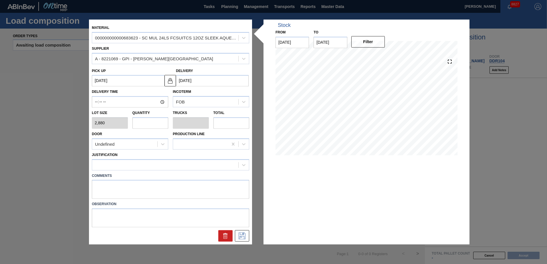
click at [161, 124] on input "text" at bounding box center [151, 122] width 36 height 11
type input "2"
type input "0.083"
type input "5,760"
type input "26"
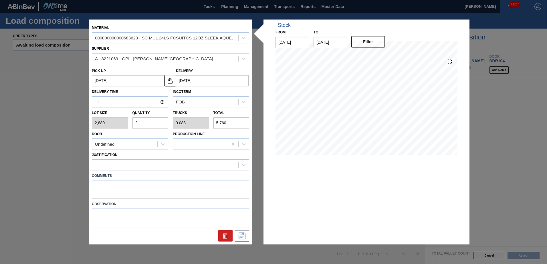
type input "1.083"
type input "74,880"
type input "26"
click at [153, 142] on div "Undefined" at bounding box center [124, 144] width 65 height 8
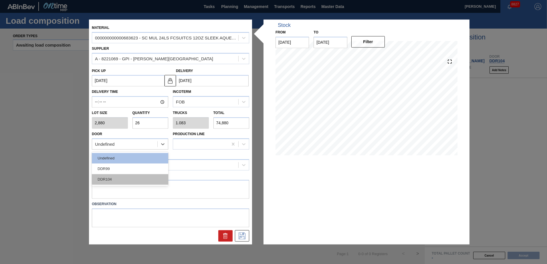
click at [136, 183] on div "DDR104" at bounding box center [130, 179] width 76 height 11
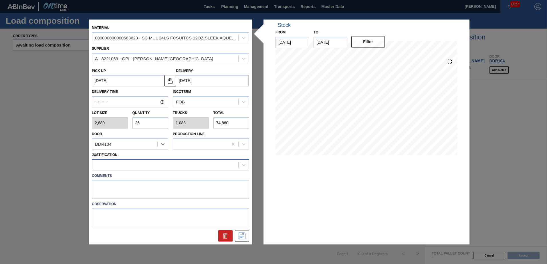
click at [143, 170] on div at bounding box center [170, 164] width 157 height 11
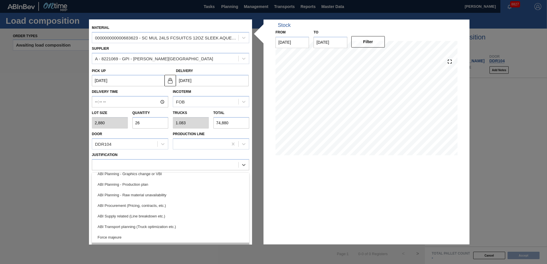
scroll to position [86, 0]
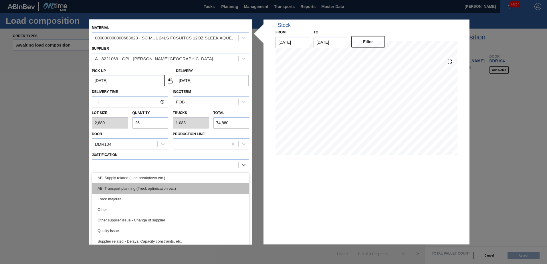
click at [155, 189] on div "ABI Transport planning (Truck optimization etc.)" at bounding box center [170, 188] width 157 height 11
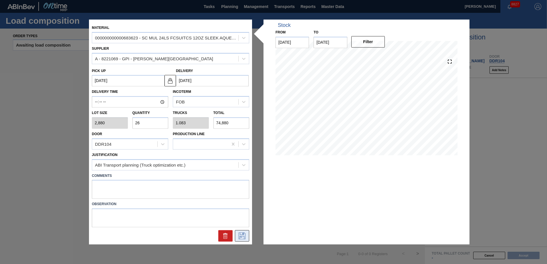
click at [241, 239] on icon at bounding box center [242, 236] width 9 height 7
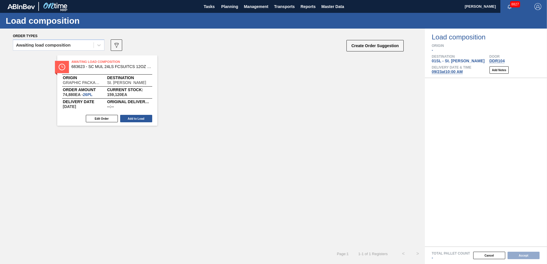
click at [137, 114] on div "Edit Order Add to Load" at bounding box center [105, 118] width 96 height 9
click at [142, 118] on button "Add to Load" at bounding box center [136, 118] width 32 height 7
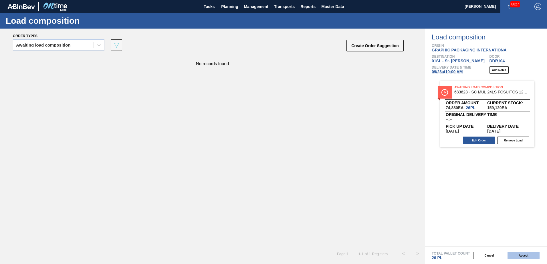
click at [533, 258] on button "Accept" at bounding box center [524, 255] width 32 height 7
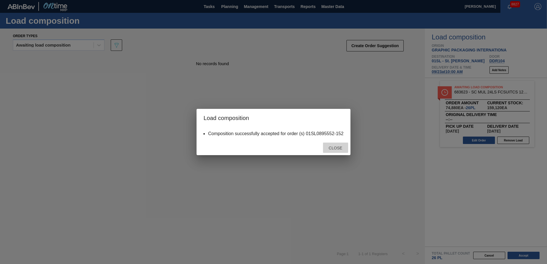
click at [336, 147] on span "Close" at bounding box center [335, 148] width 23 height 5
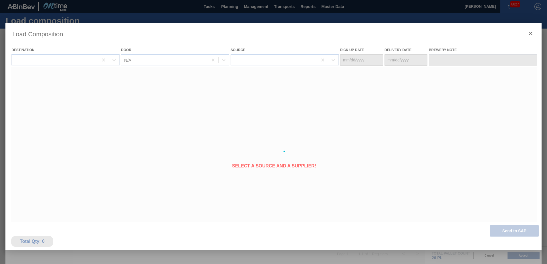
type Date "[DATE]"
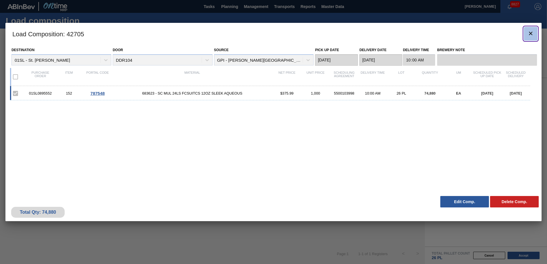
click at [532, 35] on icon "botão de ícone" at bounding box center [530, 33] width 7 height 7
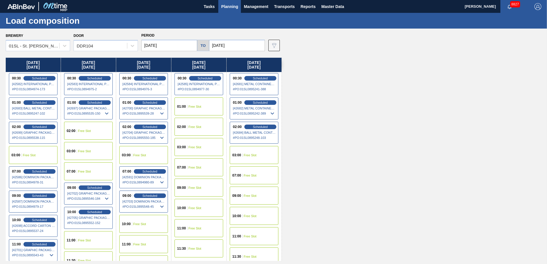
click at [234, 7] on span "Planning" at bounding box center [229, 6] width 17 height 7
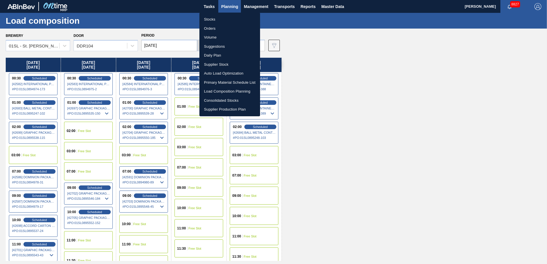
drag, startPoint x: 220, startPoint y: 47, endPoint x: 225, endPoint y: 48, distance: 5.6
click at [220, 47] on li "Suggestions" at bounding box center [229, 46] width 61 height 9
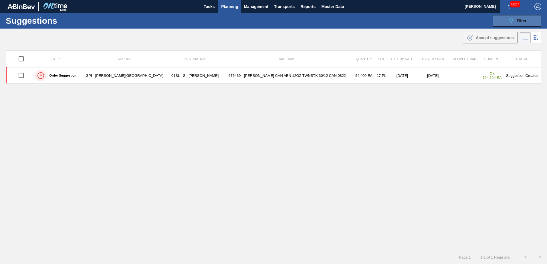
type from "[DATE]"
type to "[DATE]"
click at [510, 23] on icon "089F7B8B-B2A5-4AFE-B5C0-19BA573D28AC" at bounding box center [511, 20] width 7 height 7
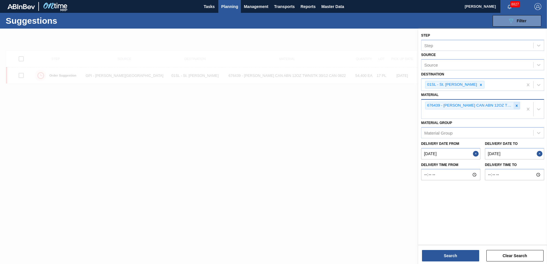
click at [519, 107] on div at bounding box center [517, 105] width 6 height 7
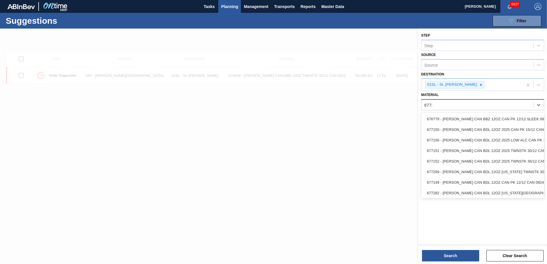
type input "677223"
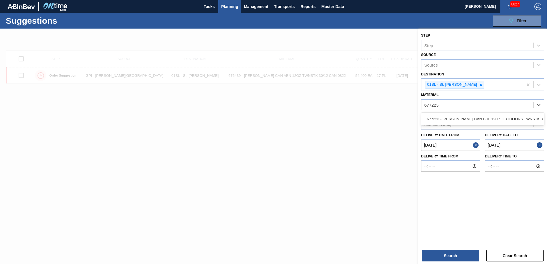
drag, startPoint x: 510, startPoint y: 116, endPoint x: 507, endPoint y: 124, distance: 9.1
click at [509, 116] on div "677223 - [PERSON_NAME] CAN BHL 12OZ OUTDOORS TWNSTK 30/12" at bounding box center [482, 119] width 123 height 11
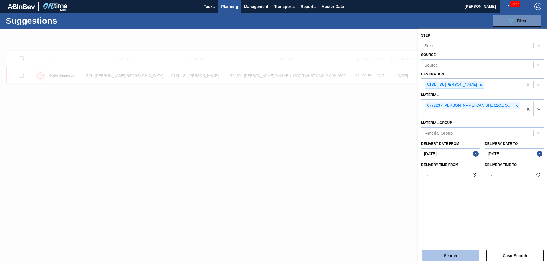
click at [443, 259] on button "Search" at bounding box center [450, 255] width 57 height 11
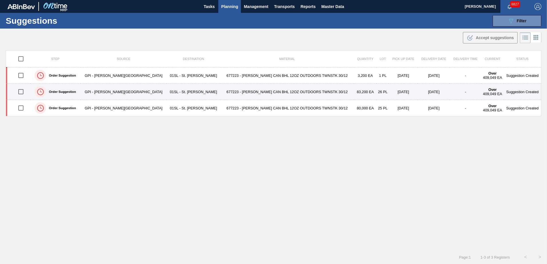
click at [23, 92] on input "checkbox" at bounding box center [21, 92] width 12 height 12
checkbox input "true"
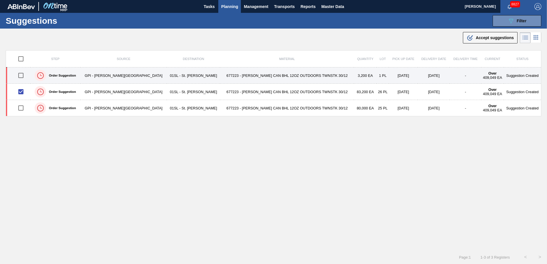
click at [20, 78] on input "checkbox" at bounding box center [21, 76] width 12 height 12
checkbox input "true"
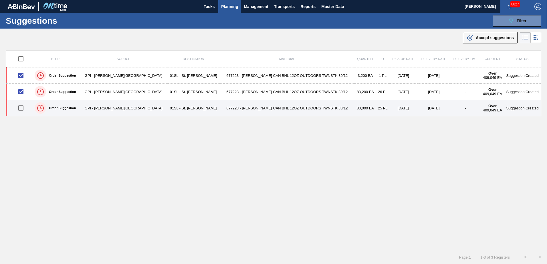
click at [26, 108] on input "checkbox" at bounding box center [21, 108] width 12 height 12
checkbox input "true"
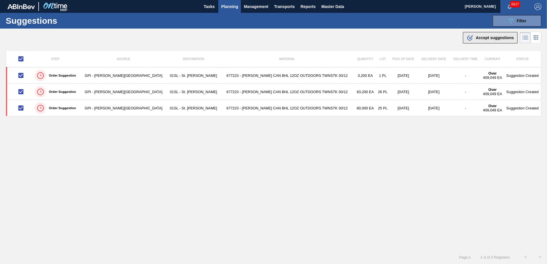
click at [510, 34] on div ".b{fill:var(--color-action-default)} Accept suggestions" at bounding box center [490, 37] width 47 height 7
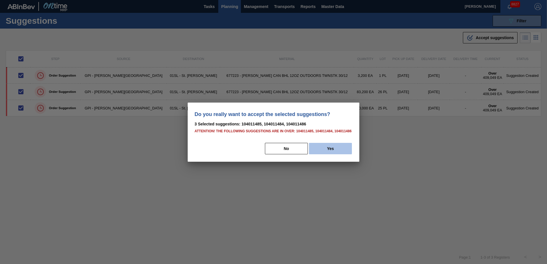
click at [342, 148] on button "Yes" at bounding box center [330, 148] width 43 height 11
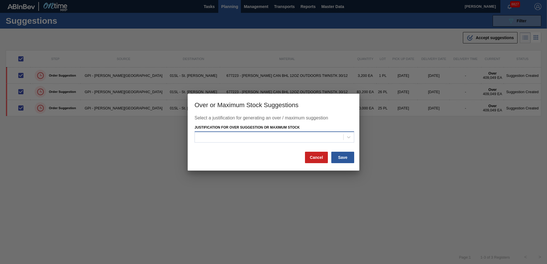
click at [315, 137] on div at bounding box center [269, 137] width 149 height 8
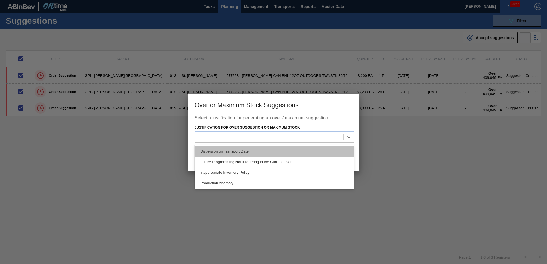
click at [294, 147] on div "Dispersion on Transport Date" at bounding box center [275, 151] width 160 height 11
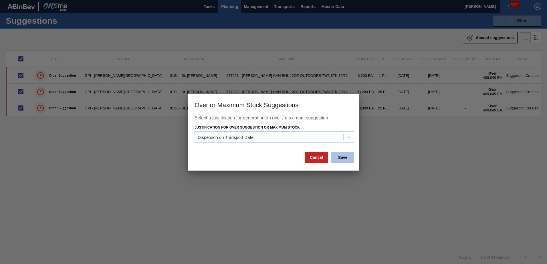
click at [348, 158] on button "Save" at bounding box center [342, 157] width 23 height 11
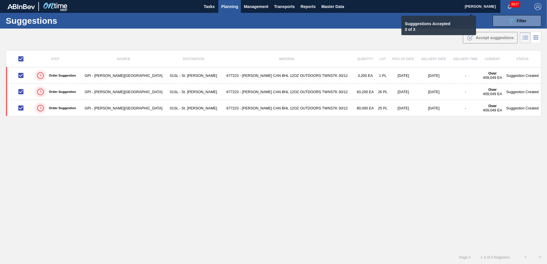
checkbox input "false"
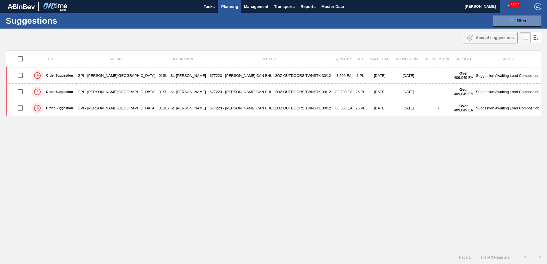
click at [229, 5] on span "Planning" at bounding box center [229, 6] width 17 height 7
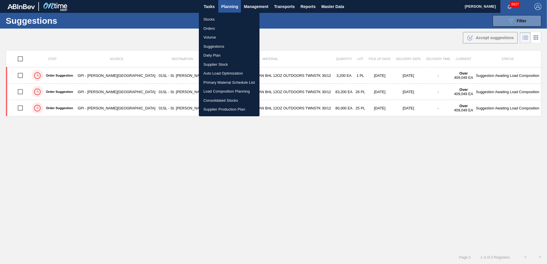
click at [222, 90] on li "Load Composition Planning" at bounding box center [229, 91] width 61 height 9
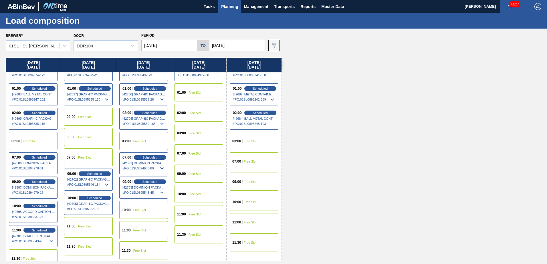
scroll to position [22, 0]
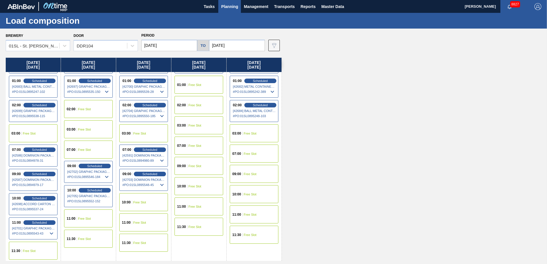
click at [25, 250] on span "Free Slot" at bounding box center [29, 251] width 13 height 3
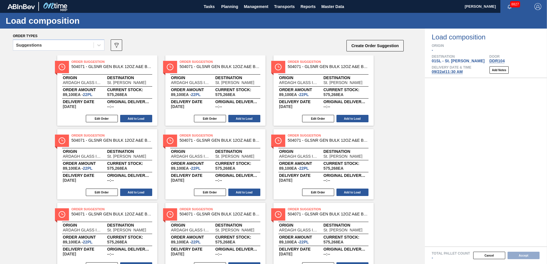
click at [106, 45] on div "Suggestions 089F7B8B-B2A5-4AFE-B5C0-19BA573D28AC Create Order Suggestion" at bounding box center [209, 46] width 392 height 17
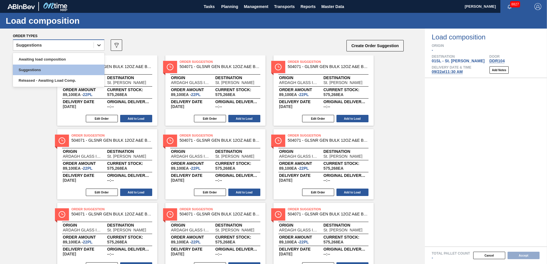
click at [100, 45] on icon at bounding box center [99, 45] width 6 height 6
click at [80, 60] on div "Awaiting load composition" at bounding box center [59, 59] width 92 height 11
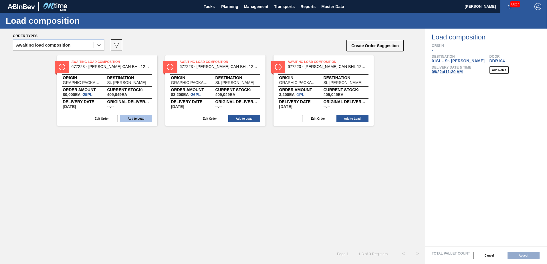
click at [142, 119] on button "Add to Load" at bounding box center [136, 118] width 32 height 7
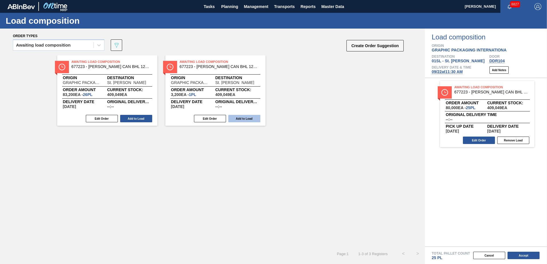
click at [238, 116] on button "Add to Load" at bounding box center [244, 118] width 32 height 7
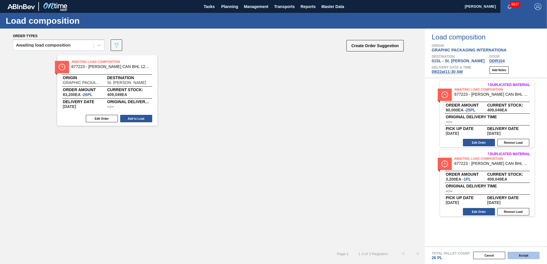
click at [518, 255] on button "Accept" at bounding box center [524, 255] width 32 height 7
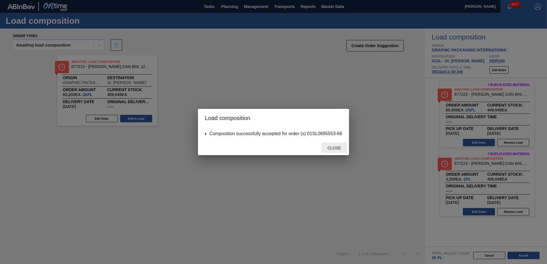
click at [330, 148] on span "Close" at bounding box center [334, 148] width 23 height 5
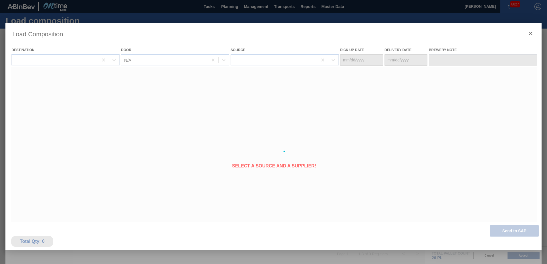
type Date "[DATE]"
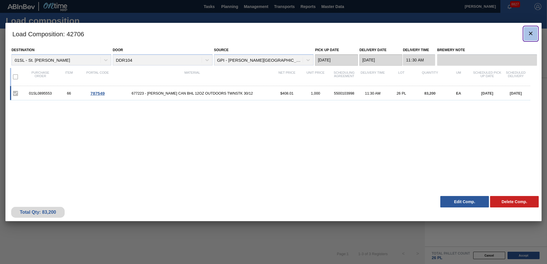
click at [530, 33] on icon "botão de ícone" at bounding box center [530, 33] width 7 height 7
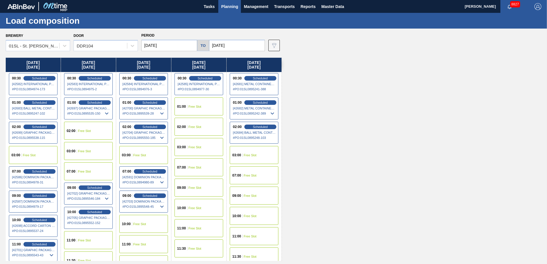
click at [101, 132] on div "02:00 Free Slot" at bounding box center [88, 131] width 49 height 18
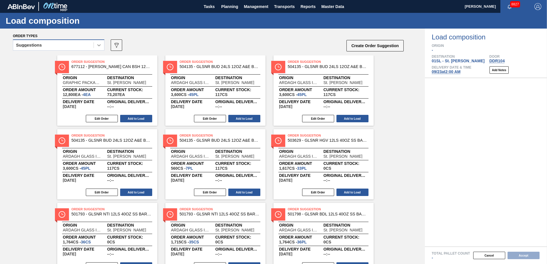
click at [97, 48] on div at bounding box center [99, 45] width 10 height 10
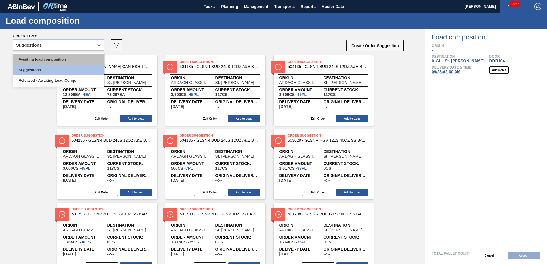
click at [70, 60] on div "Awaiting load composition" at bounding box center [59, 59] width 92 height 11
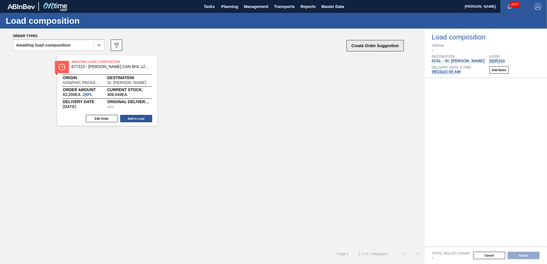
click at [365, 44] on button "Create Order Suggestion" at bounding box center [375, 45] width 57 height 11
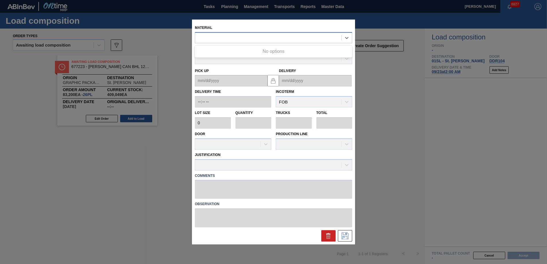
click at [266, 37] on div at bounding box center [268, 38] width 146 height 8
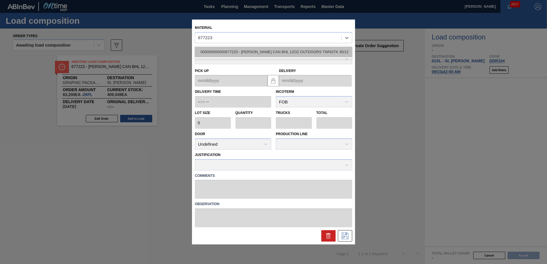
click at [281, 48] on div "000000000000677223 - [PERSON_NAME] CAN BHL 12OZ OUTDOORS TWNSTK 30/12" at bounding box center [273, 52] width 157 height 11
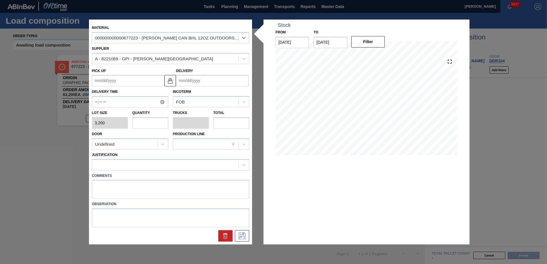
click at [221, 79] on input "Delivery" at bounding box center [212, 80] width 73 height 11
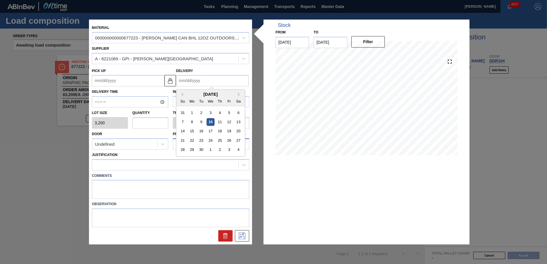
click at [204, 140] on div "23" at bounding box center [201, 141] width 8 height 8
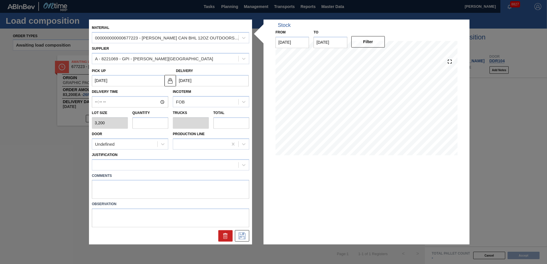
click at [160, 126] on input "text" at bounding box center [151, 122] width 36 height 11
click at [147, 143] on div "Undefined" at bounding box center [124, 144] width 65 height 8
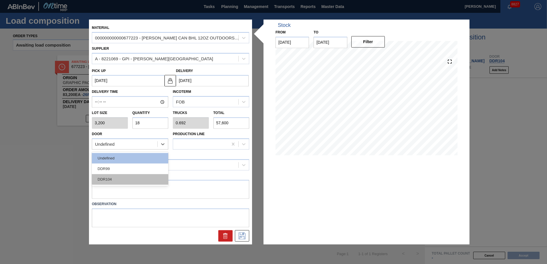
click at [135, 177] on div "DDR104" at bounding box center [130, 179] width 76 height 11
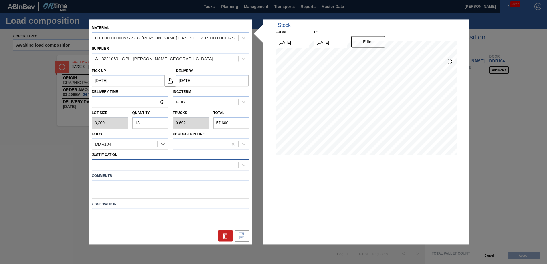
click at [134, 167] on div at bounding box center [165, 165] width 146 height 8
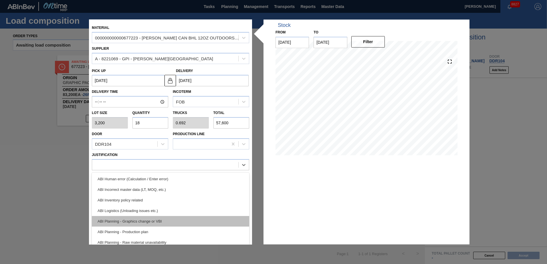
click at [157, 218] on div "ABI Planning - Graphics change or VBI" at bounding box center [170, 221] width 157 height 11
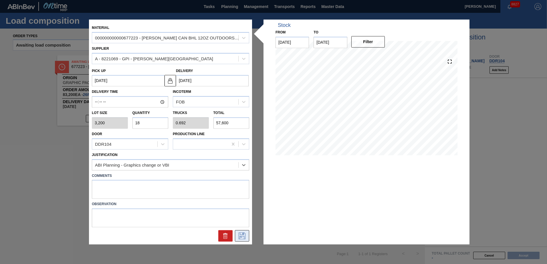
click at [240, 239] on icon at bounding box center [242, 236] width 9 height 7
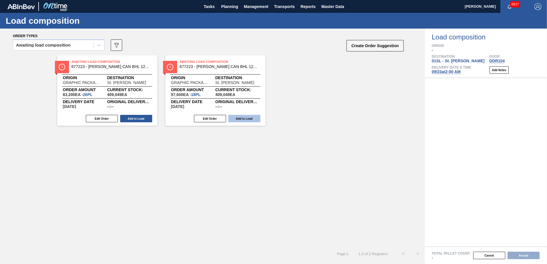
click at [244, 120] on button "Add to Load" at bounding box center [244, 118] width 32 height 7
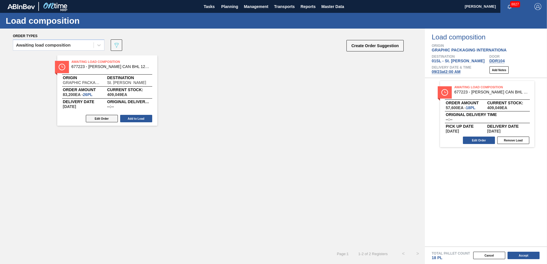
click at [97, 121] on button "Edit Order" at bounding box center [102, 118] width 32 height 7
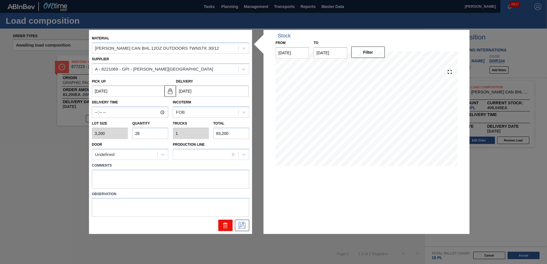
click at [222, 225] on button at bounding box center [225, 225] width 14 height 11
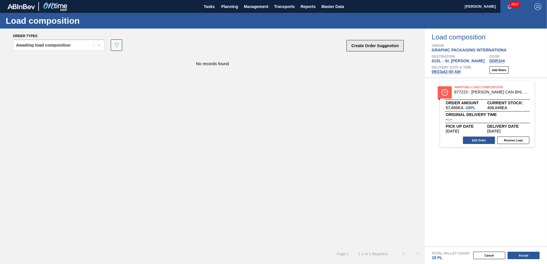
click at [369, 48] on button "Create Order Suggestion" at bounding box center [375, 45] width 57 height 11
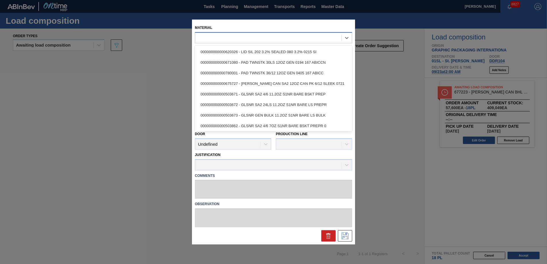
click at [282, 39] on div at bounding box center [268, 38] width 146 height 8
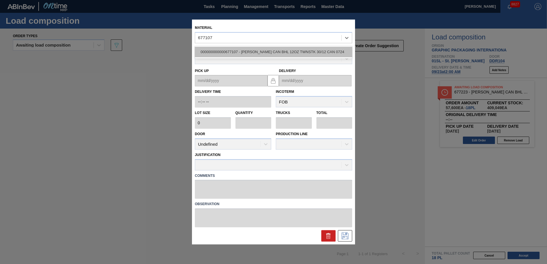
click at [281, 47] on div "000000000000677107 - [PERSON_NAME] CAN BHL 12OZ TWNSTK 30/12 CAN 0724" at bounding box center [273, 52] width 157 height 11
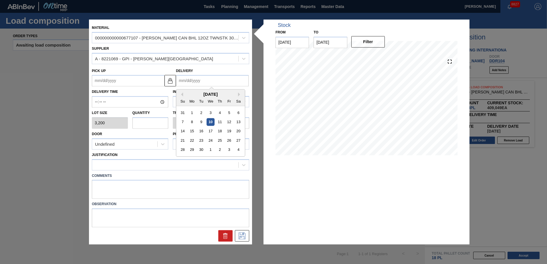
click at [200, 82] on input "Delivery" at bounding box center [212, 80] width 73 height 11
click at [204, 140] on div "23" at bounding box center [201, 141] width 8 height 8
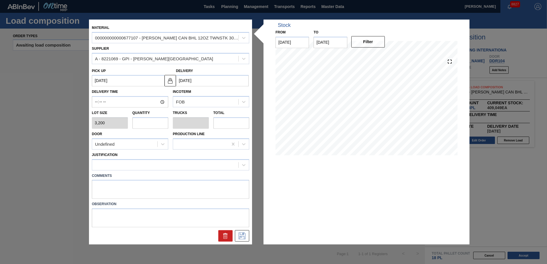
click at [160, 122] on input "text" at bounding box center [151, 122] width 36 height 11
click at [153, 143] on div "Undefined" at bounding box center [124, 144] width 65 height 8
click at [118, 179] on div "DDR104" at bounding box center [130, 179] width 76 height 11
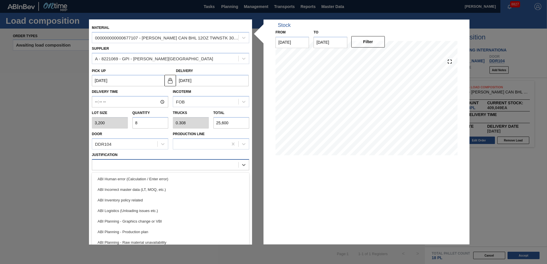
click at [126, 167] on div at bounding box center [165, 165] width 146 height 8
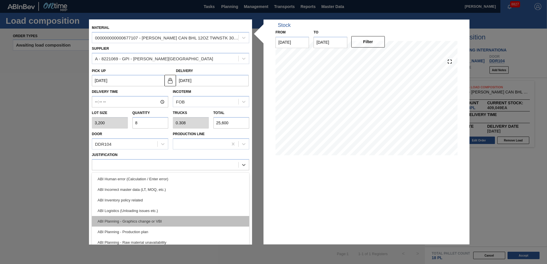
click at [147, 219] on div "ABI Planning - Graphics change or VBI" at bounding box center [170, 221] width 157 height 11
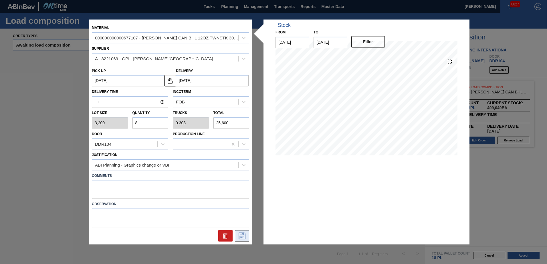
click at [241, 236] on icon at bounding box center [242, 236] width 9 height 7
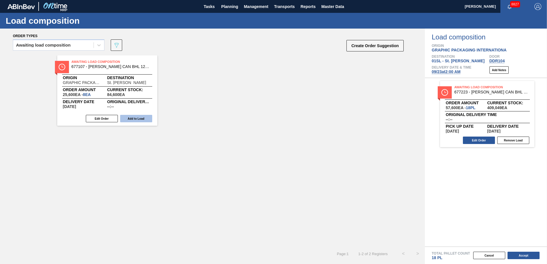
click at [135, 117] on button "Add to Load" at bounding box center [136, 118] width 32 height 7
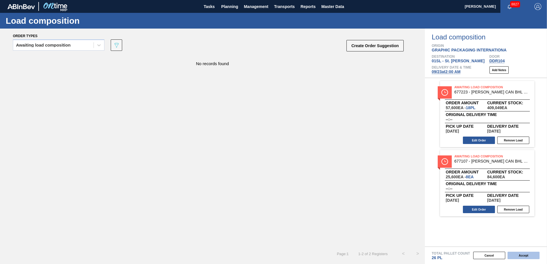
click at [528, 256] on button "Accept" at bounding box center [524, 255] width 32 height 7
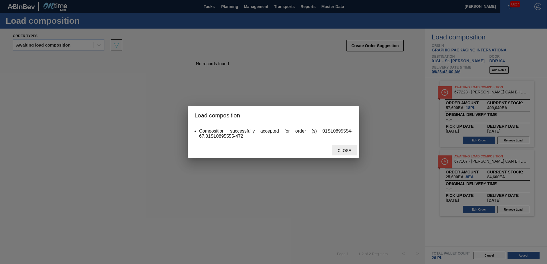
click at [351, 155] on div "Close" at bounding box center [344, 150] width 25 height 11
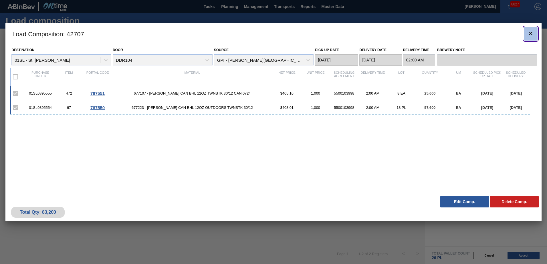
click at [529, 35] on icon "botão de ícone" at bounding box center [530, 33] width 7 height 7
